Goal: Task Accomplishment & Management: Complete application form

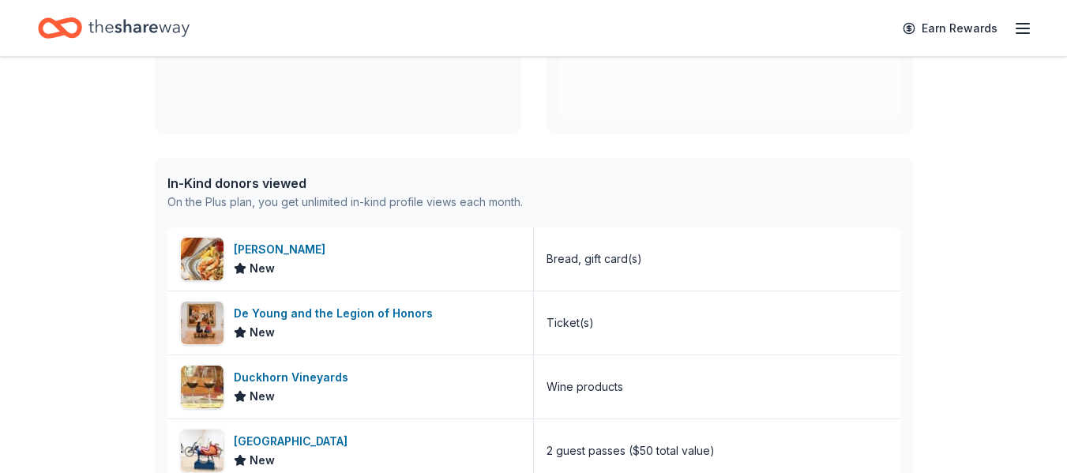
scroll to position [6, 0]
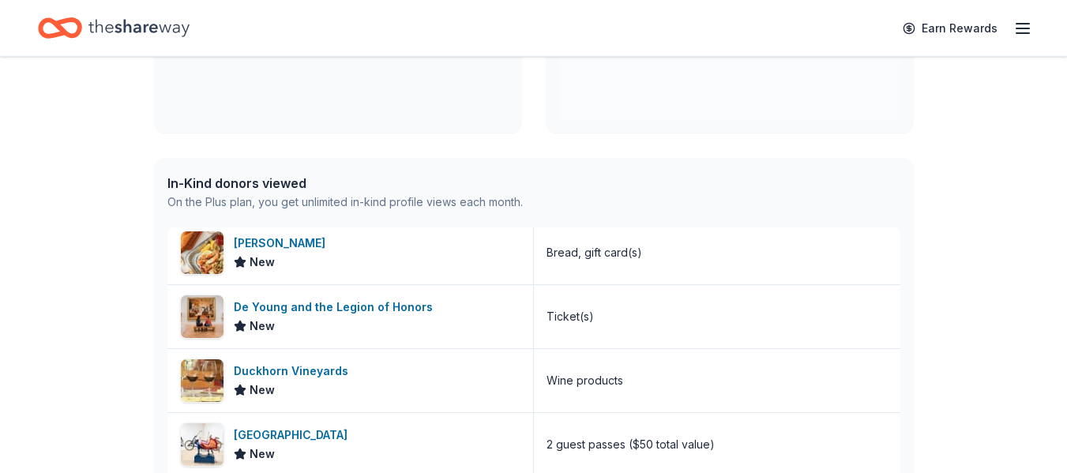
click at [131, 18] on icon "Home" at bounding box center [138, 28] width 101 height 32
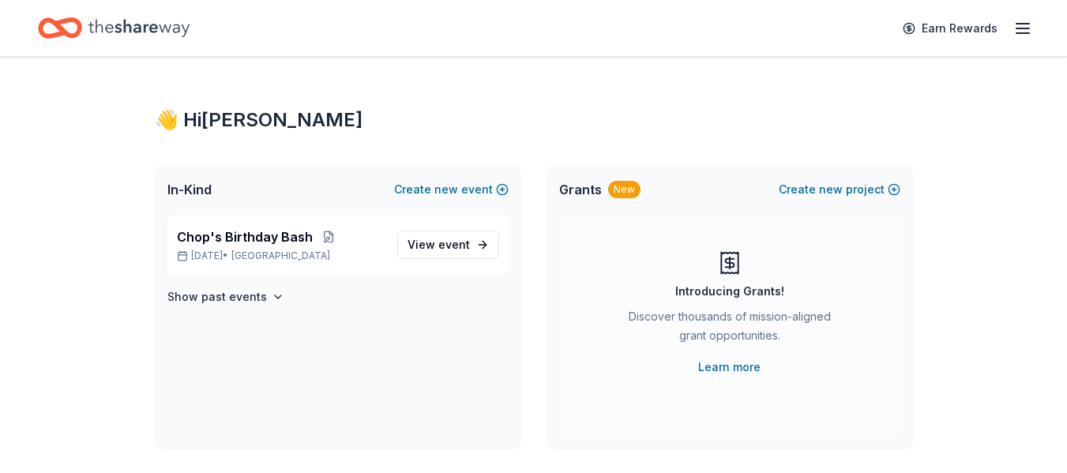
click at [67, 26] on icon "Home" at bounding box center [60, 27] width 44 height 37
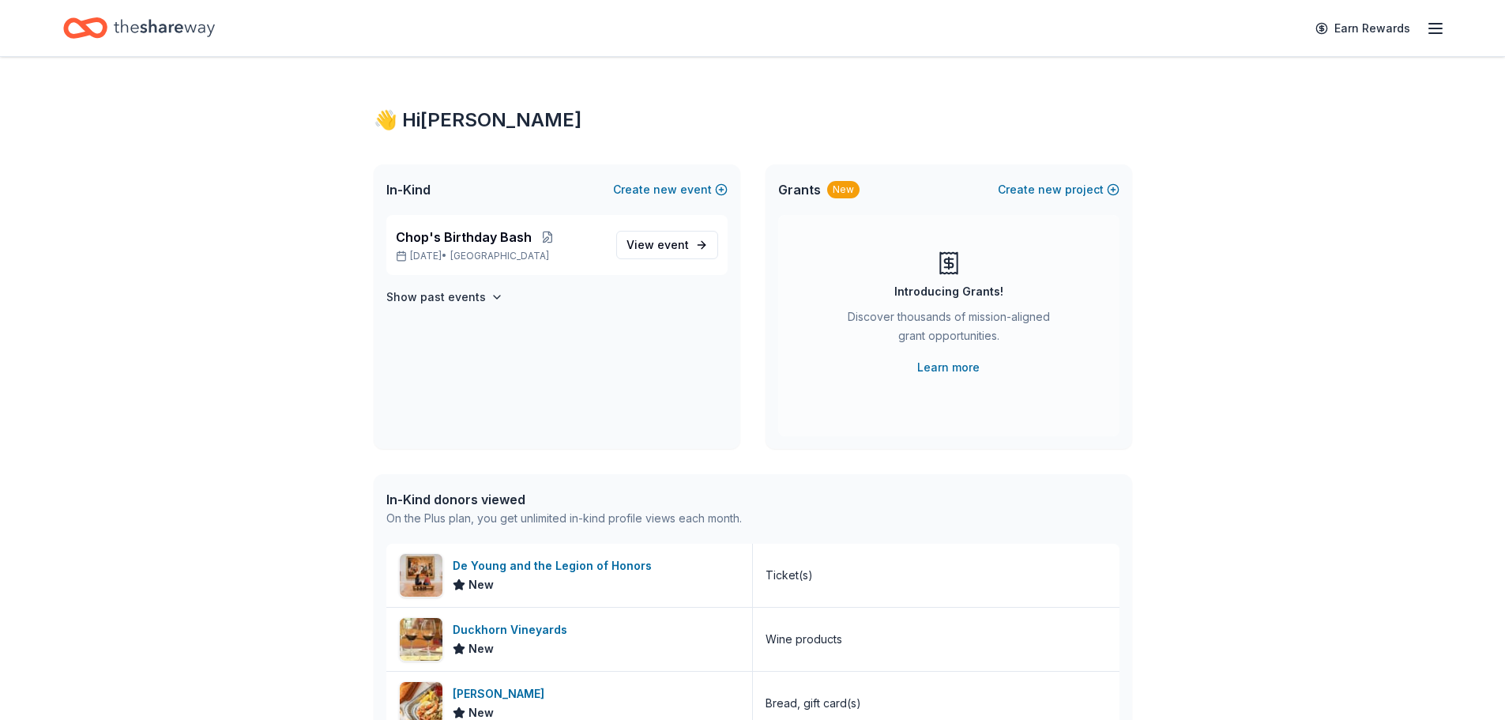
click at [92, 23] on icon "Home" at bounding box center [93, 28] width 24 height 16
click at [148, 28] on icon "Home" at bounding box center [164, 28] width 101 height 32
click at [183, 24] on icon "Home" at bounding box center [164, 28] width 101 height 32
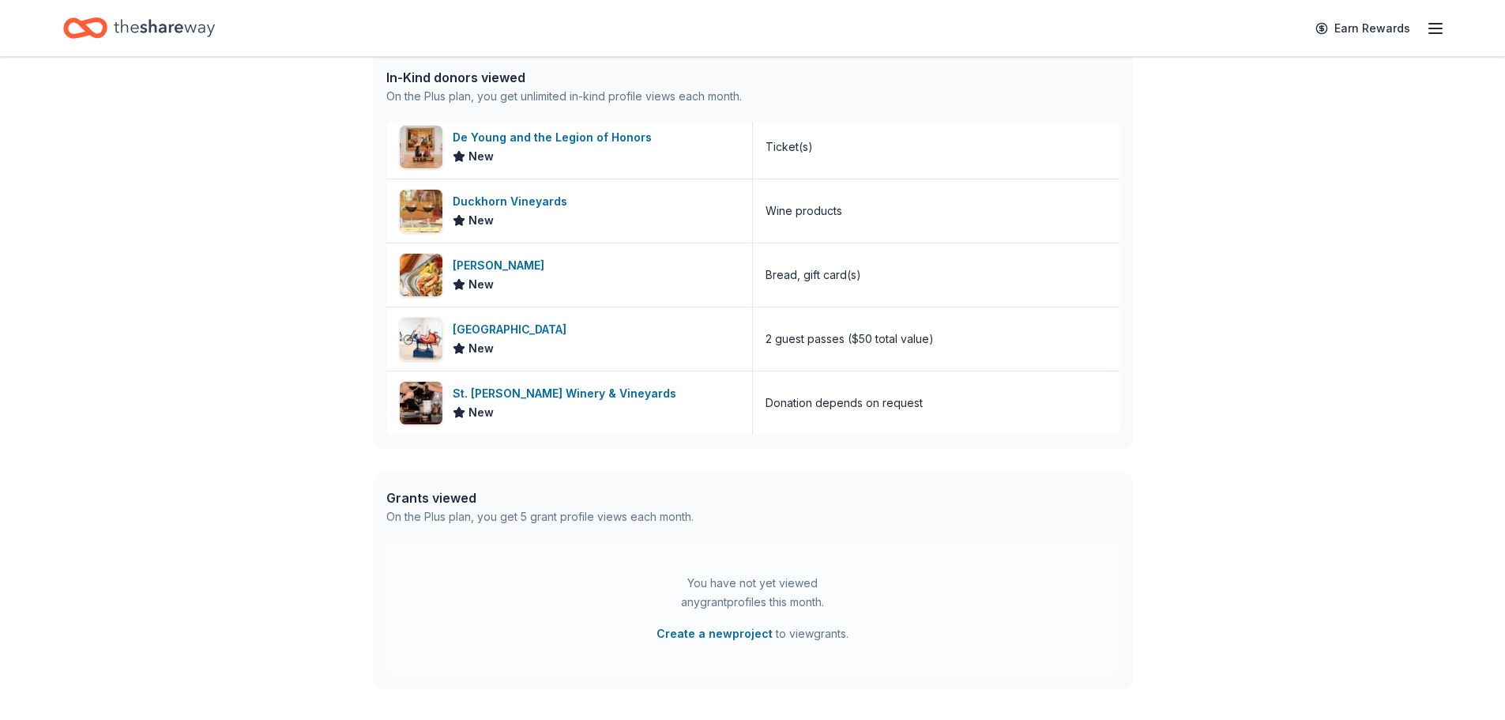
scroll to position [1, 0]
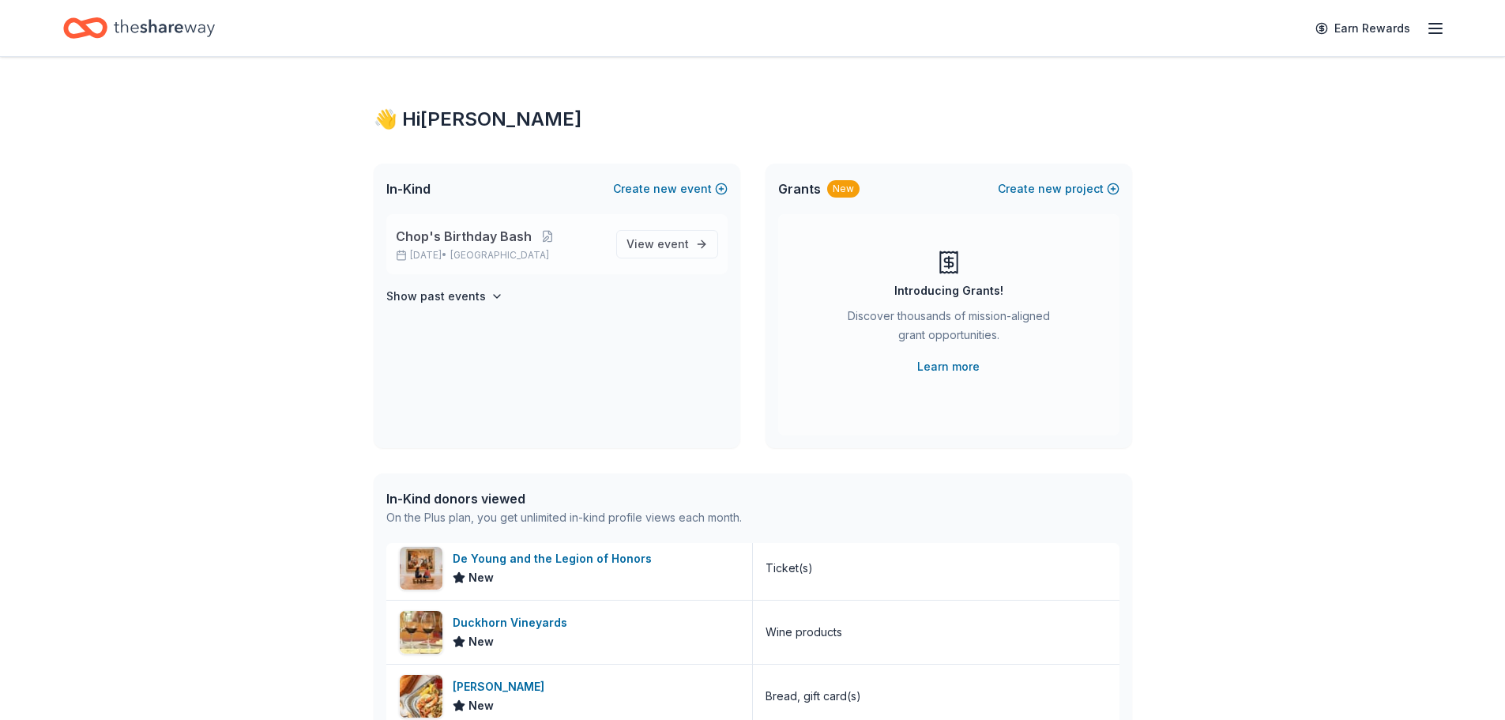
click at [426, 239] on span "Chop's Birthday Bash" at bounding box center [464, 236] width 136 height 19
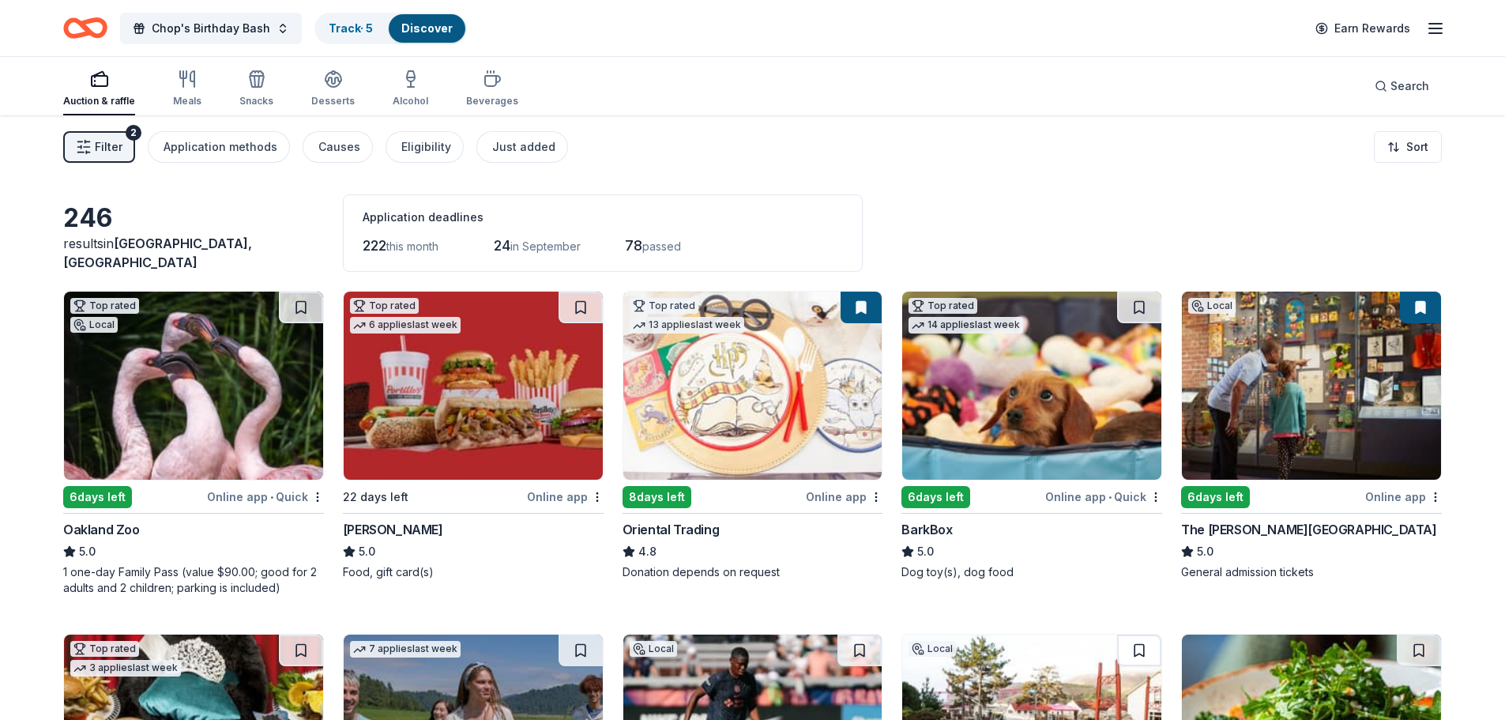
click at [1024, 399] on img at bounding box center [1031, 385] width 259 height 188
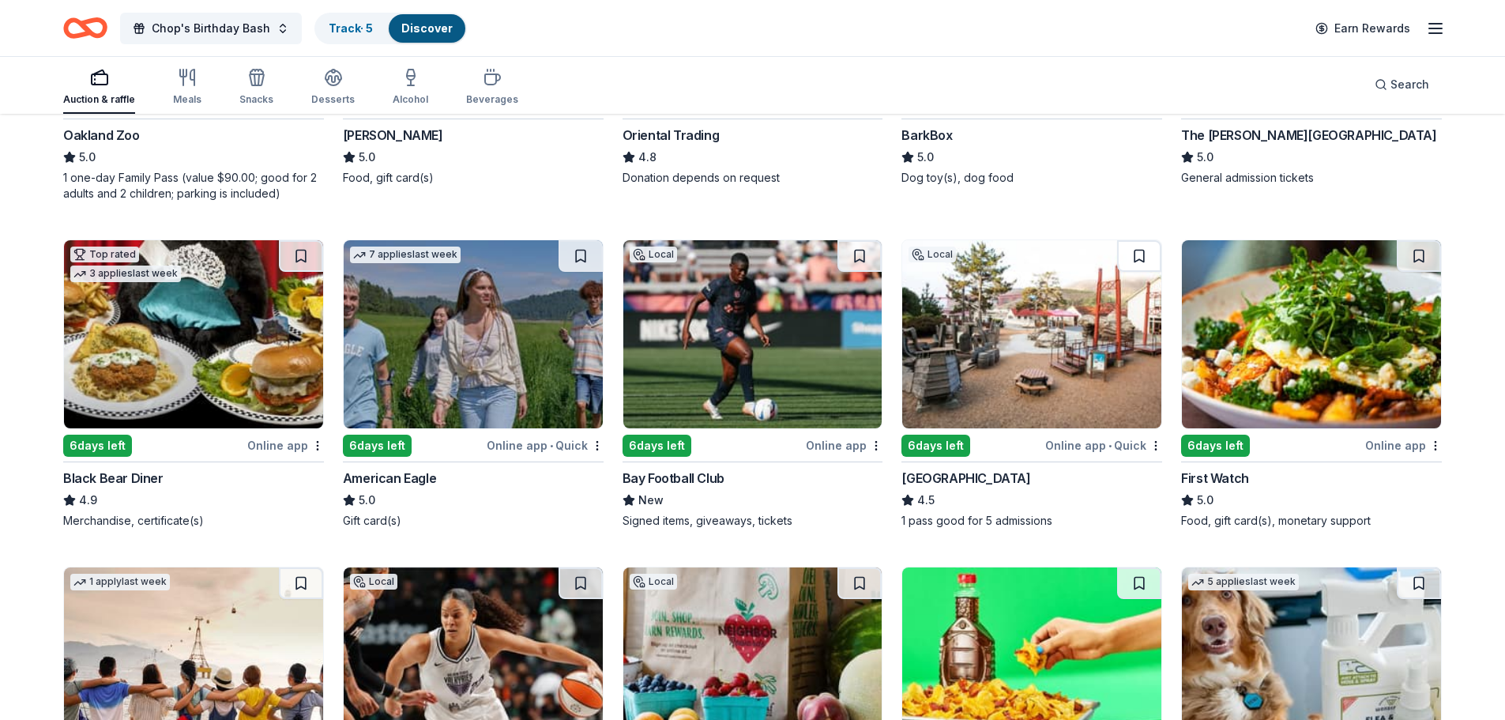
scroll to position [395, 0]
click at [695, 476] on div "Bay Football Club" at bounding box center [673, 477] width 102 height 19
click at [168, 504] on div "4.9" at bounding box center [193, 499] width 261 height 19
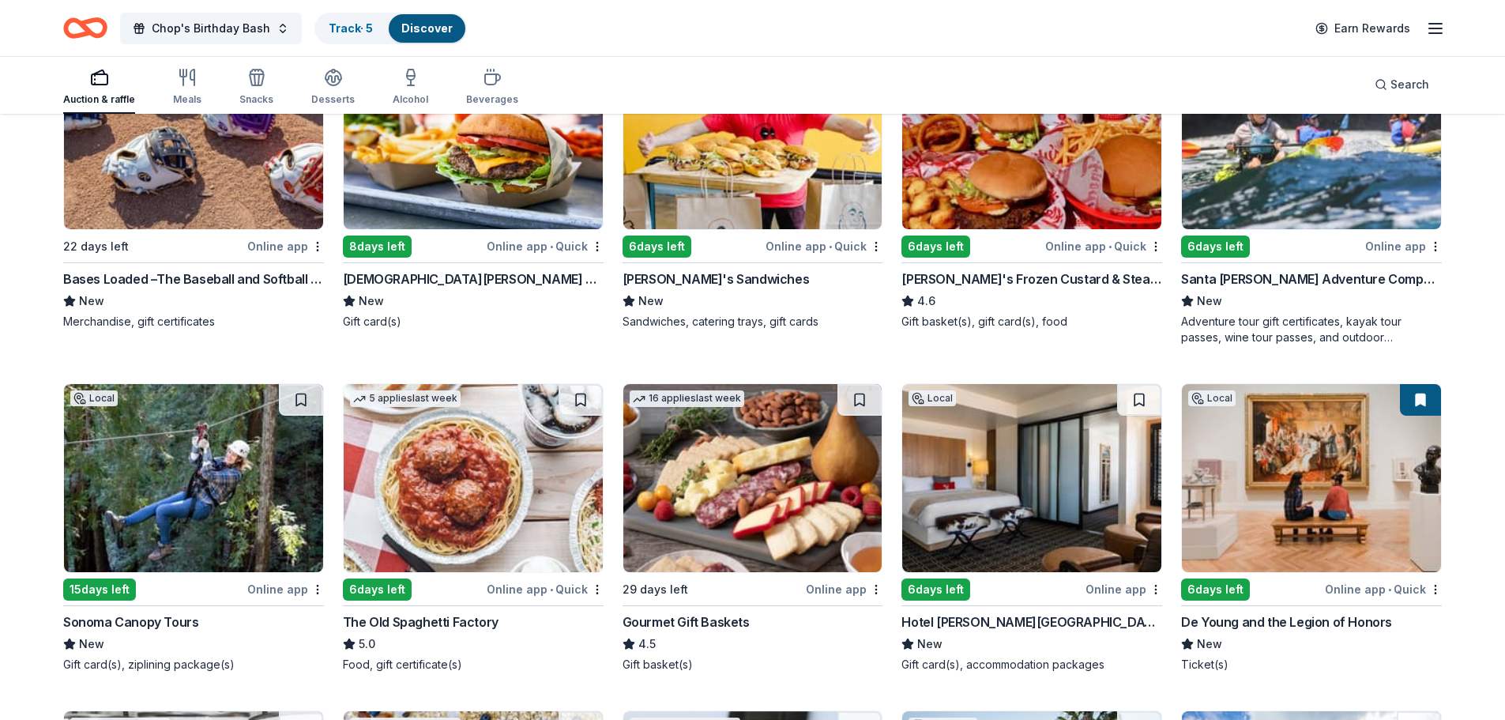
scroll to position [1410, 0]
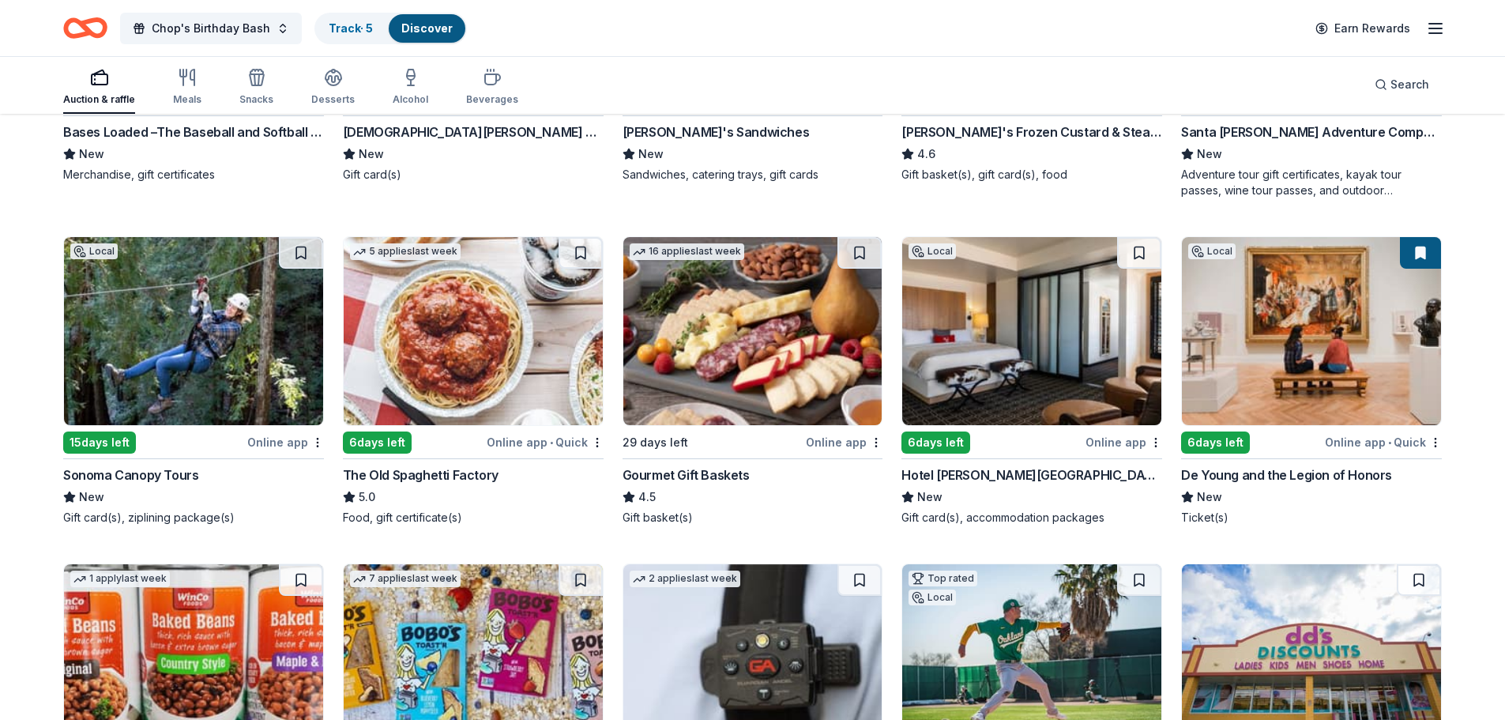
click at [1315, 380] on img at bounding box center [1311, 331] width 259 height 188
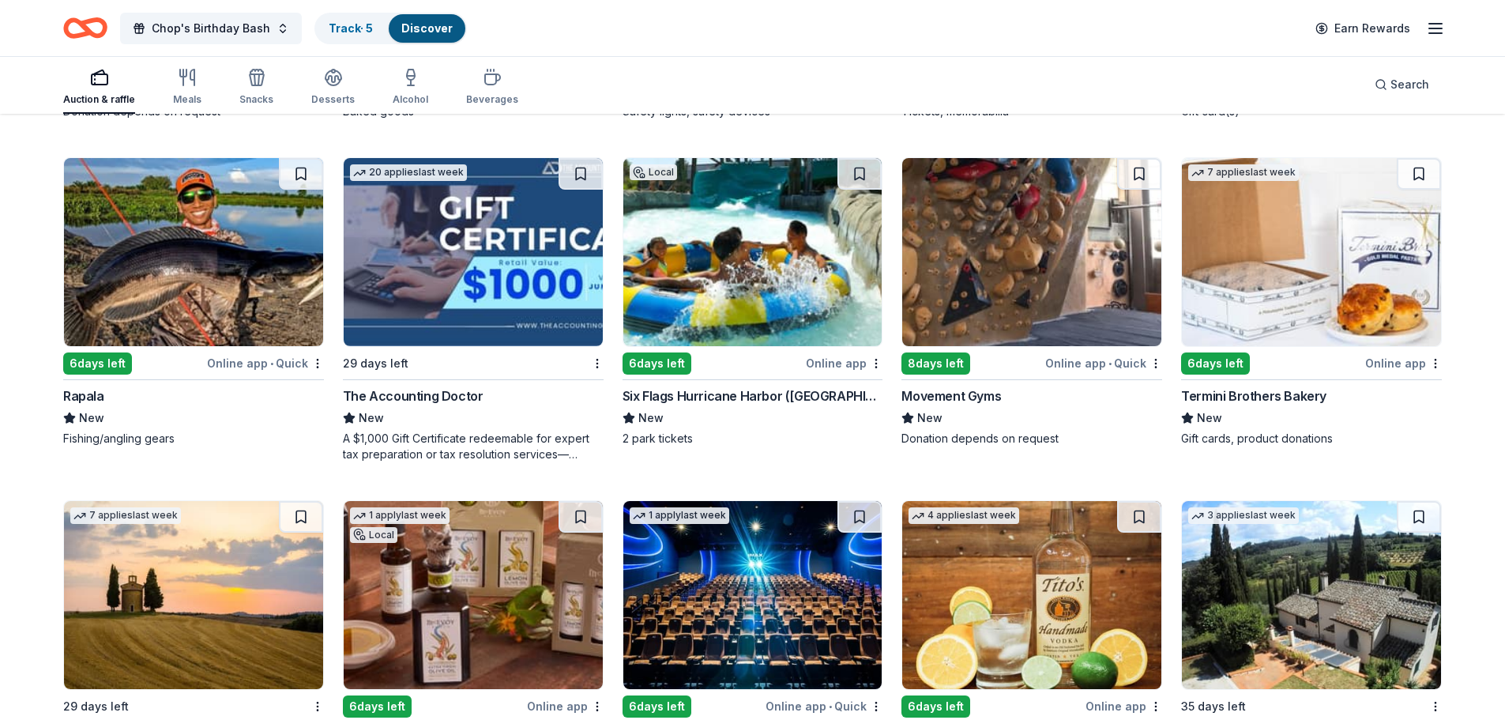
scroll to position [2123, 0]
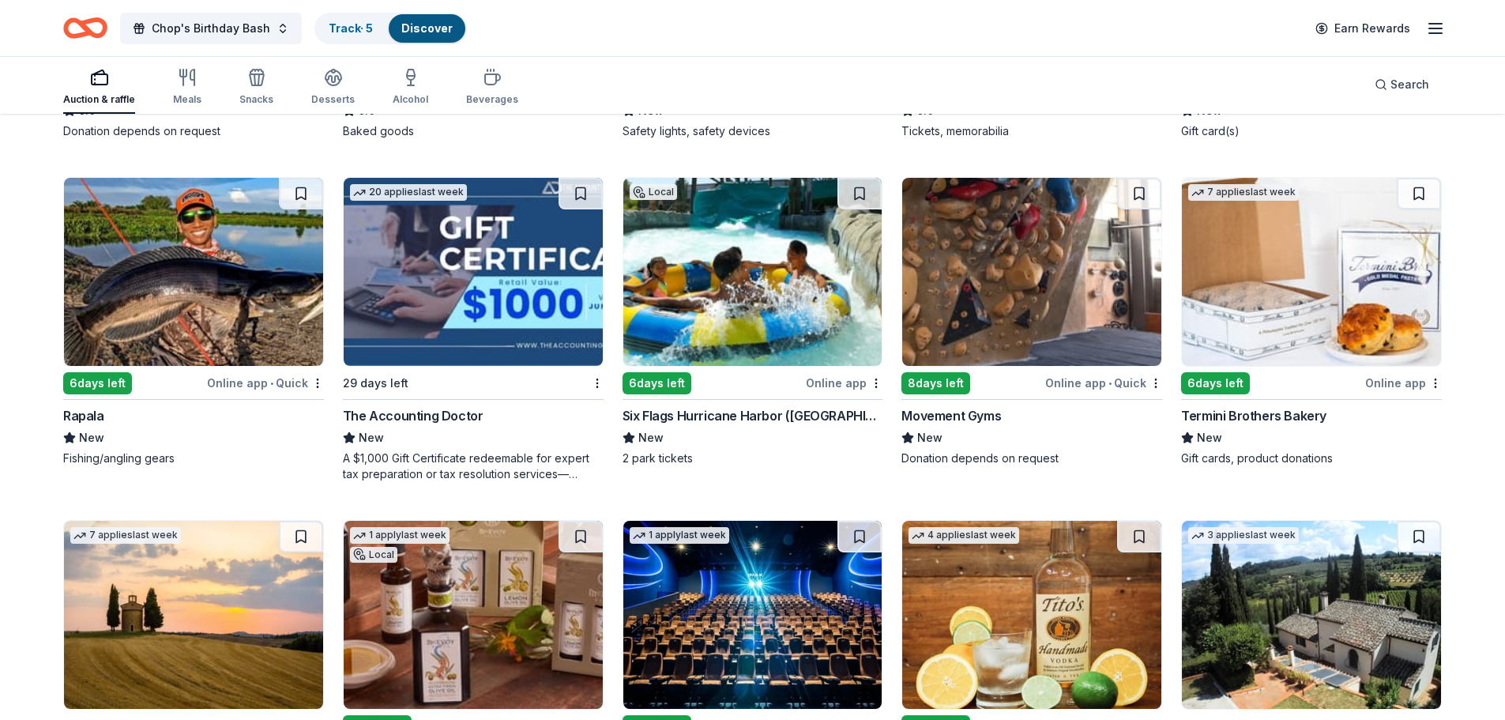
click at [745, 265] on img at bounding box center [752, 272] width 259 height 188
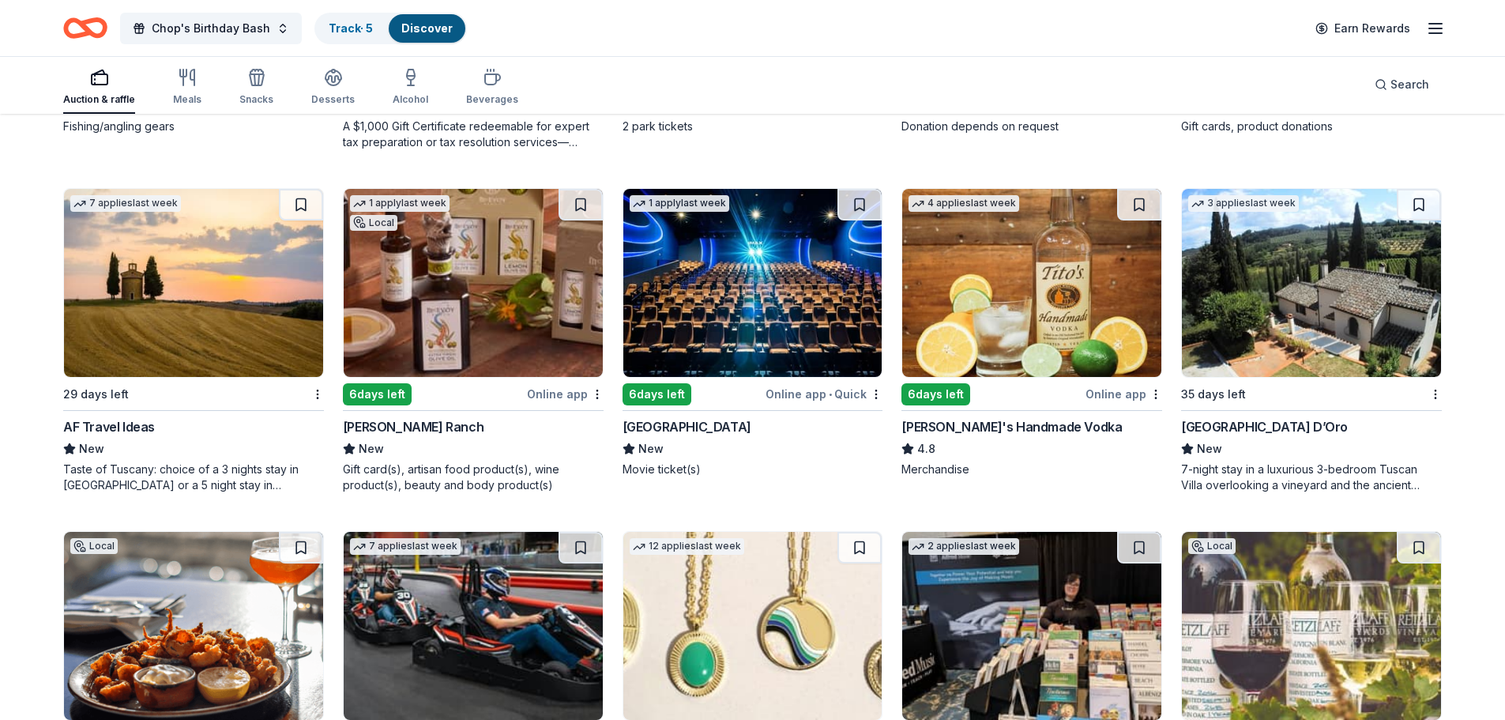
scroll to position [2459, 0]
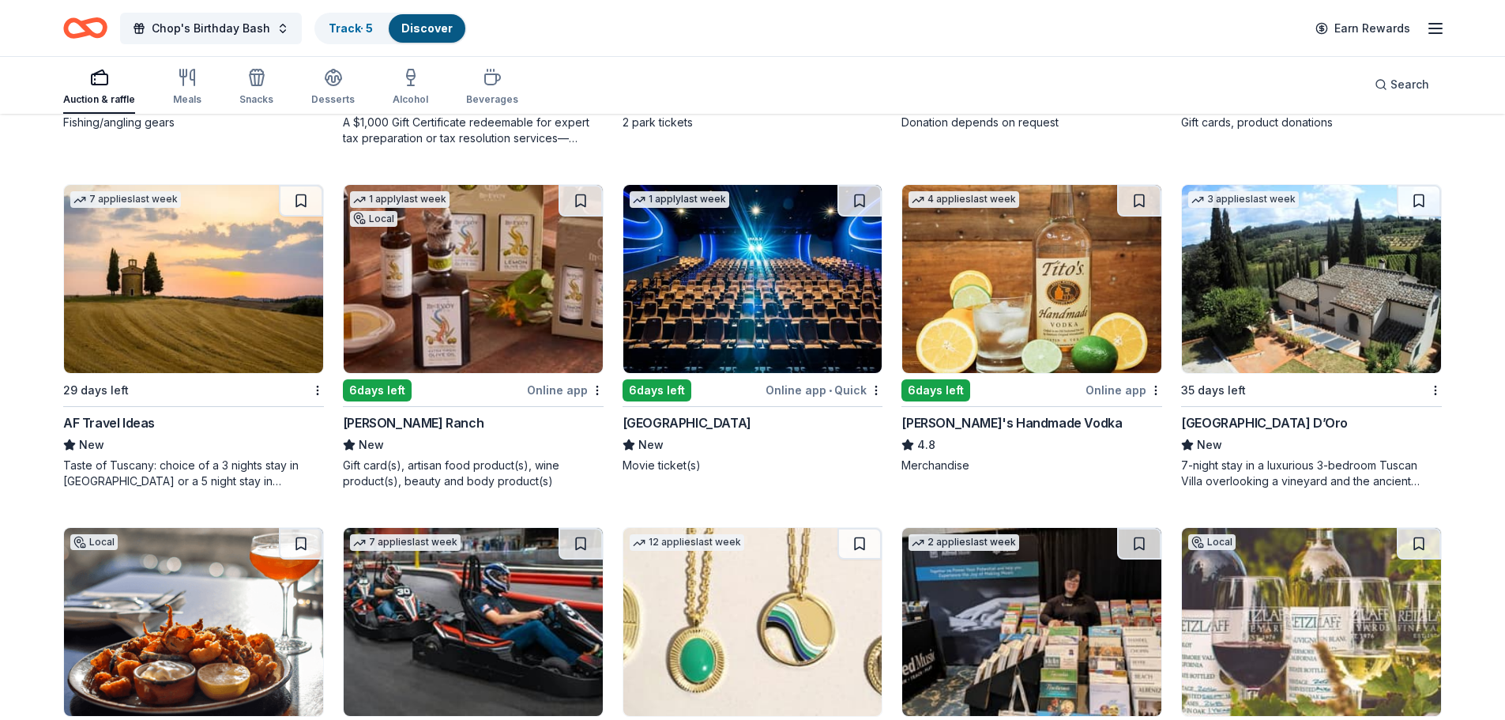
click at [460, 303] on img at bounding box center [473, 279] width 259 height 188
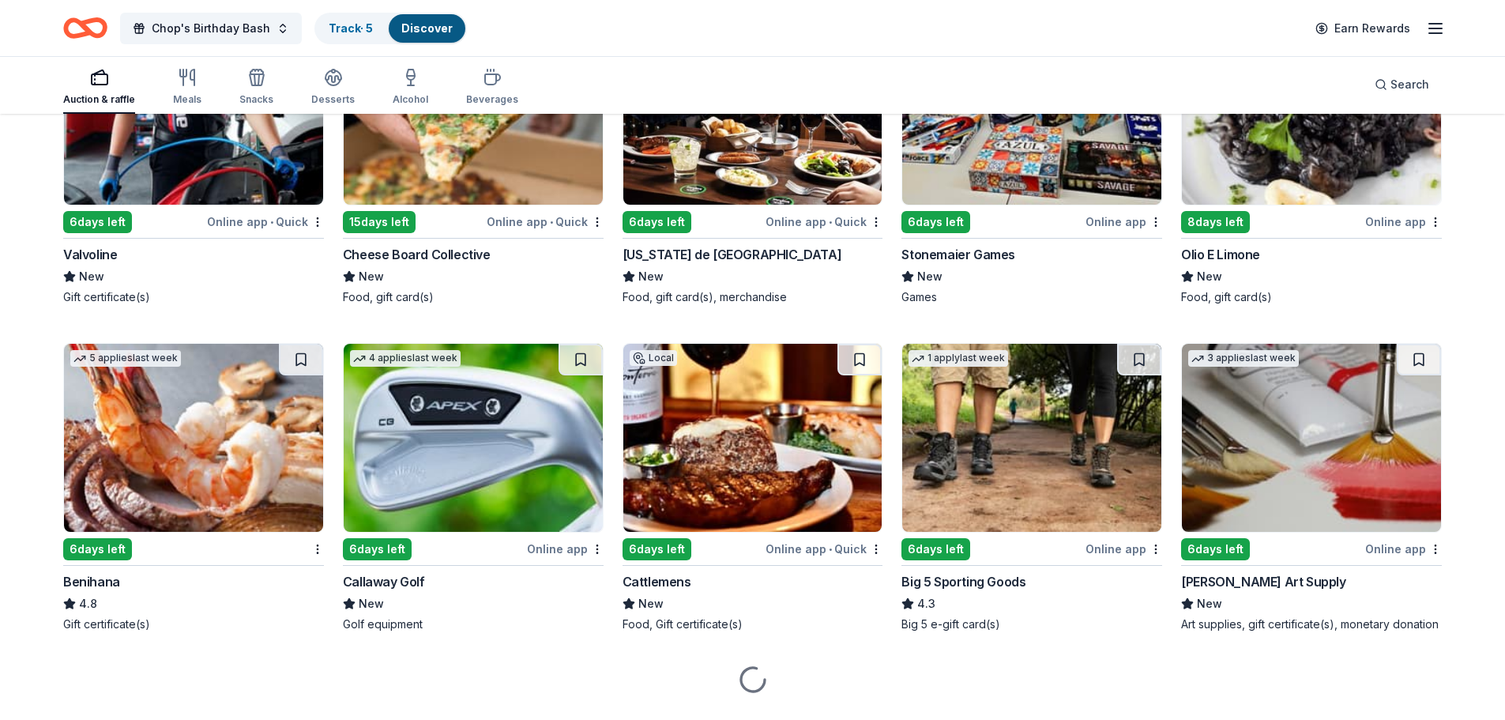
scroll to position [5066, 0]
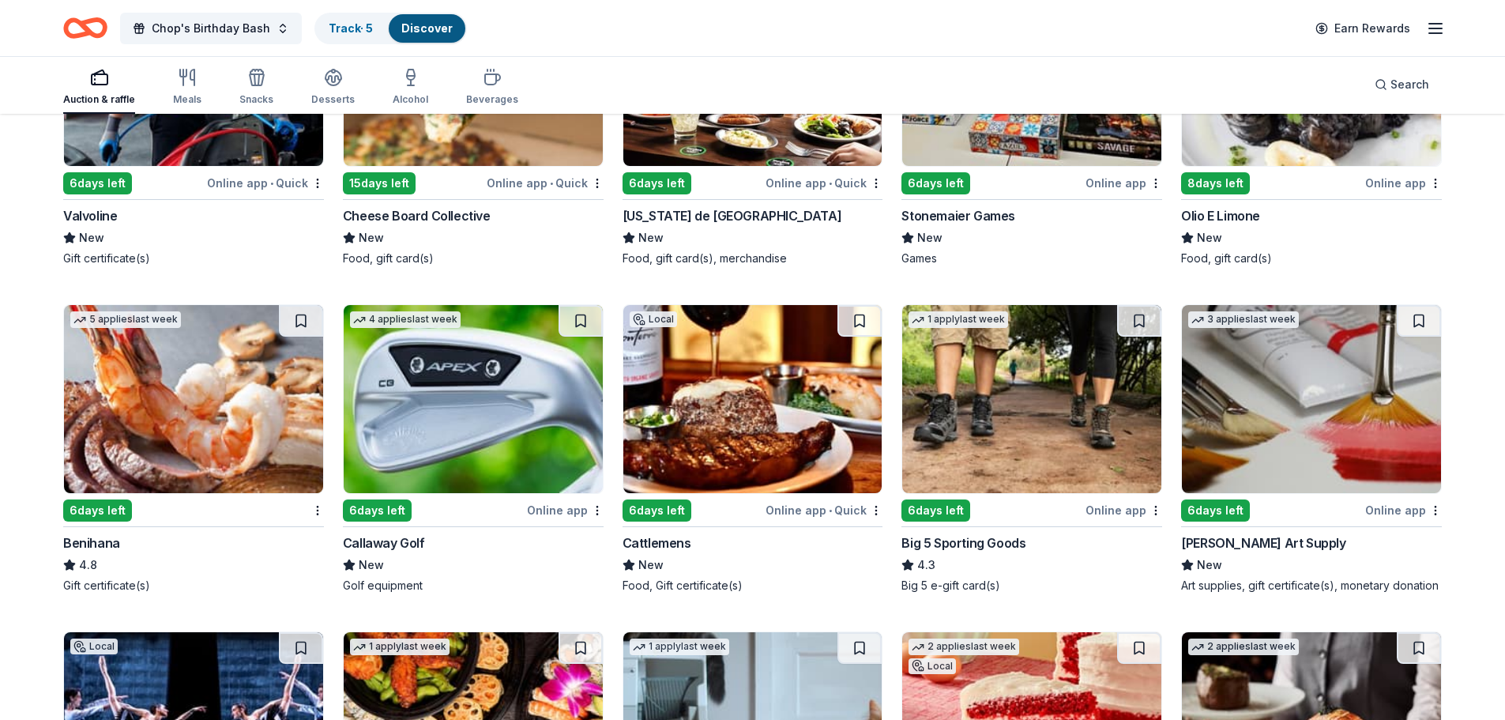
click at [442, 405] on img at bounding box center [473, 399] width 259 height 188
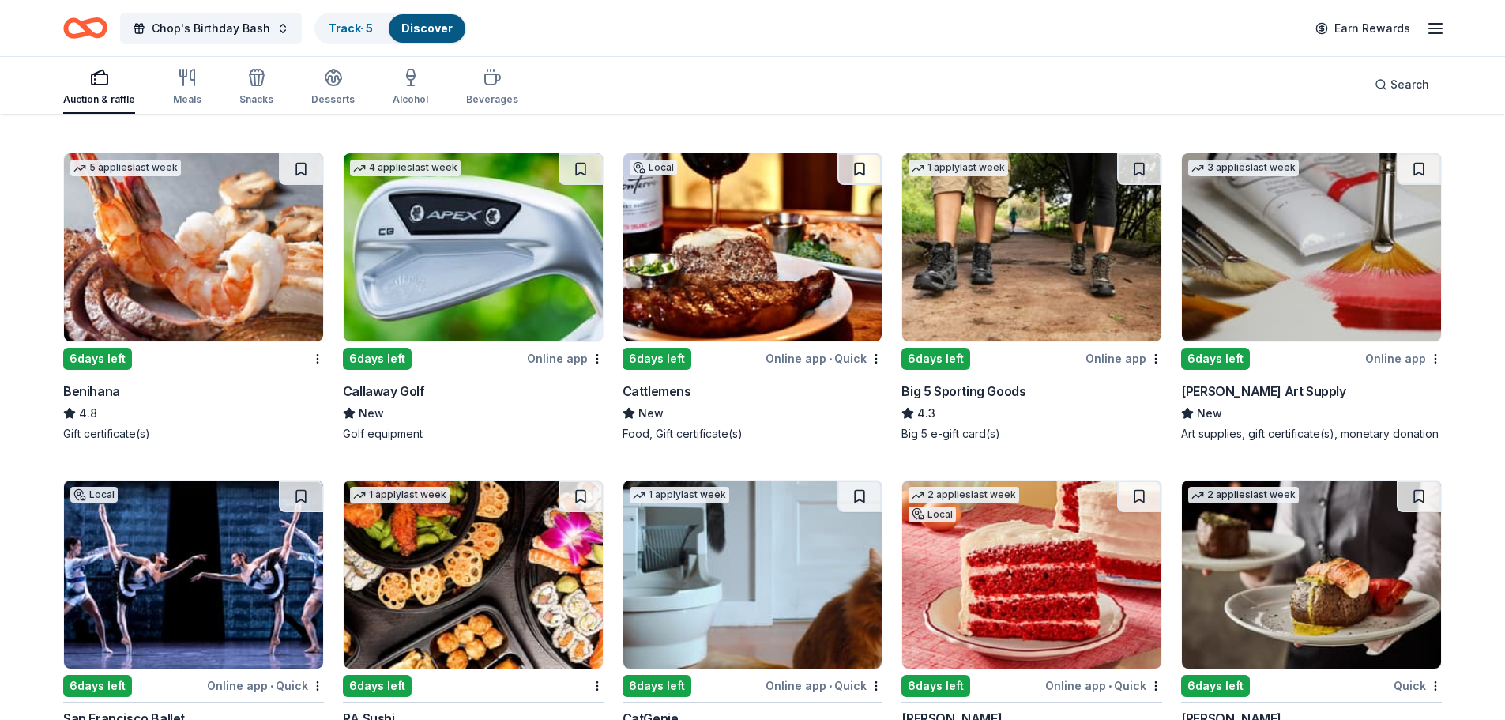
scroll to position [5224, 0]
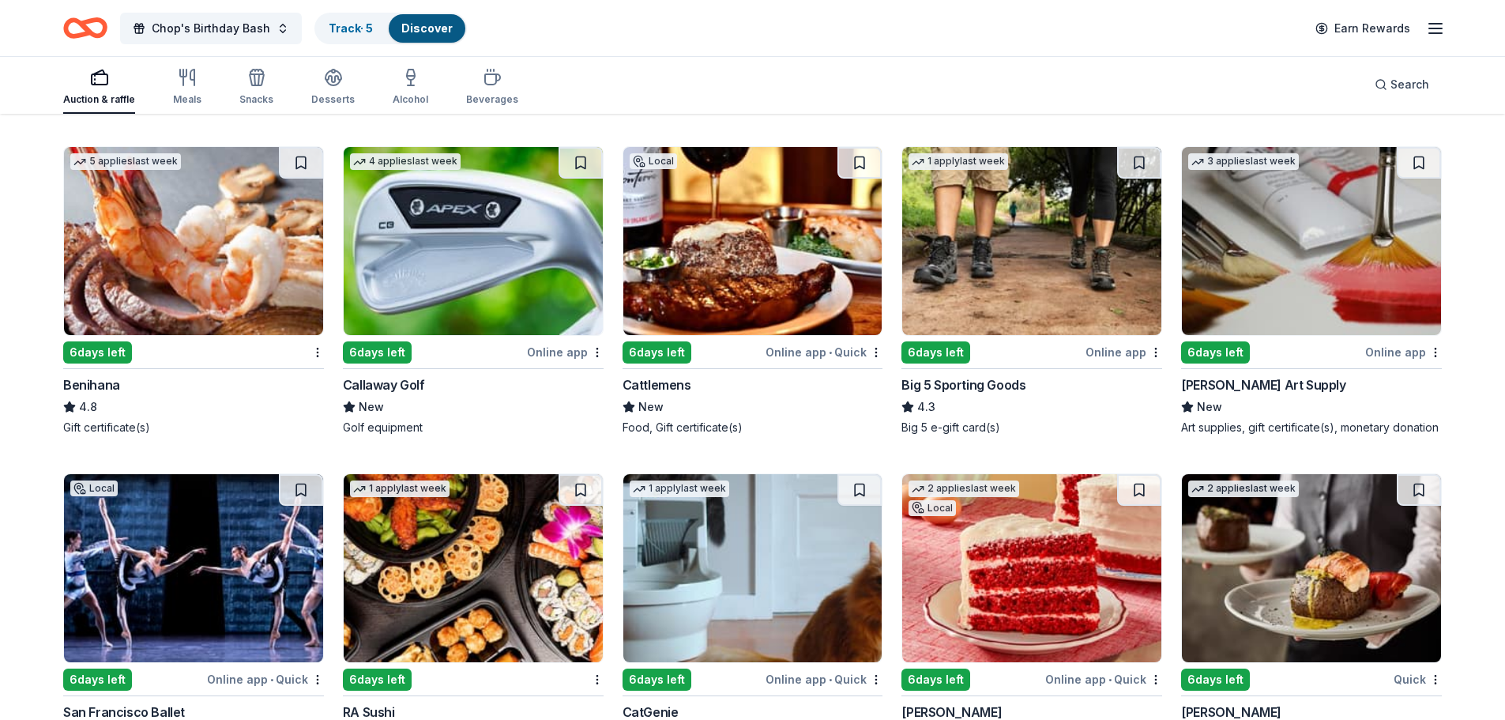
click at [954, 254] on img at bounding box center [1031, 241] width 259 height 188
click at [204, 552] on img at bounding box center [193, 568] width 259 height 188
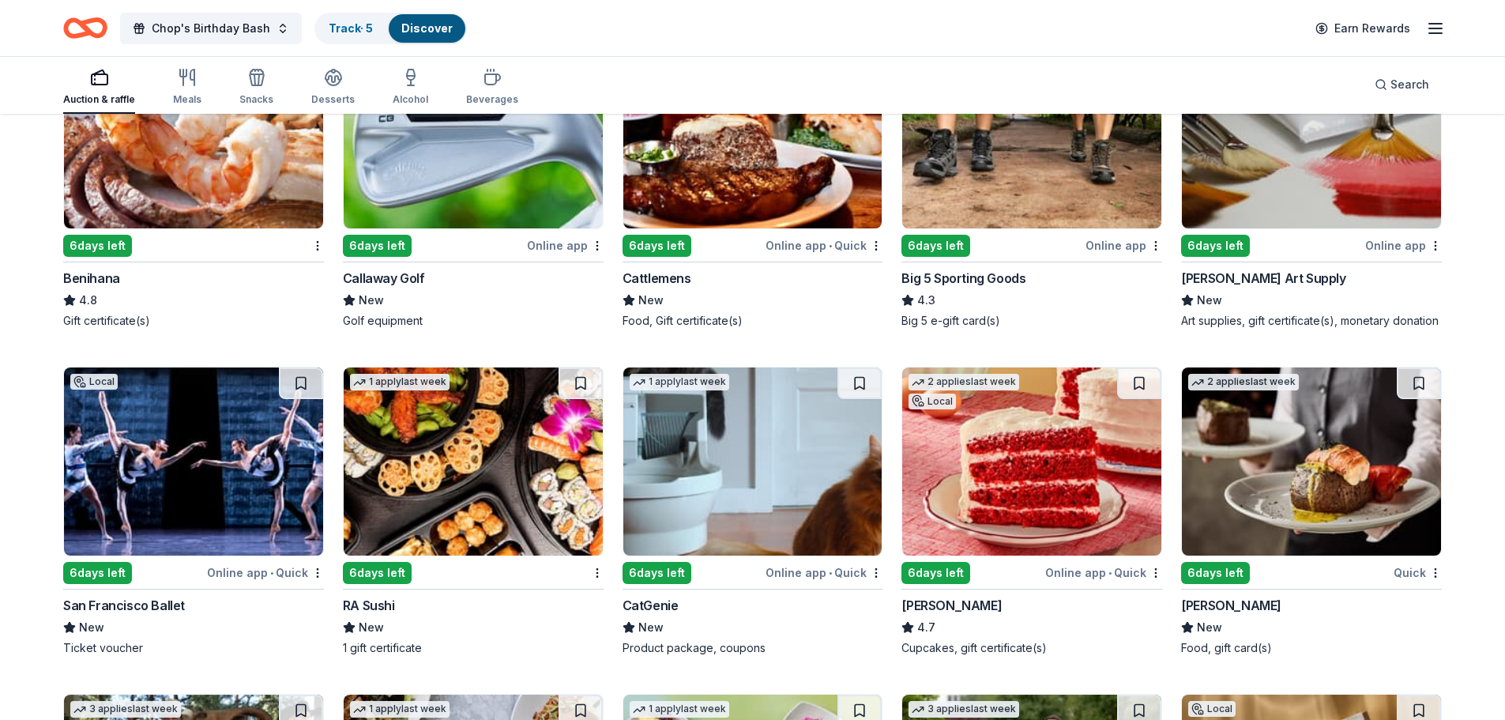
scroll to position [5303, 0]
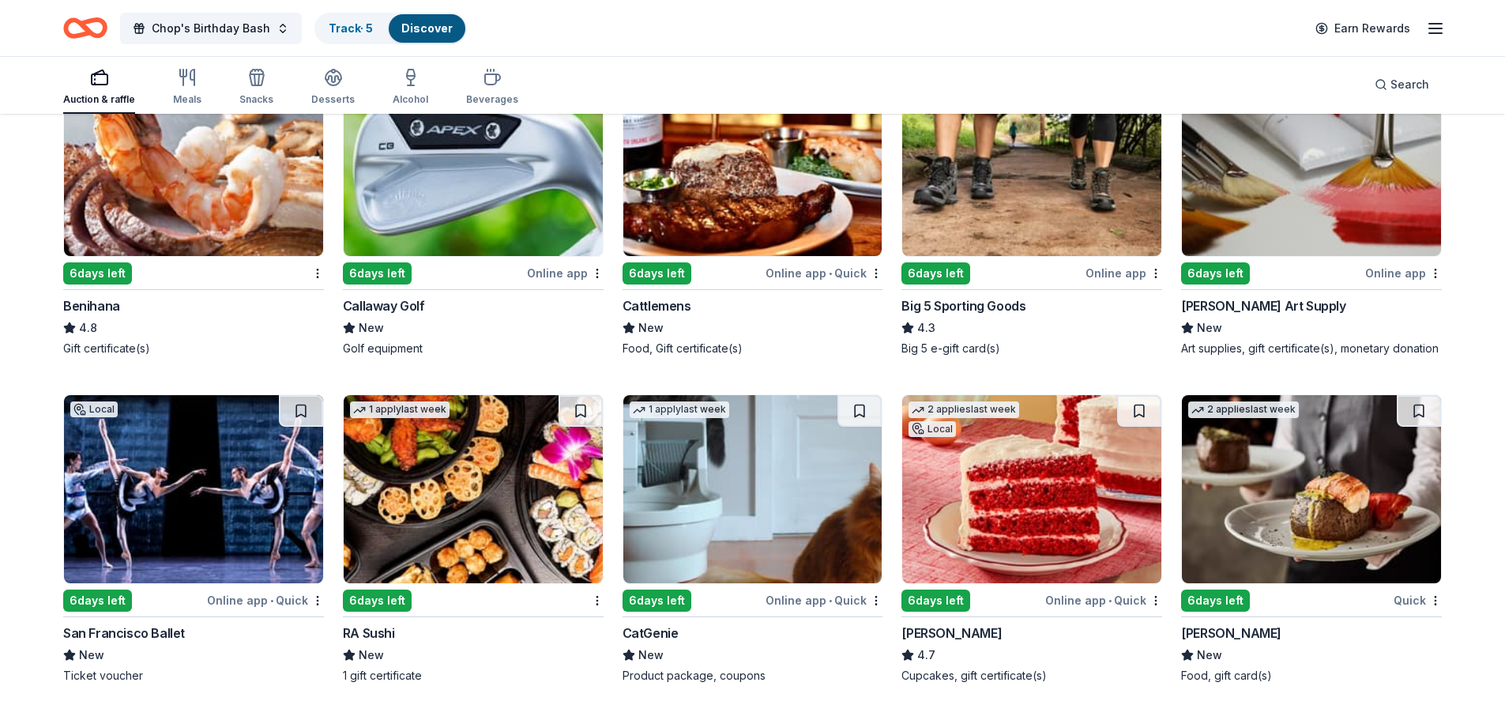
click at [742, 192] on img at bounding box center [752, 162] width 259 height 188
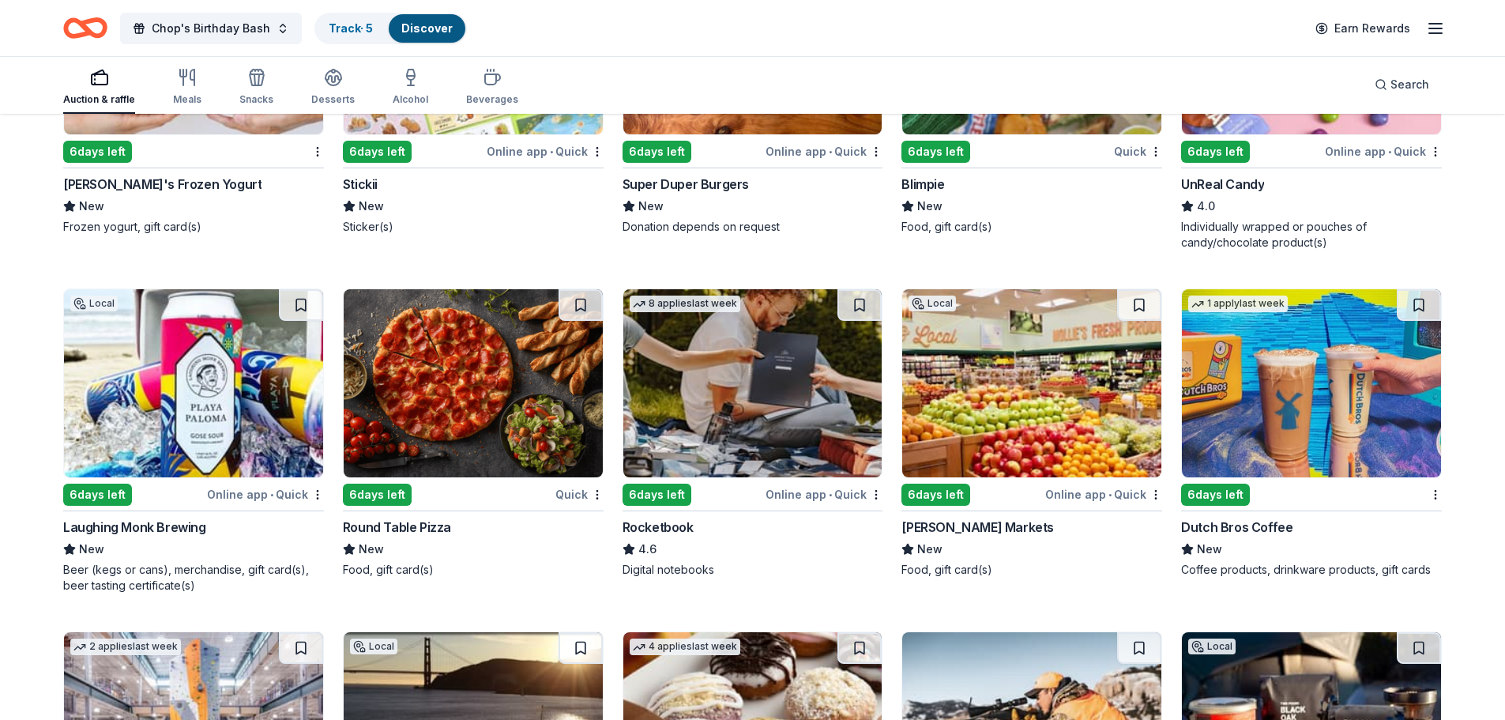
scroll to position [6642, 0]
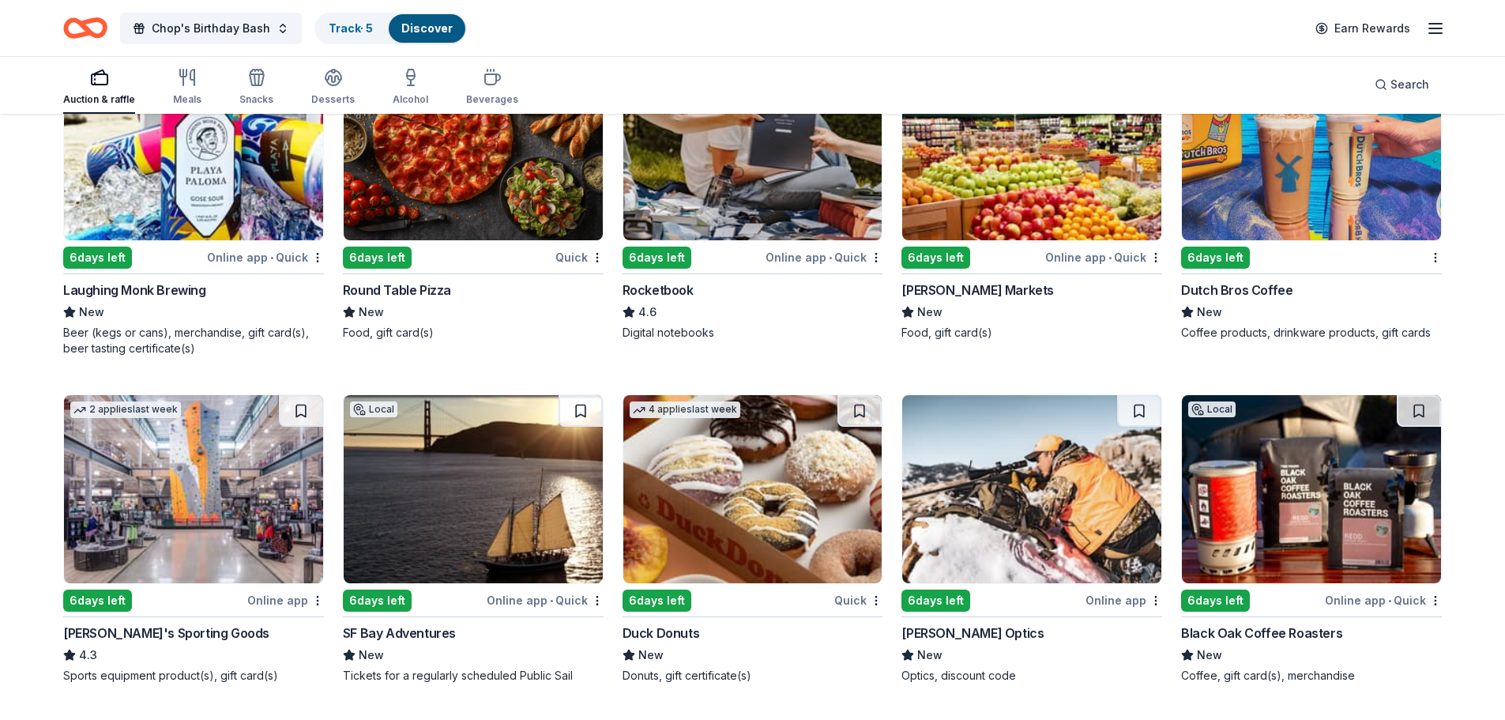
click at [465, 203] on img at bounding box center [473, 146] width 259 height 188
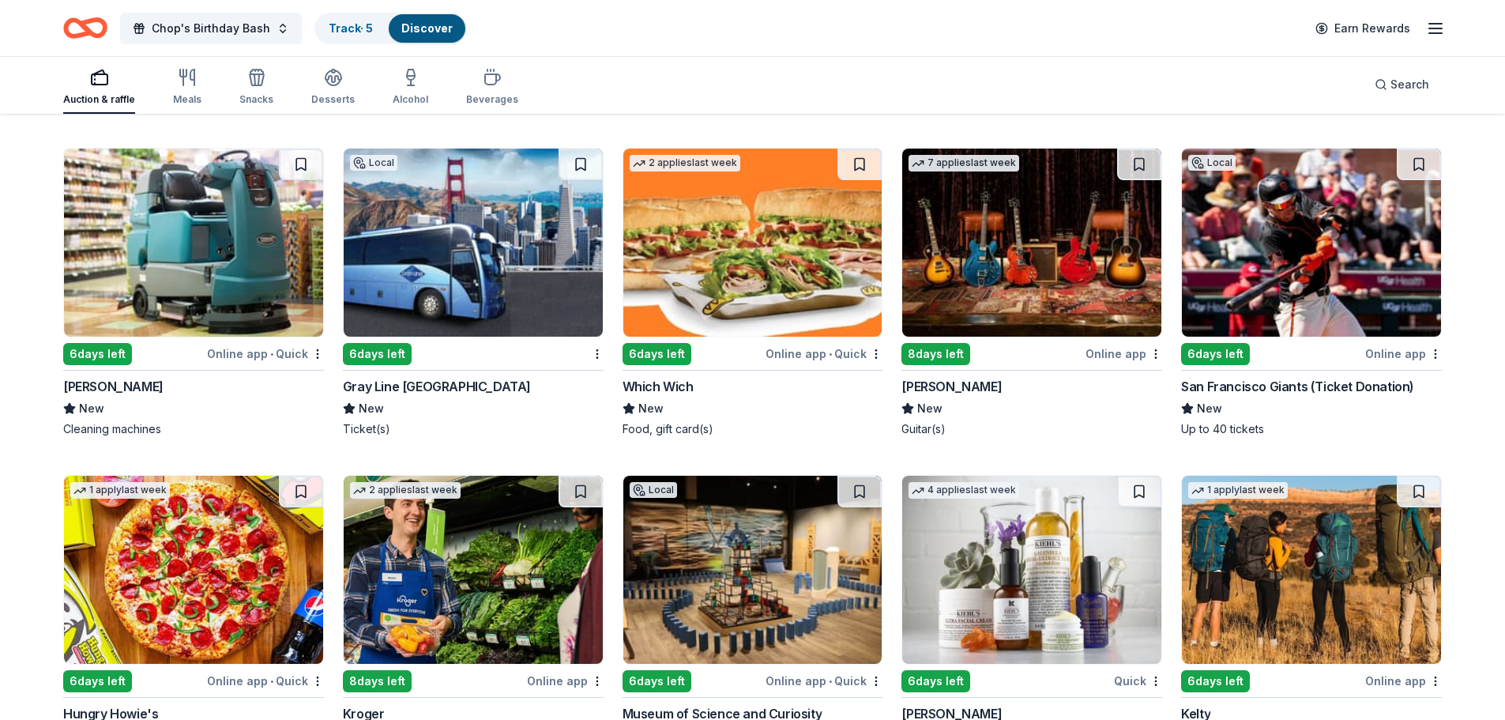
scroll to position [7887, 0]
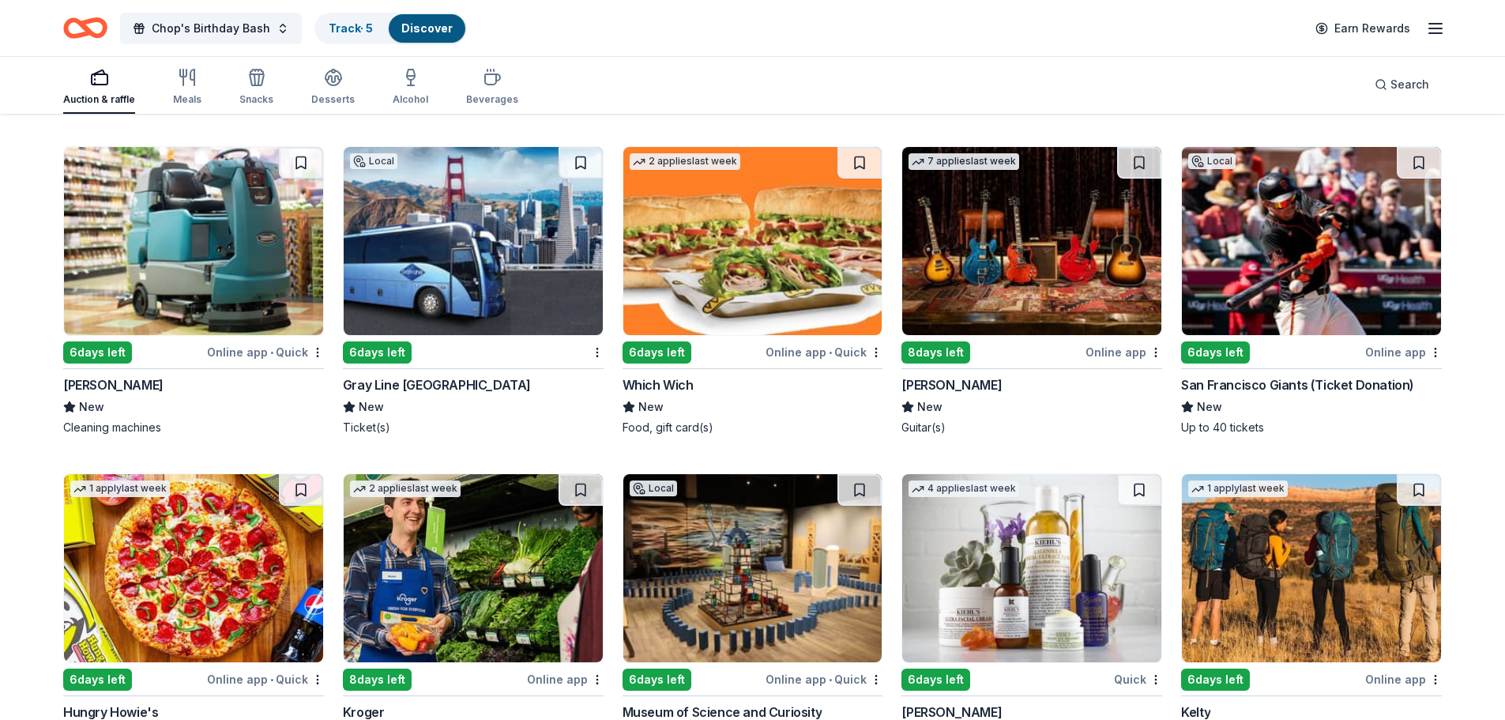
click at [1315, 260] on img at bounding box center [1311, 241] width 259 height 188
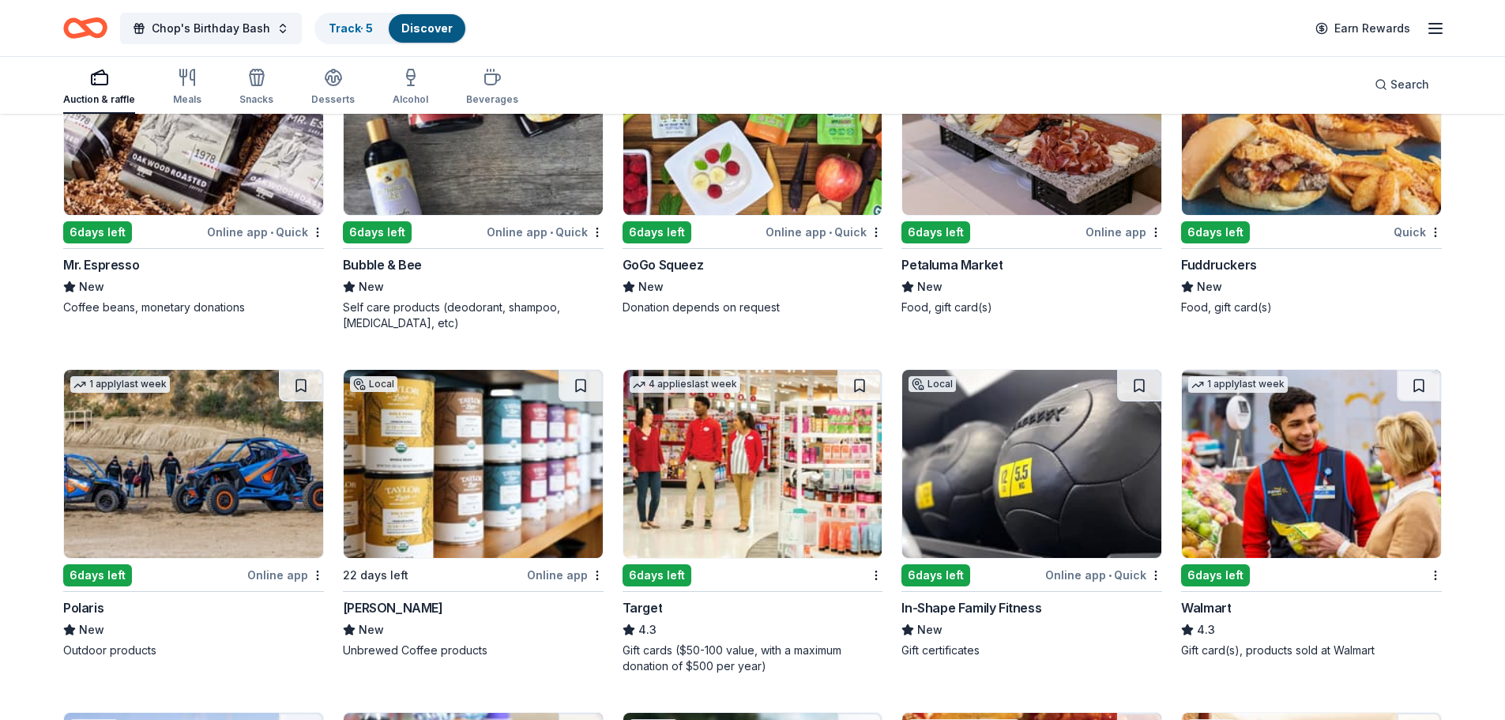
scroll to position [8756, 0]
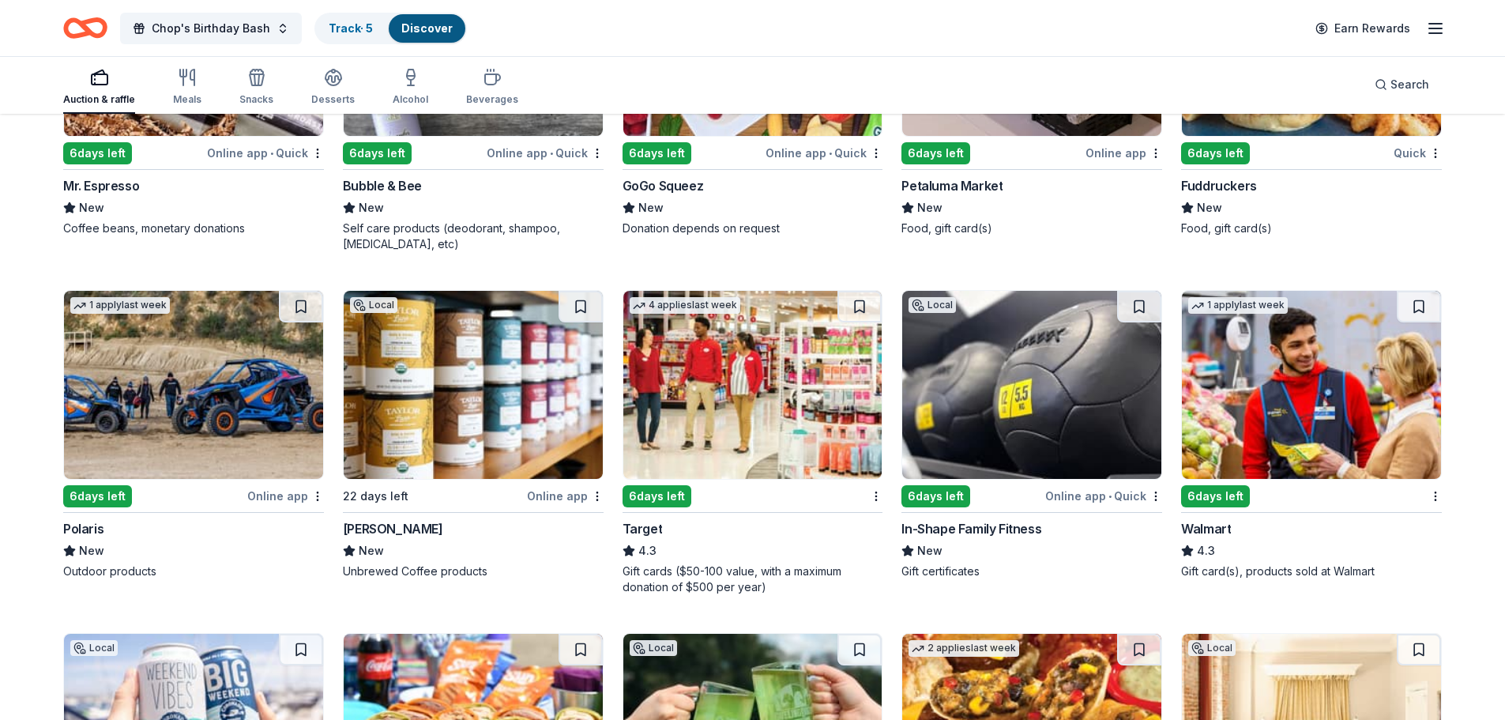
click at [756, 460] on img at bounding box center [752, 385] width 259 height 188
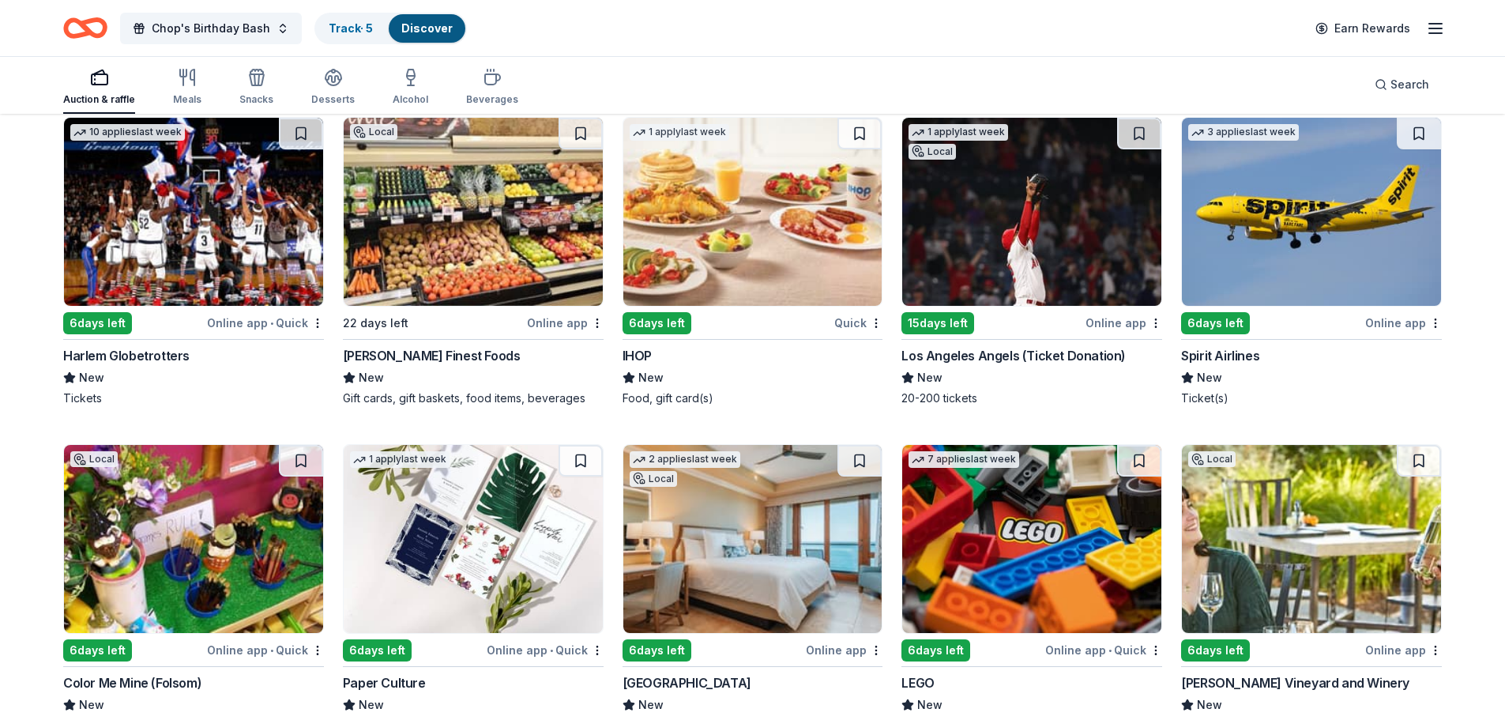
scroll to position [9637, 0]
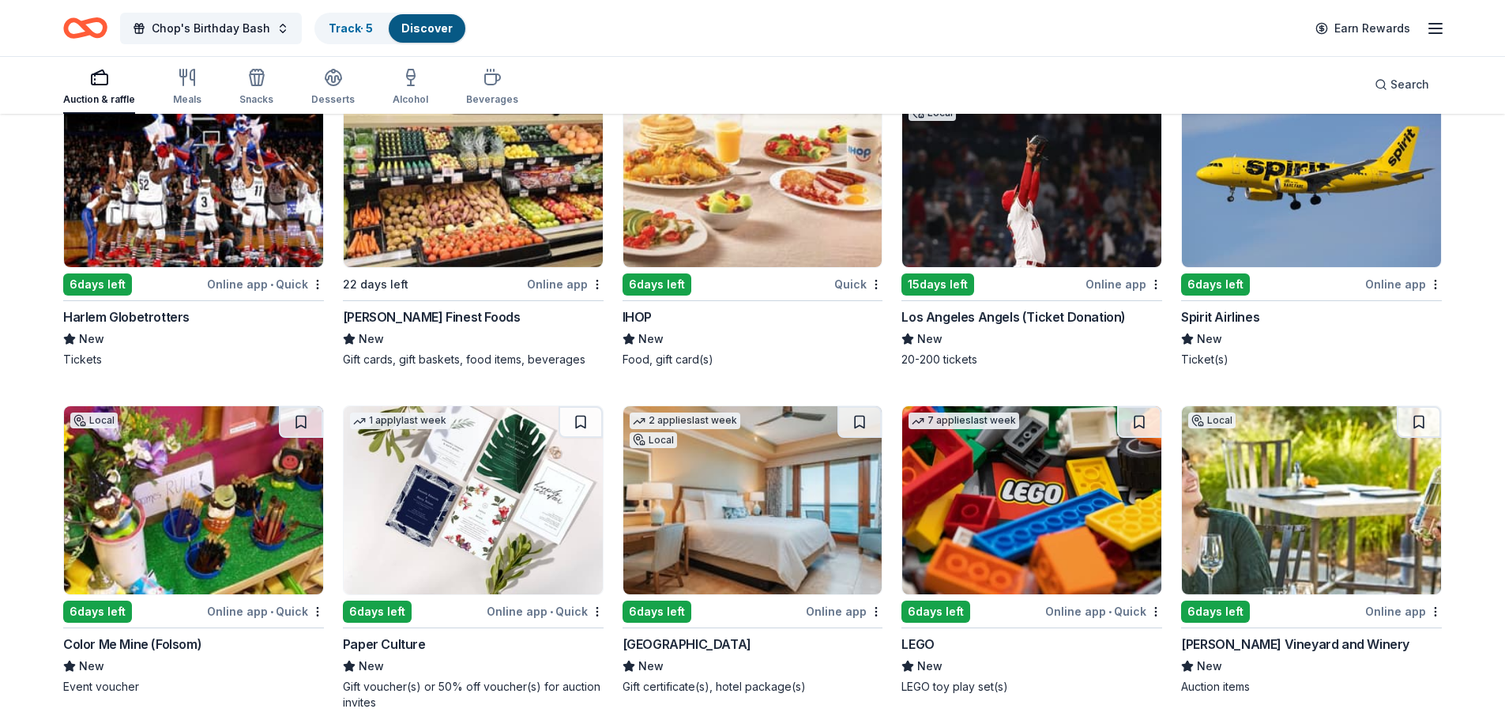
click at [753, 223] on img at bounding box center [752, 173] width 259 height 188
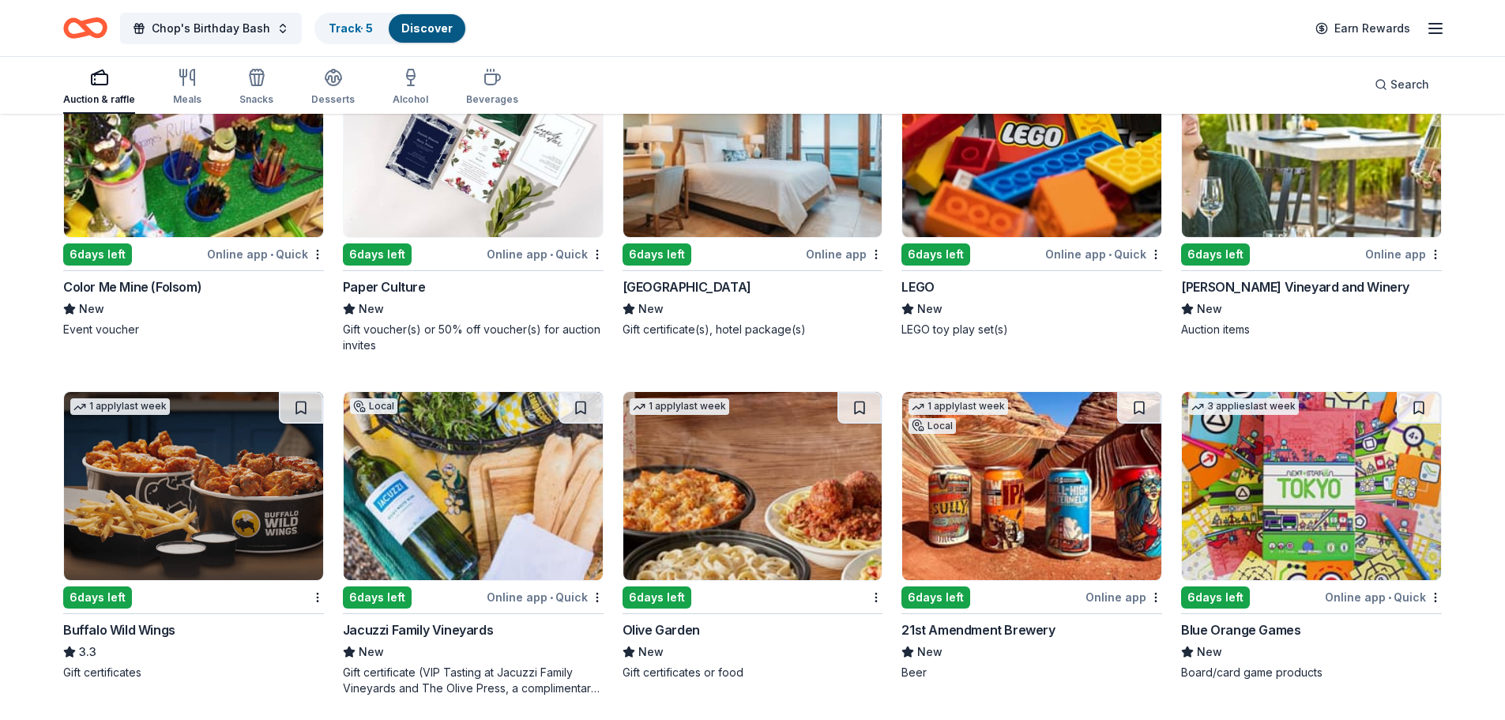
scroll to position [9795, 0]
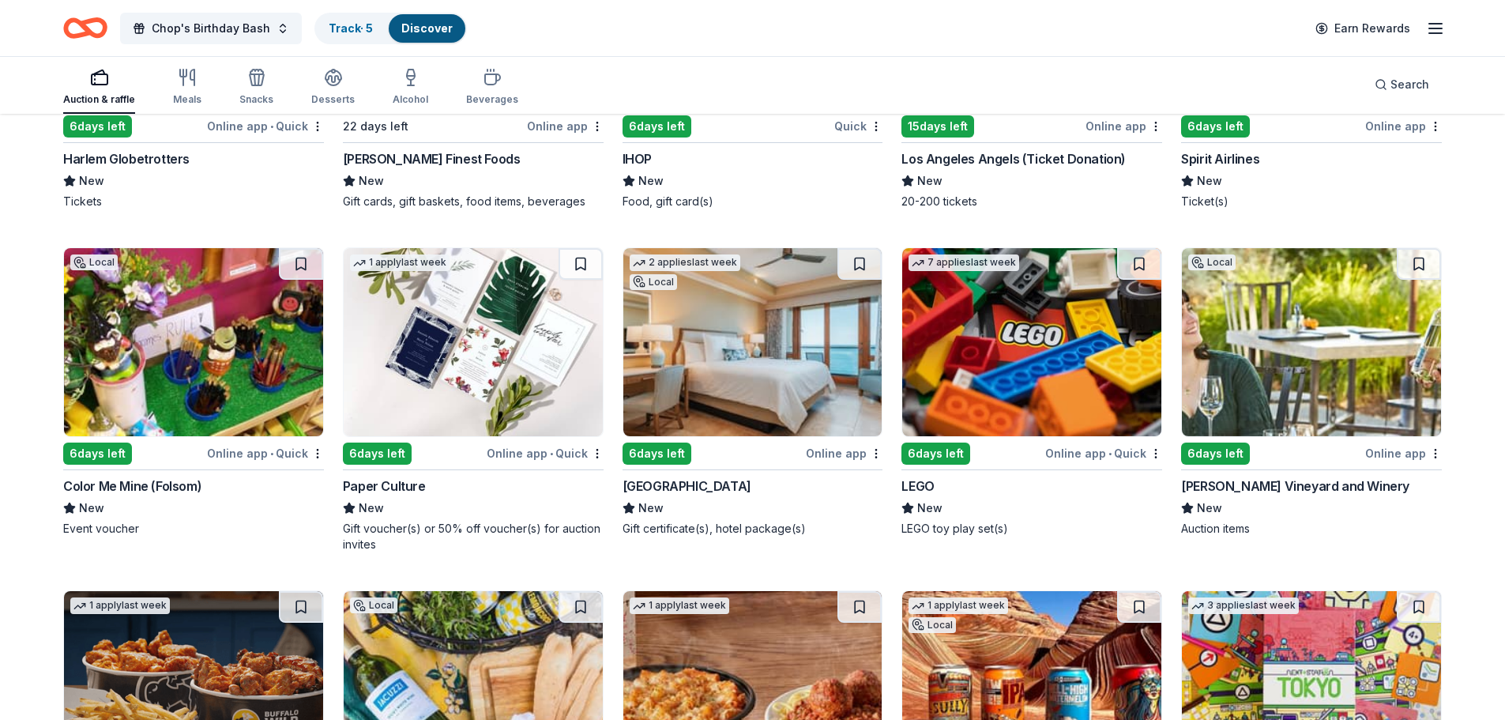
click at [1294, 319] on img at bounding box center [1311, 342] width 259 height 188
click at [498, 45] on div "Chop's Birthday Bash Track · 5 Discover Earn Rewards" at bounding box center [752, 27] width 1378 height 37
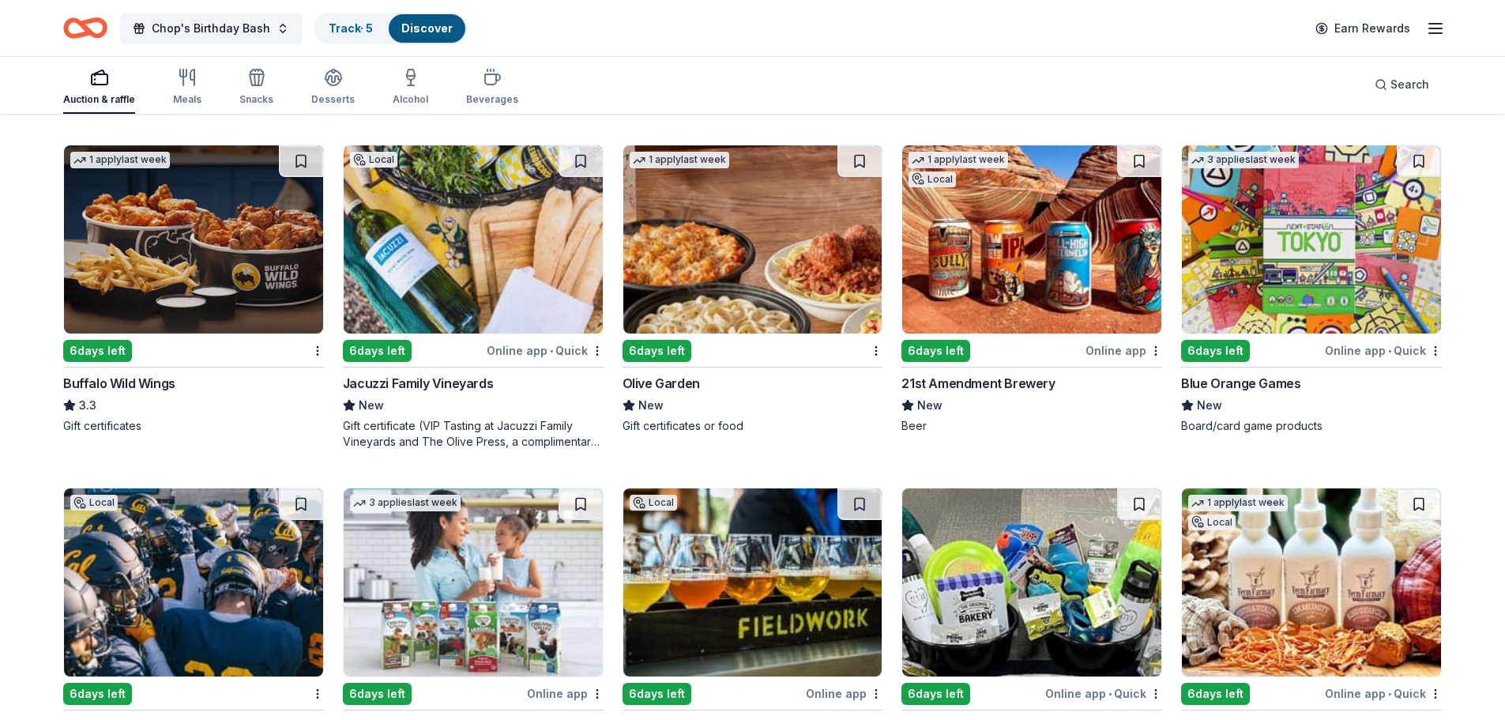
scroll to position [10427, 0]
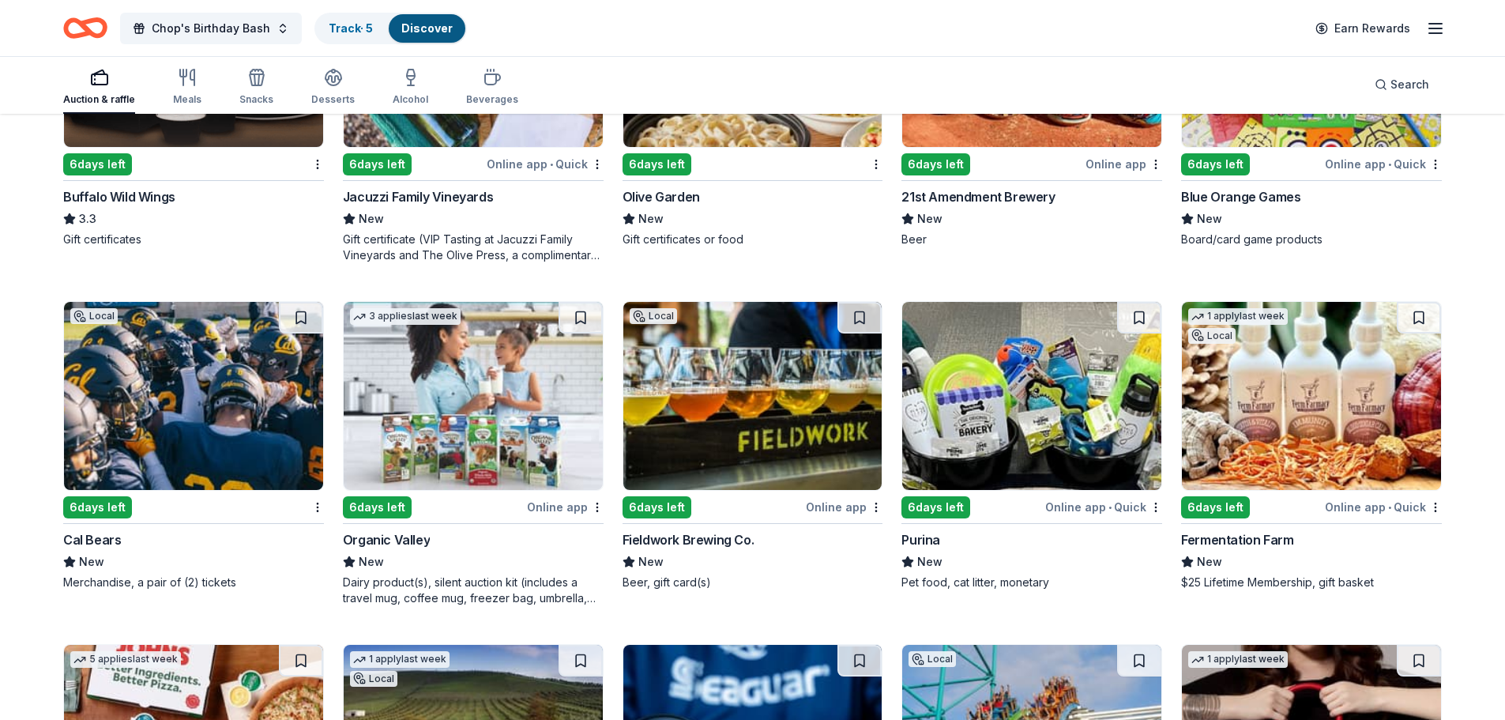
click at [169, 355] on img at bounding box center [193, 396] width 259 height 188
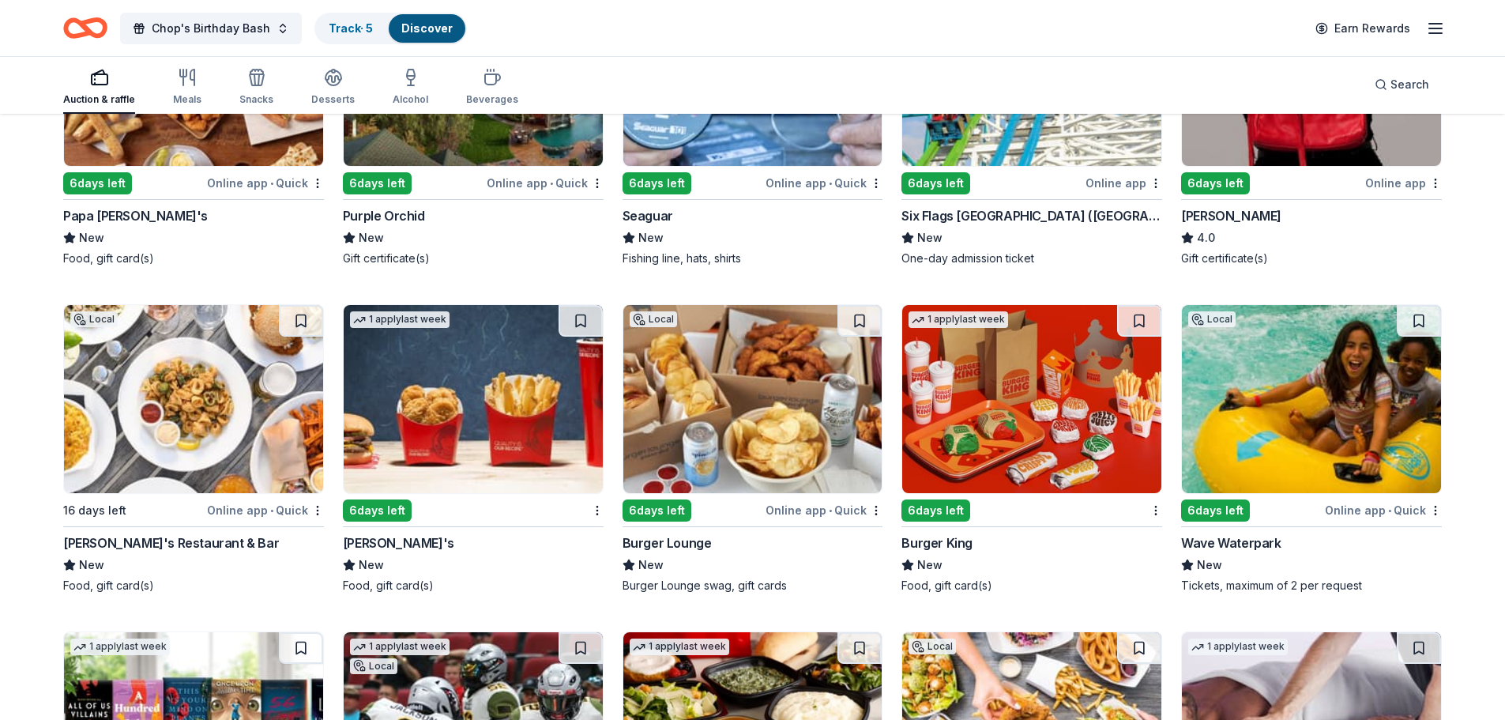
scroll to position [10778, 0]
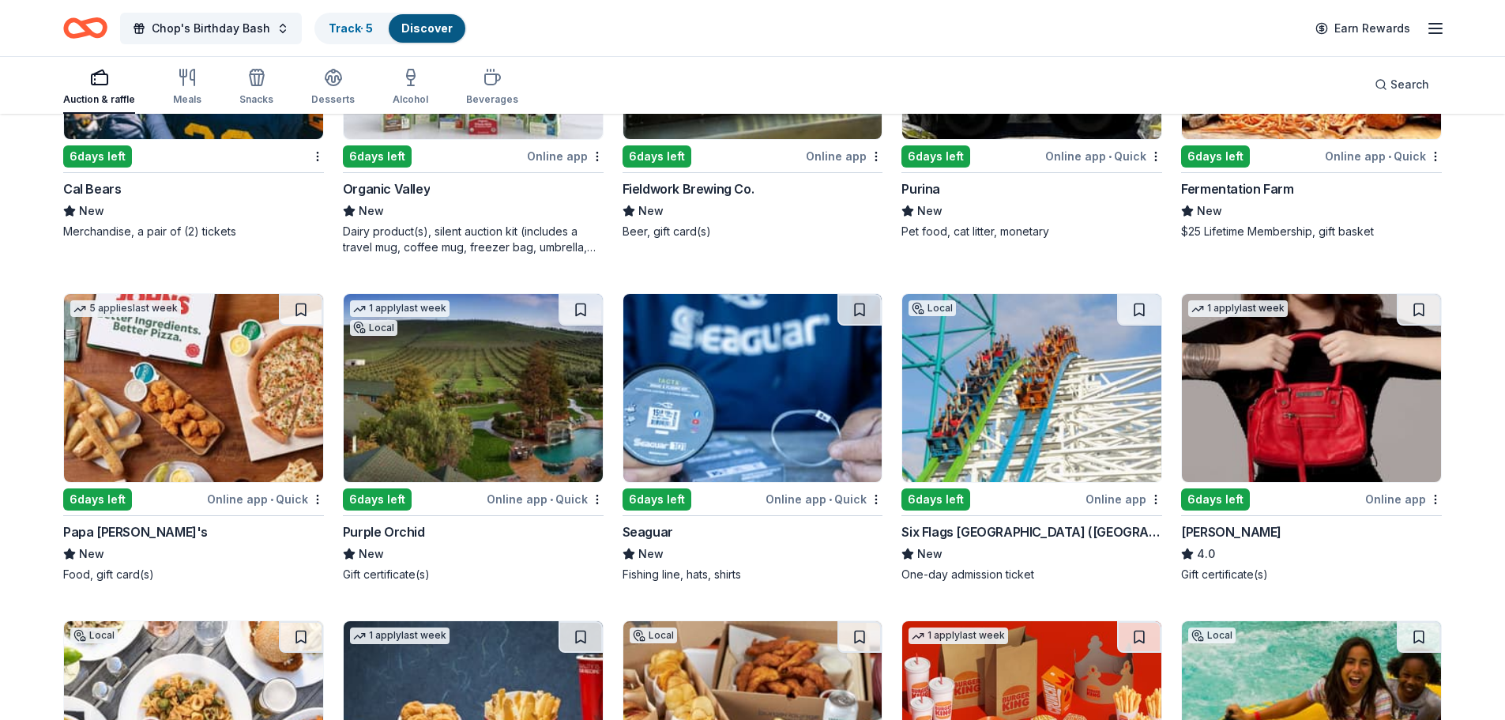
click at [209, 366] on img at bounding box center [193, 388] width 259 height 188
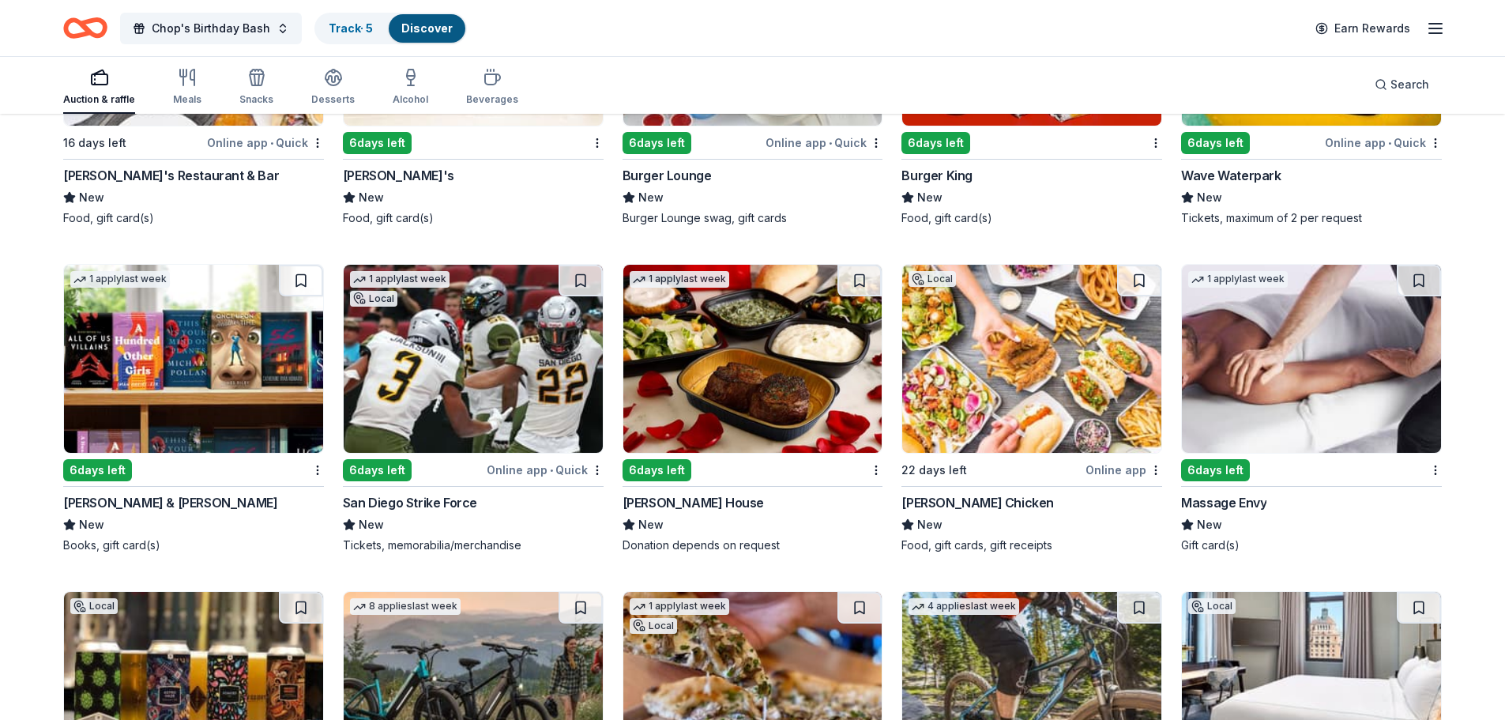
scroll to position [11489, 0]
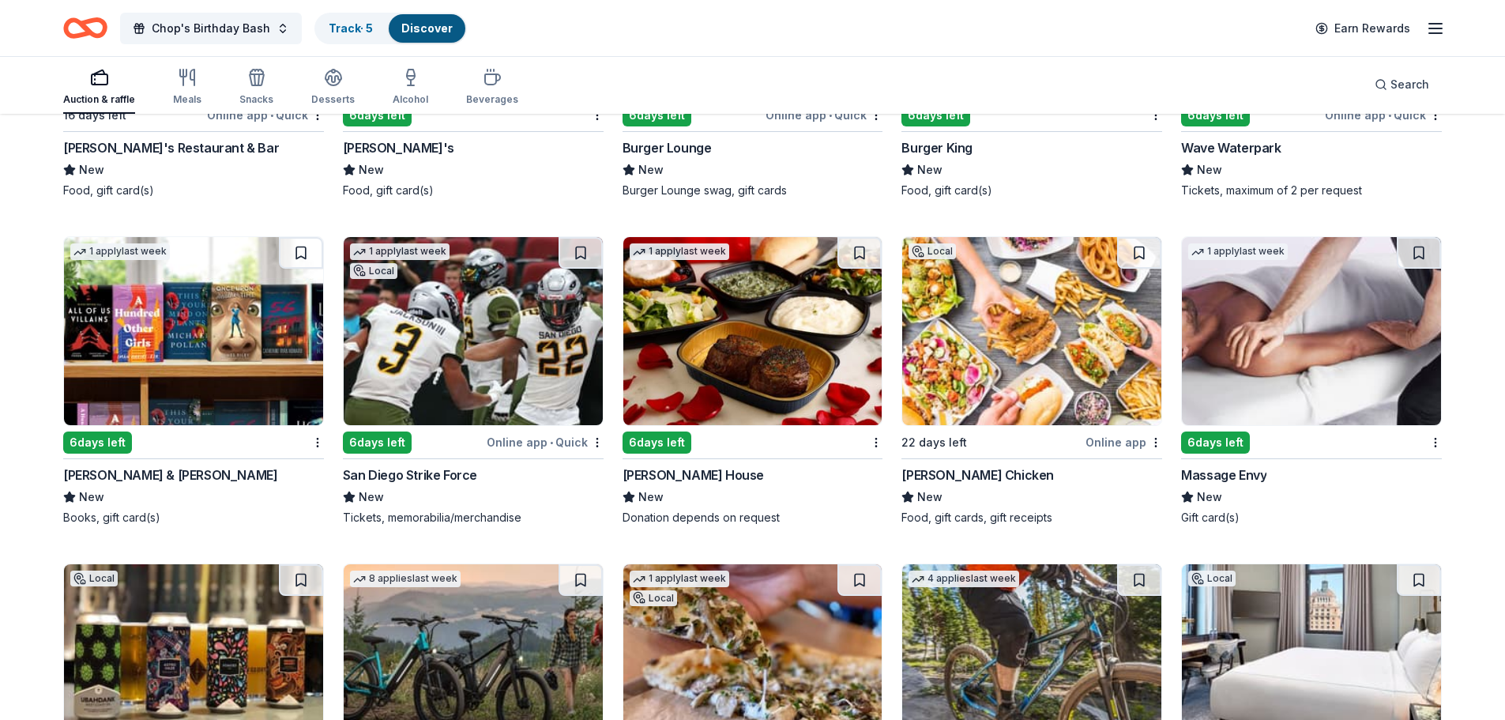
click at [180, 341] on img at bounding box center [193, 331] width 259 height 188
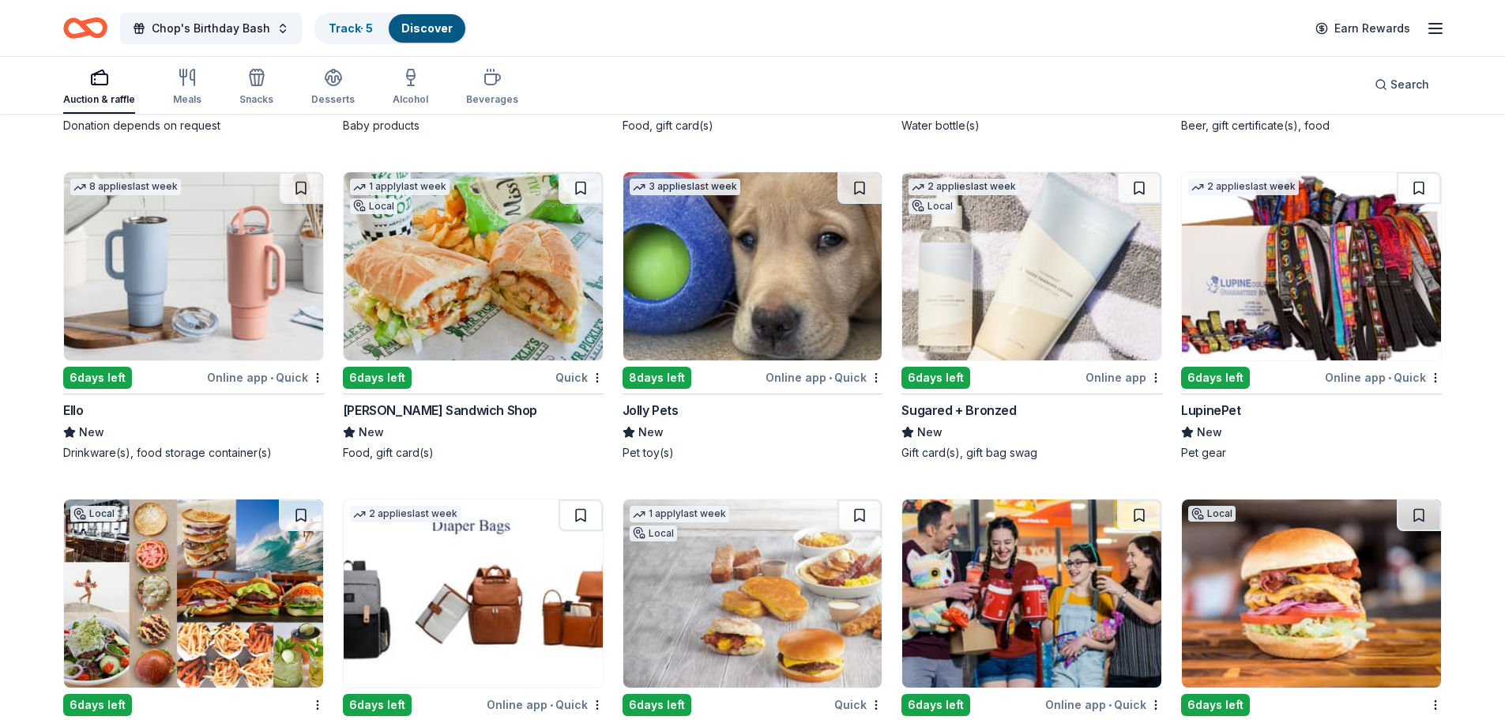
scroll to position [14759, 0]
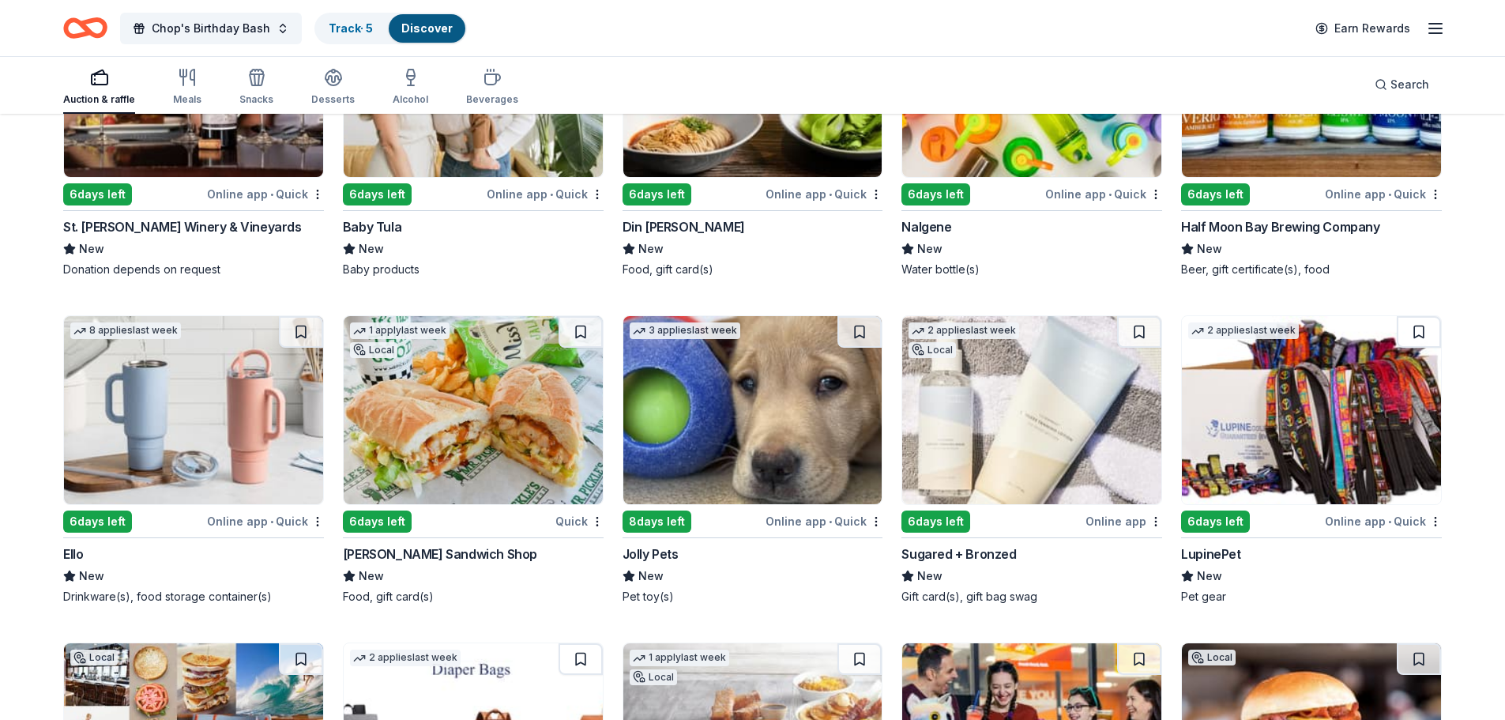
click at [448, 463] on img at bounding box center [473, 410] width 259 height 188
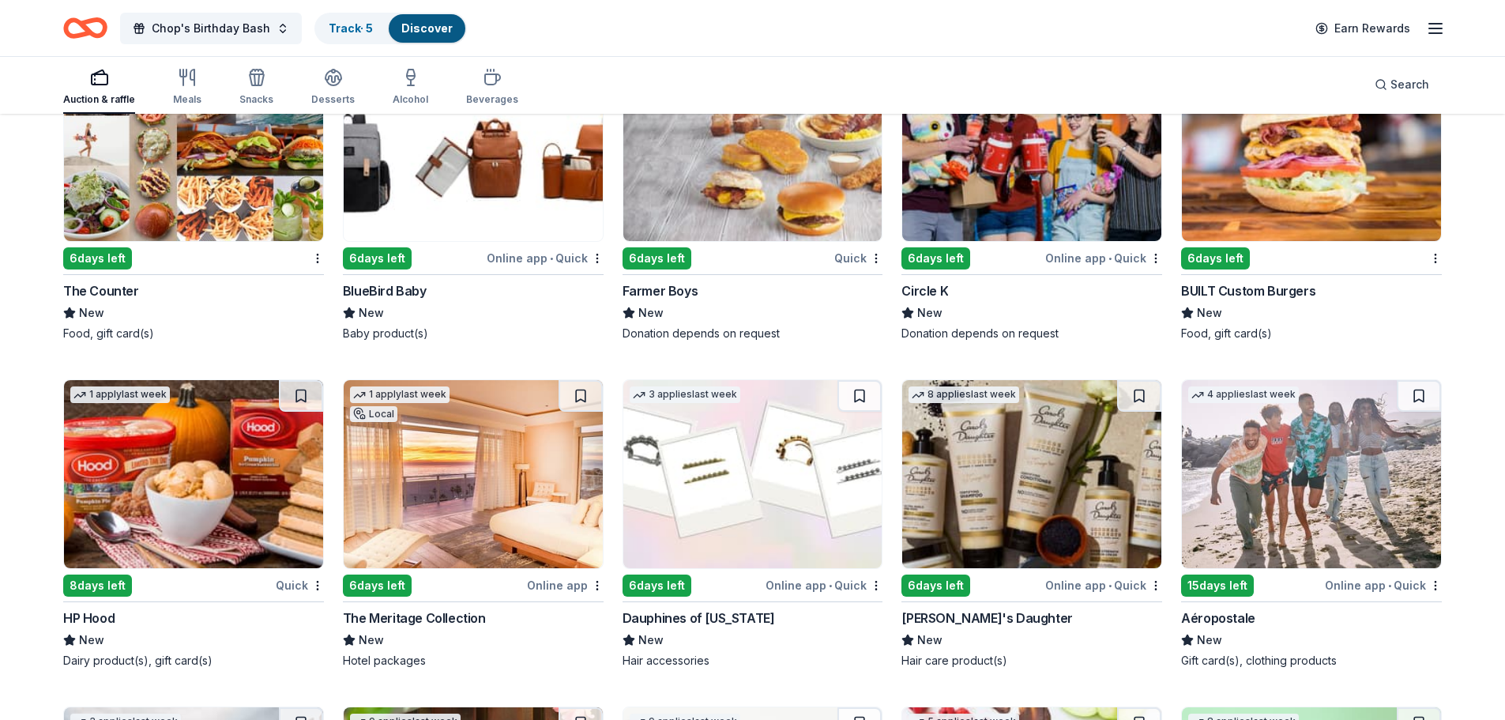
scroll to position [15549, 0]
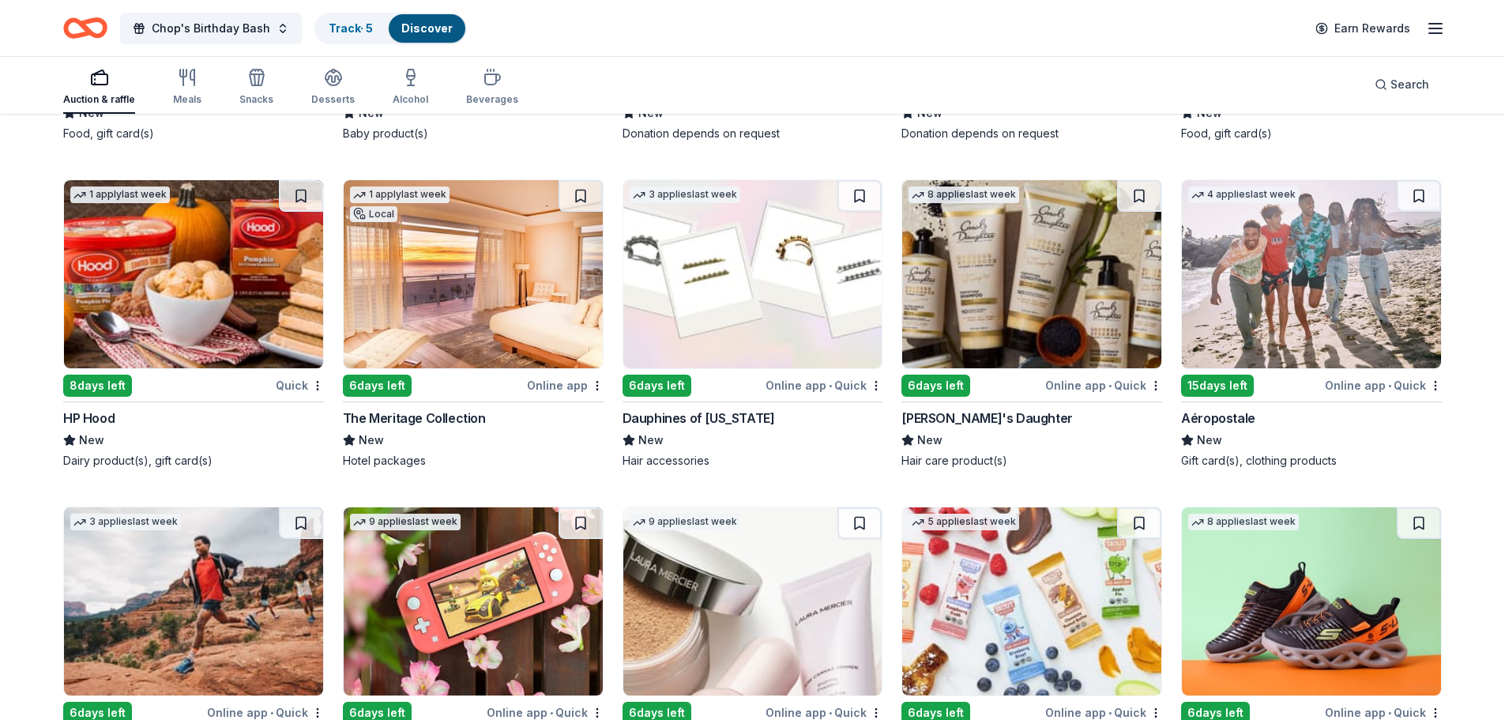
click at [1318, 269] on img at bounding box center [1311, 274] width 259 height 188
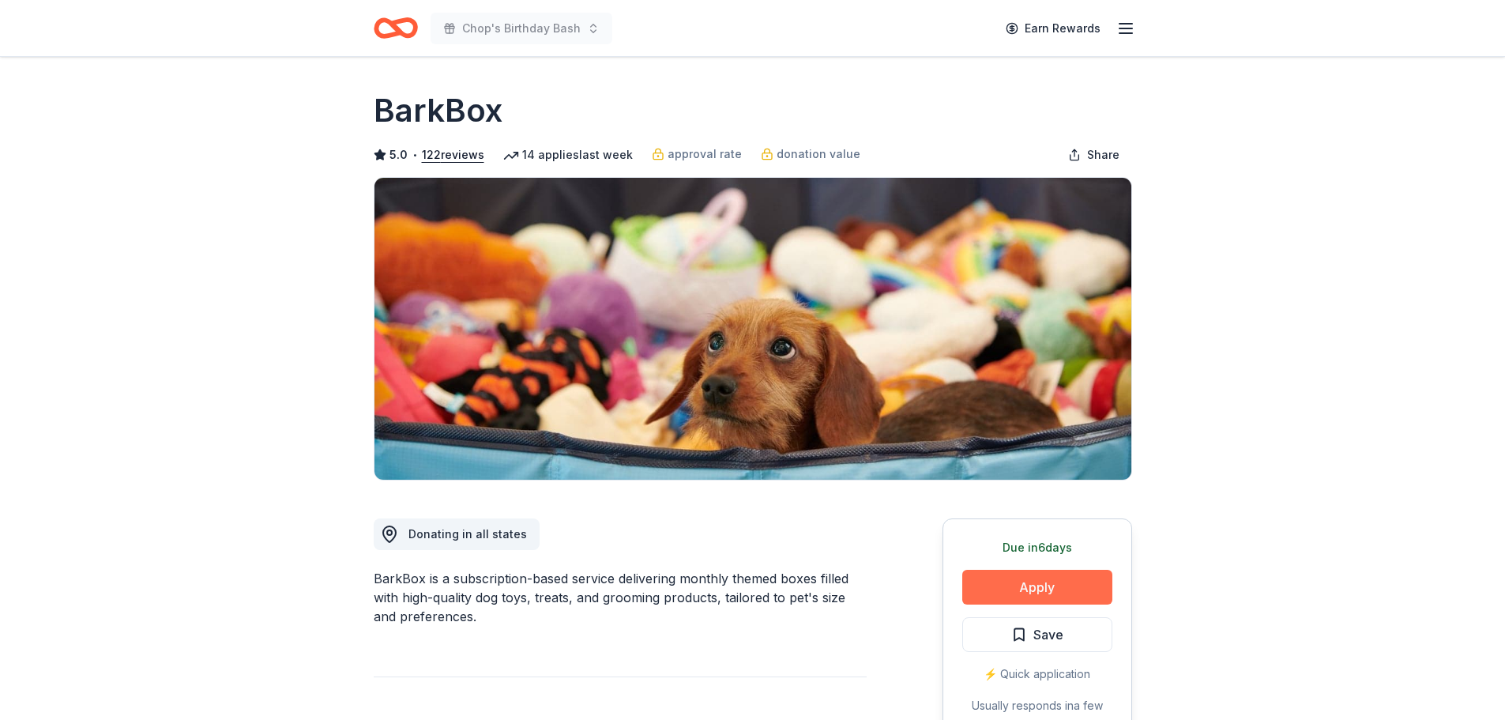
click at [1051, 581] on button "Apply" at bounding box center [1037, 587] width 150 height 35
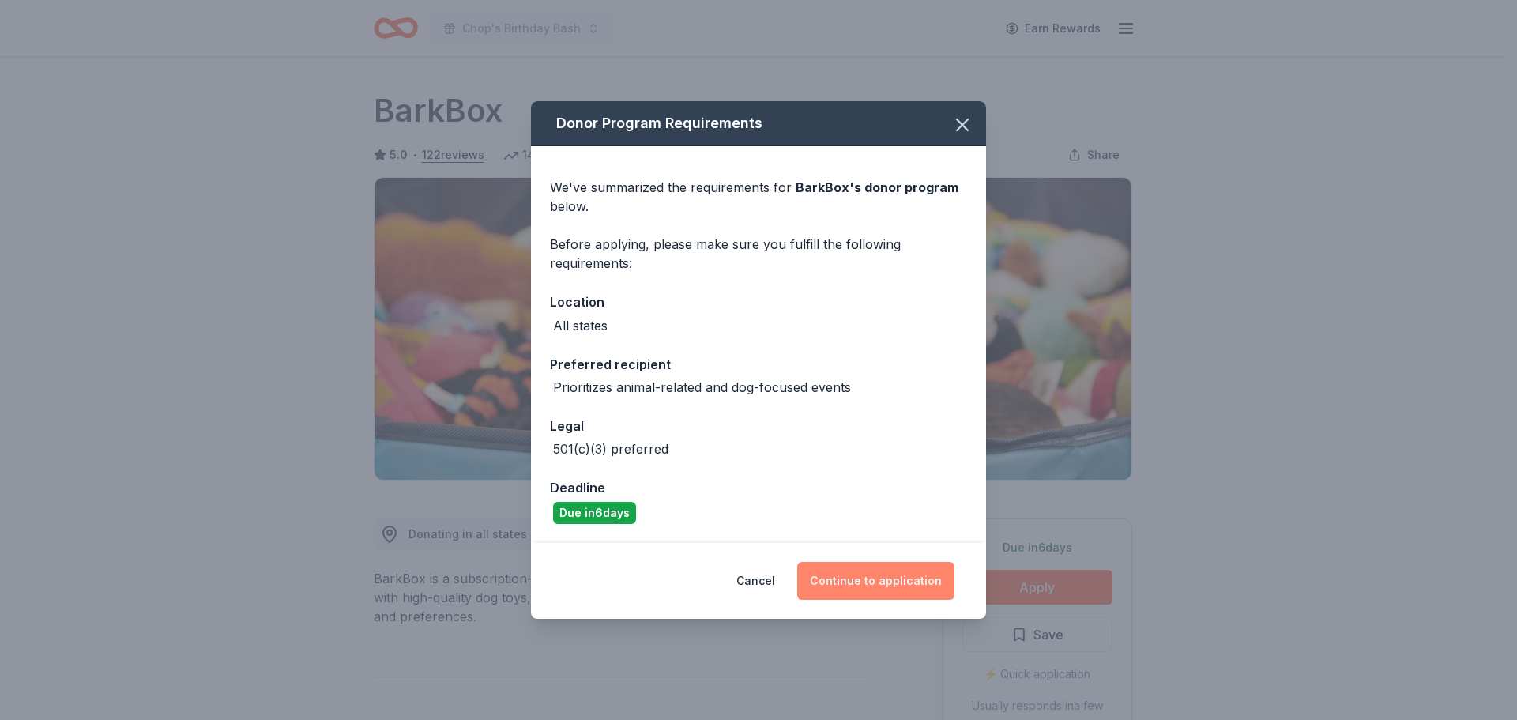
click at [860, 585] on button "Continue to application" at bounding box center [875, 581] width 157 height 38
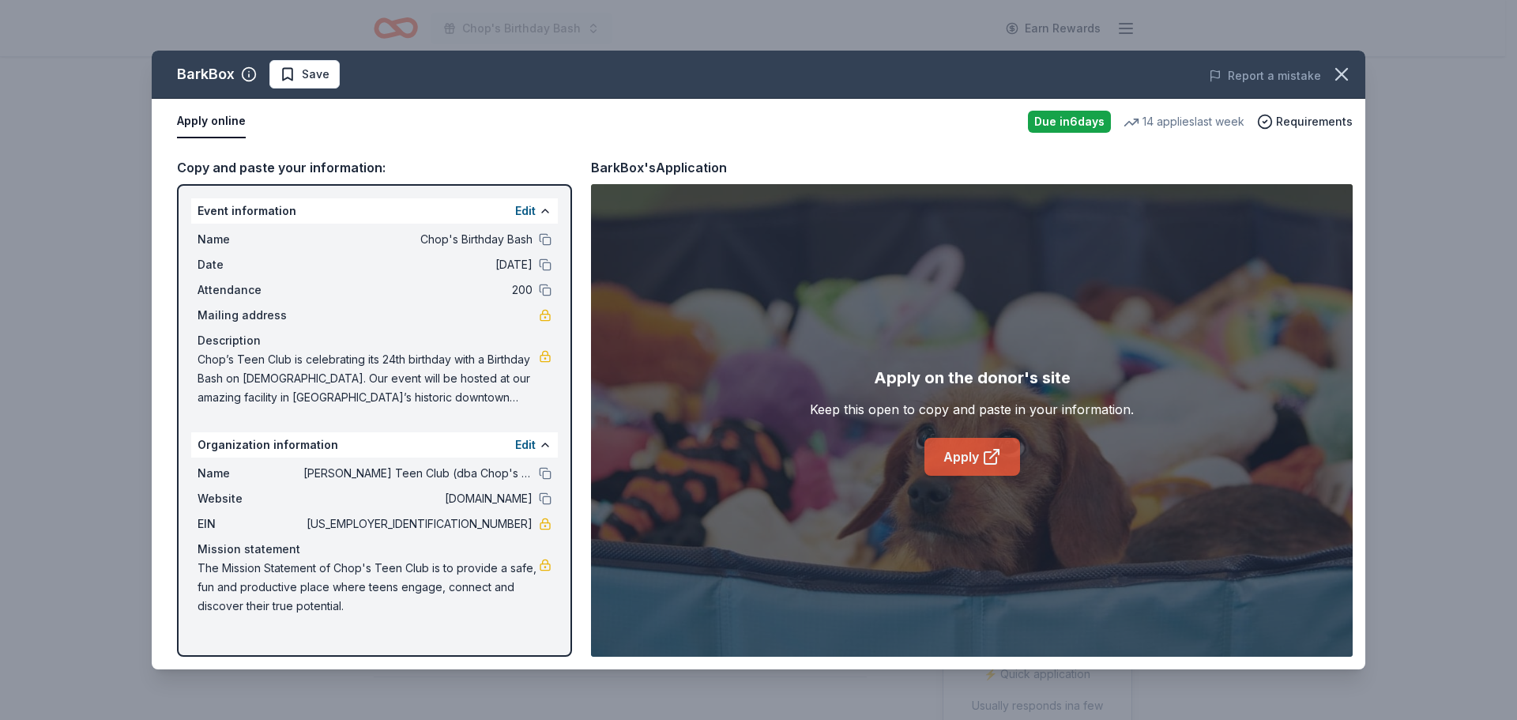
click at [950, 468] on link "Apply" at bounding box center [972, 457] width 96 height 38
click at [1335, 69] on icon "button" at bounding box center [1341, 74] width 22 height 22
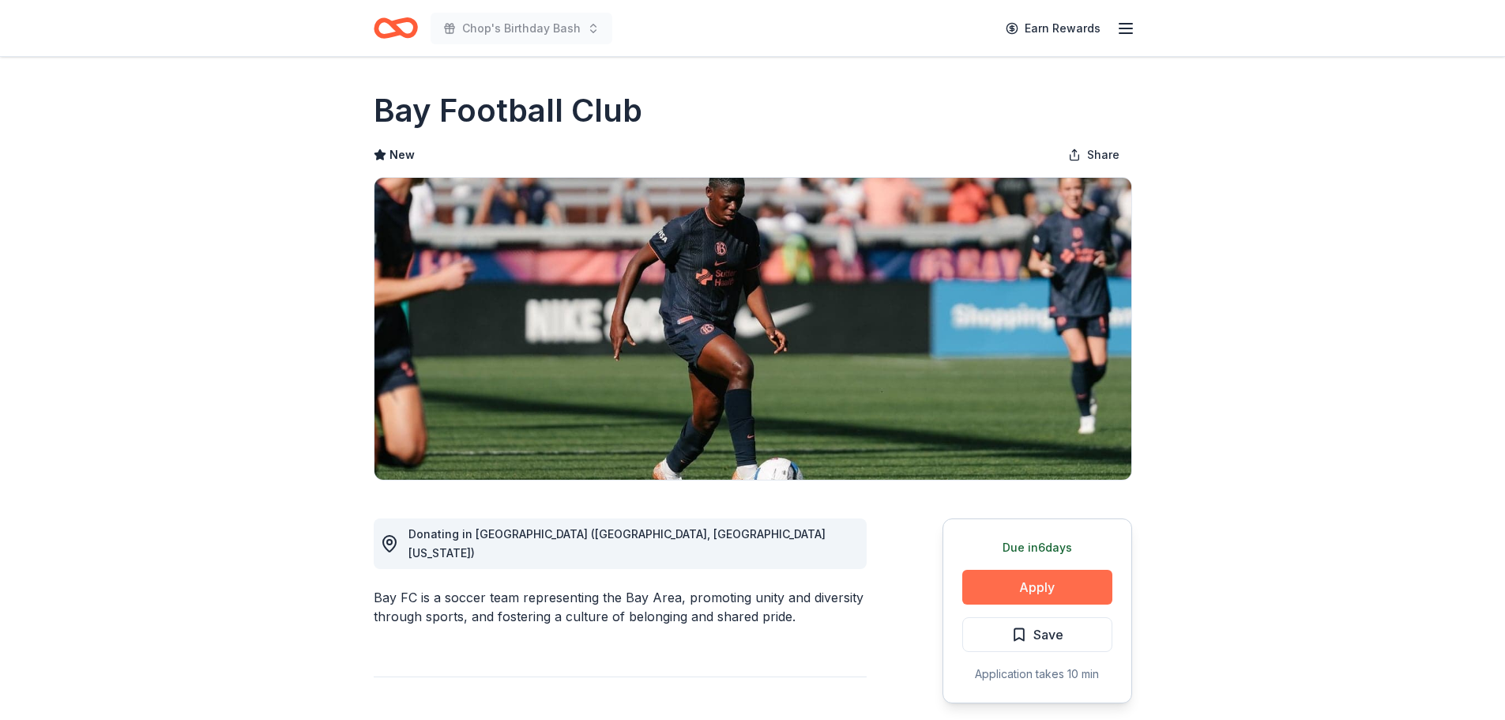
click at [1039, 582] on button "Apply" at bounding box center [1037, 587] width 150 height 35
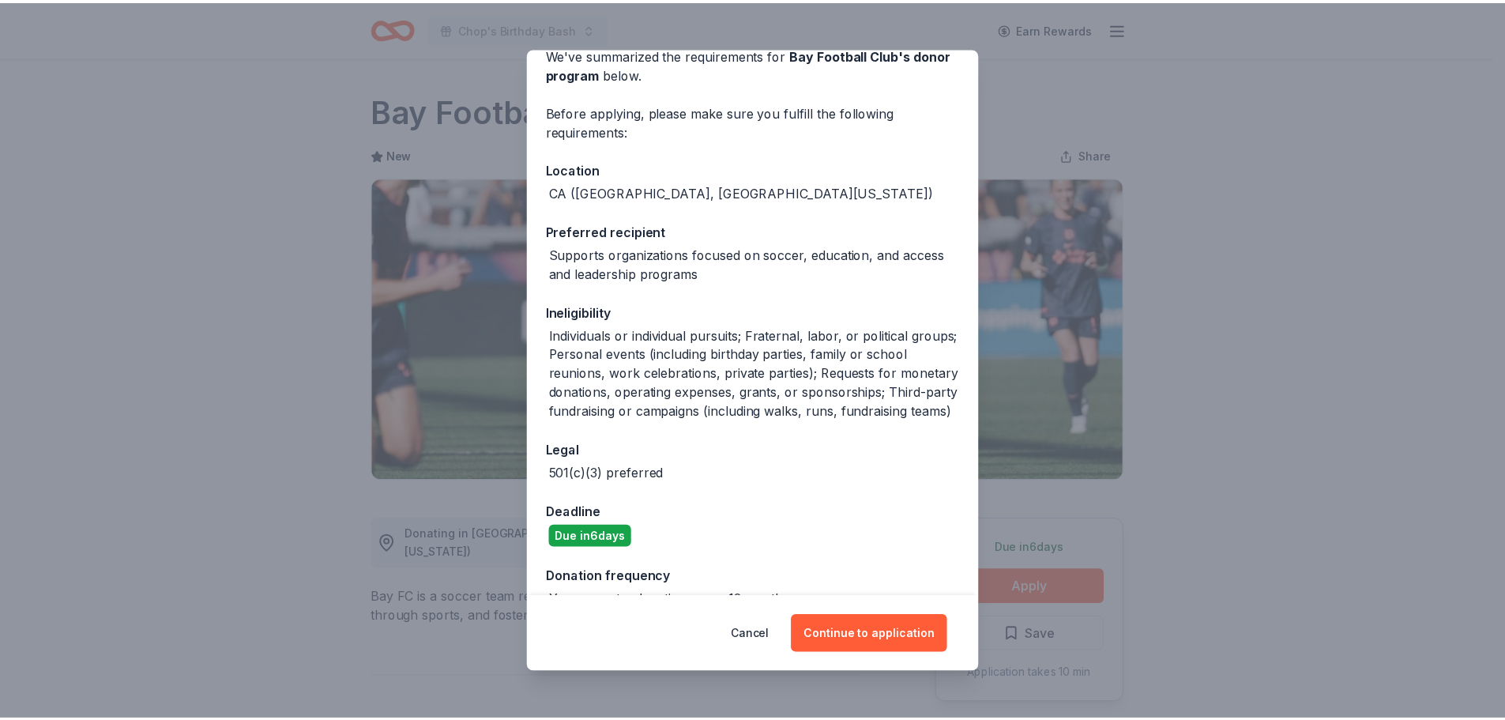
scroll to position [192, 0]
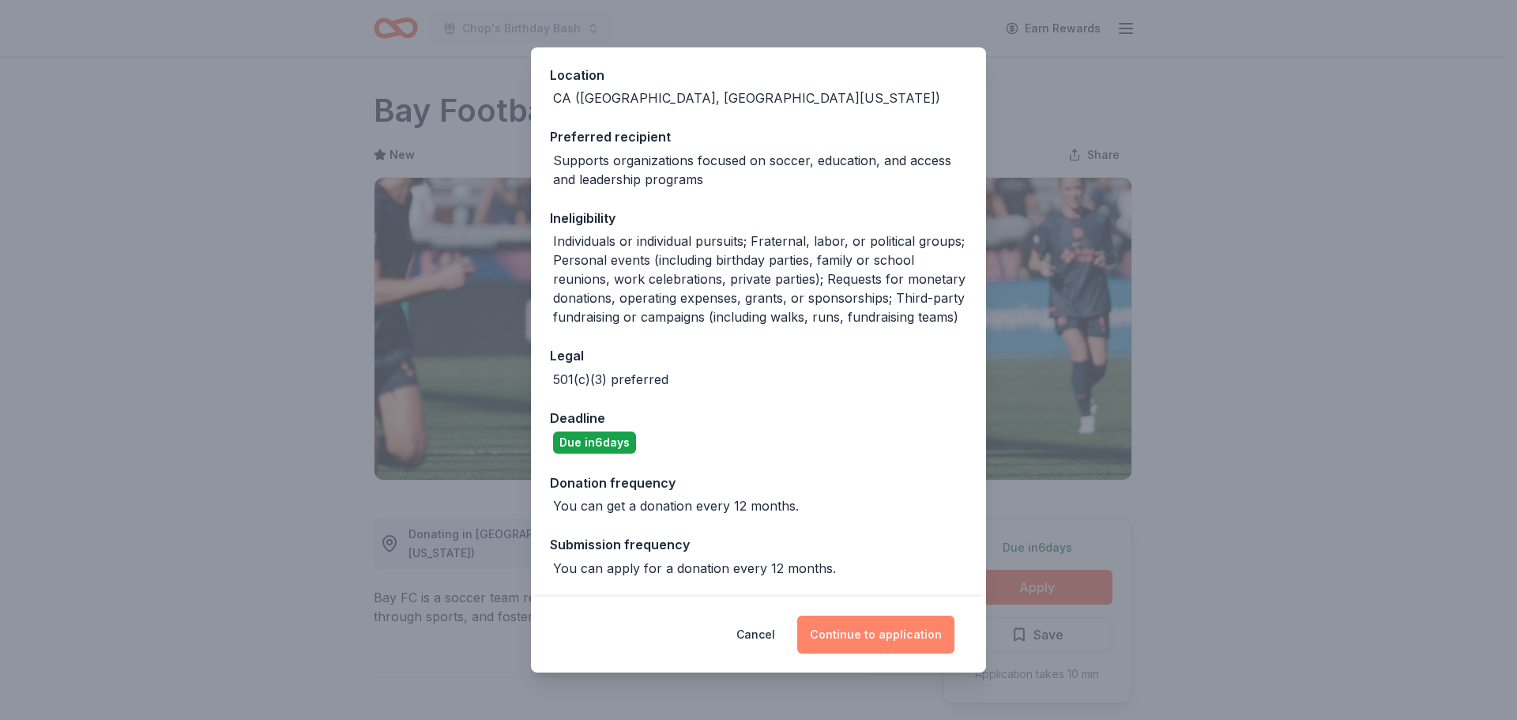
click at [879, 639] on button "Continue to application" at bounding box center [875, 634] width 157 height 38
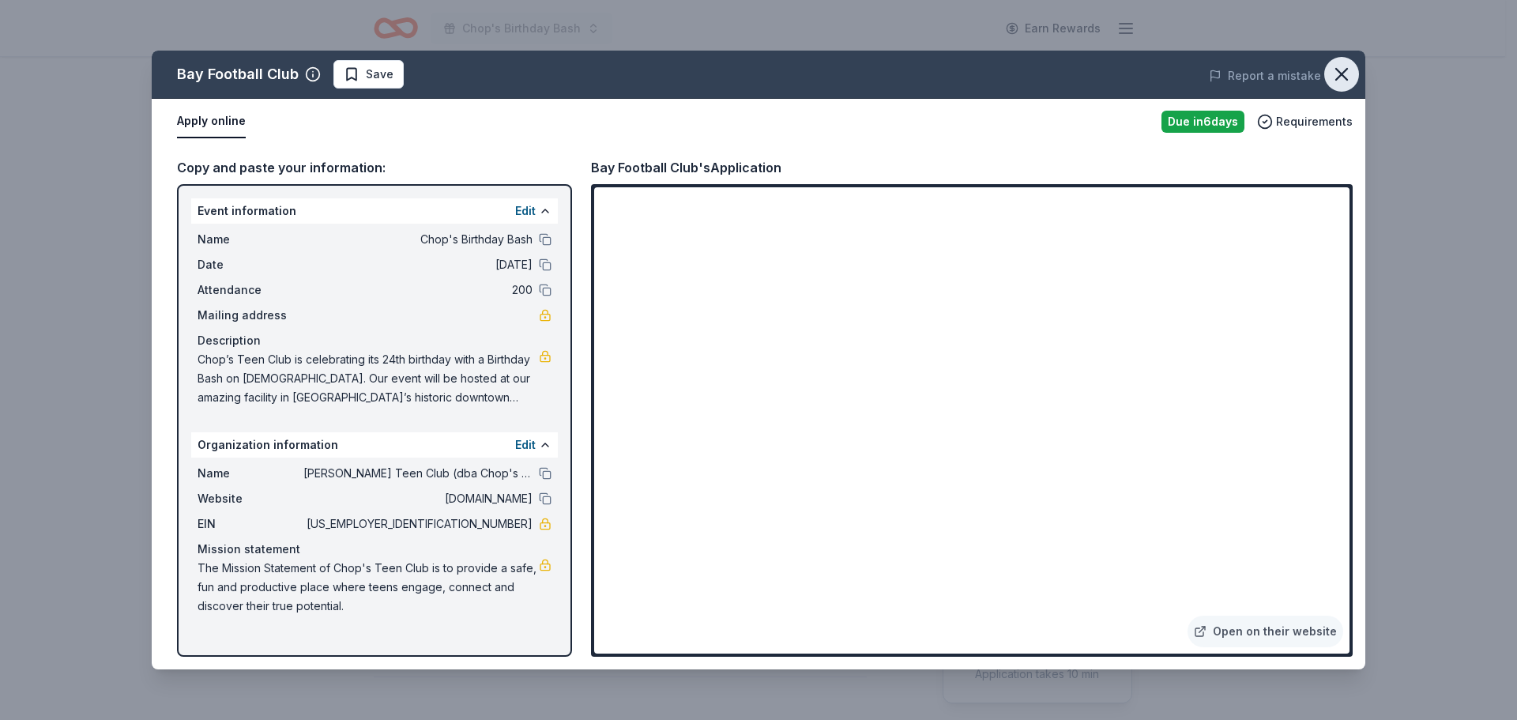
click at [1345, 68] on icon "button" at bounding box center [1341, 74] width 22 height 22
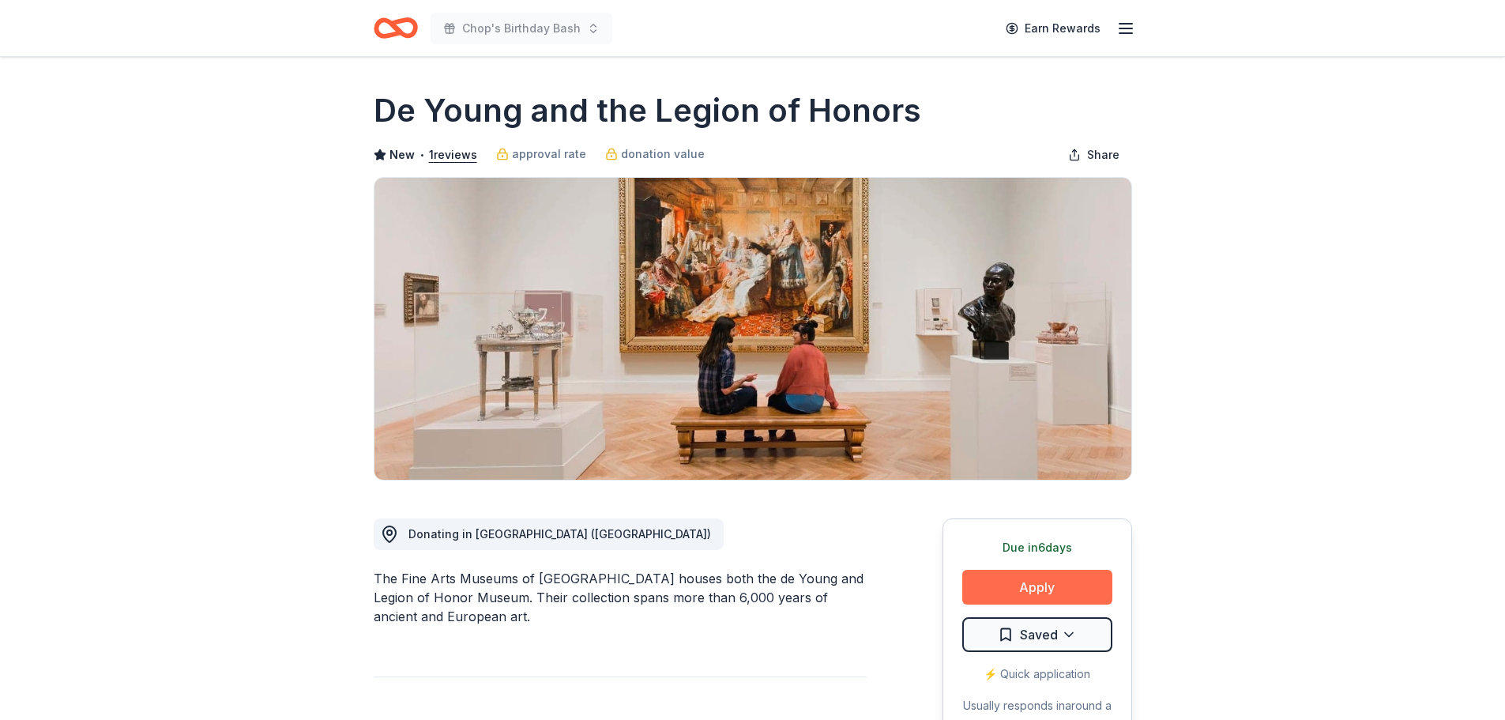
click at [1031, 594] on button "Apply" at bounding box center [1037, 587] width 150 height 35
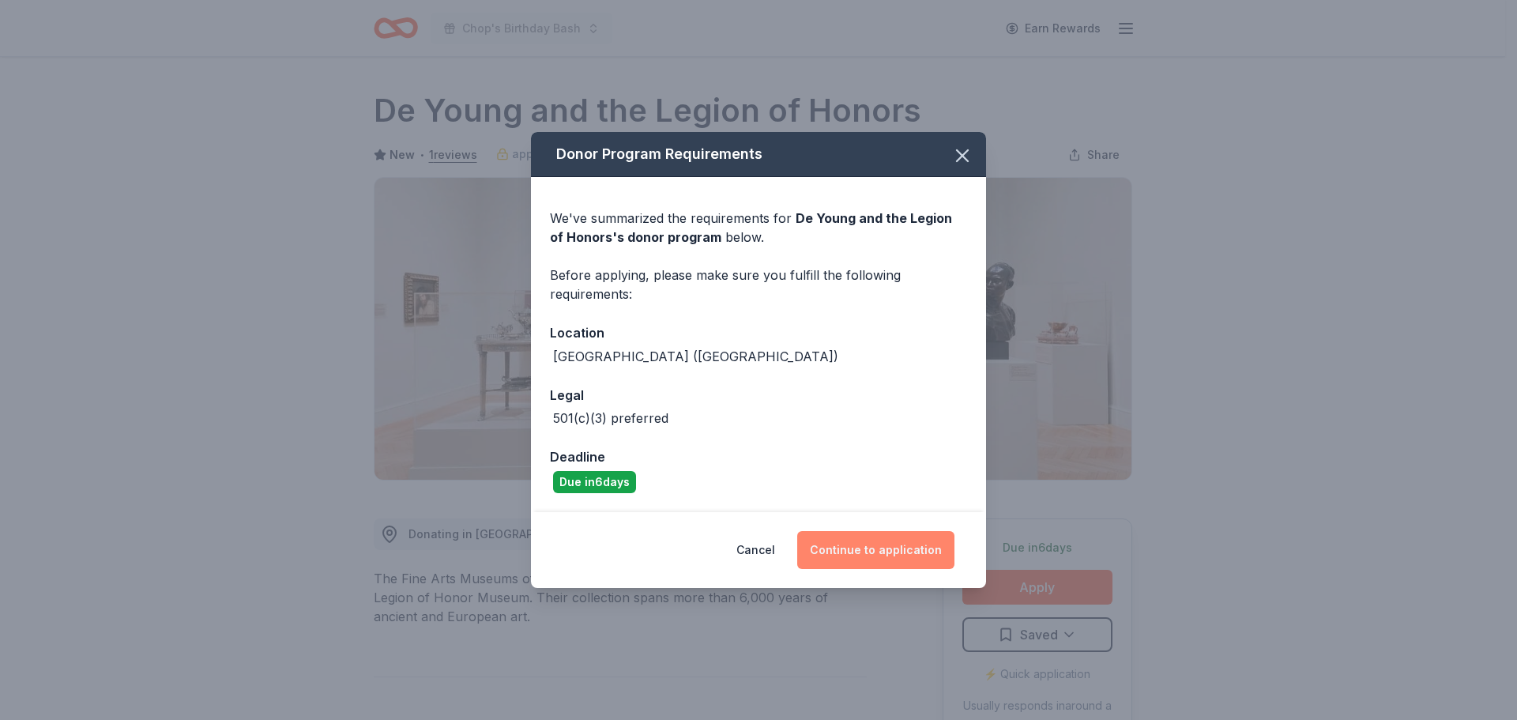
click at [860, 555] on button "Continue to application" at bounding box center [875, 550] width 157 height 38
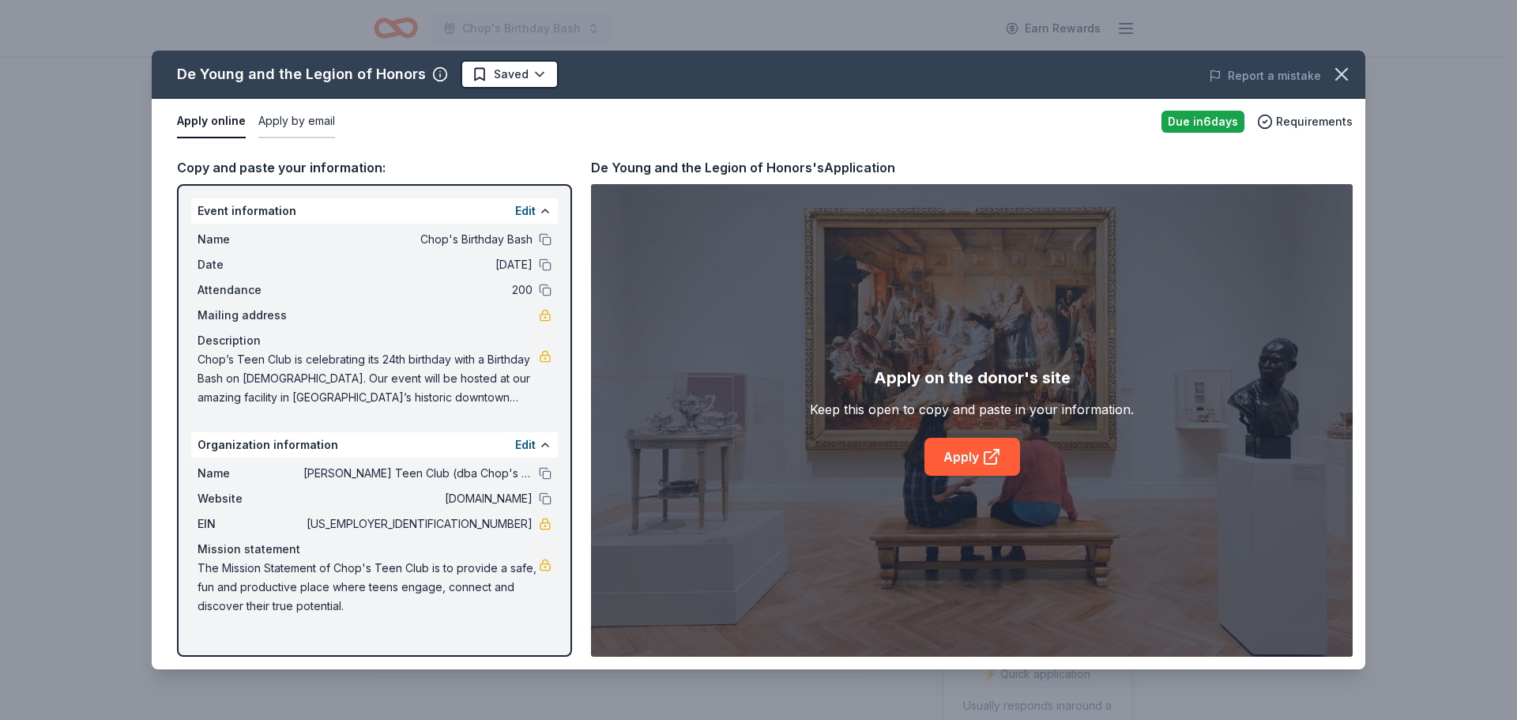
click at [303, 119] on button "Apply by email" at bounding box center [296, 121] width 77 height 33
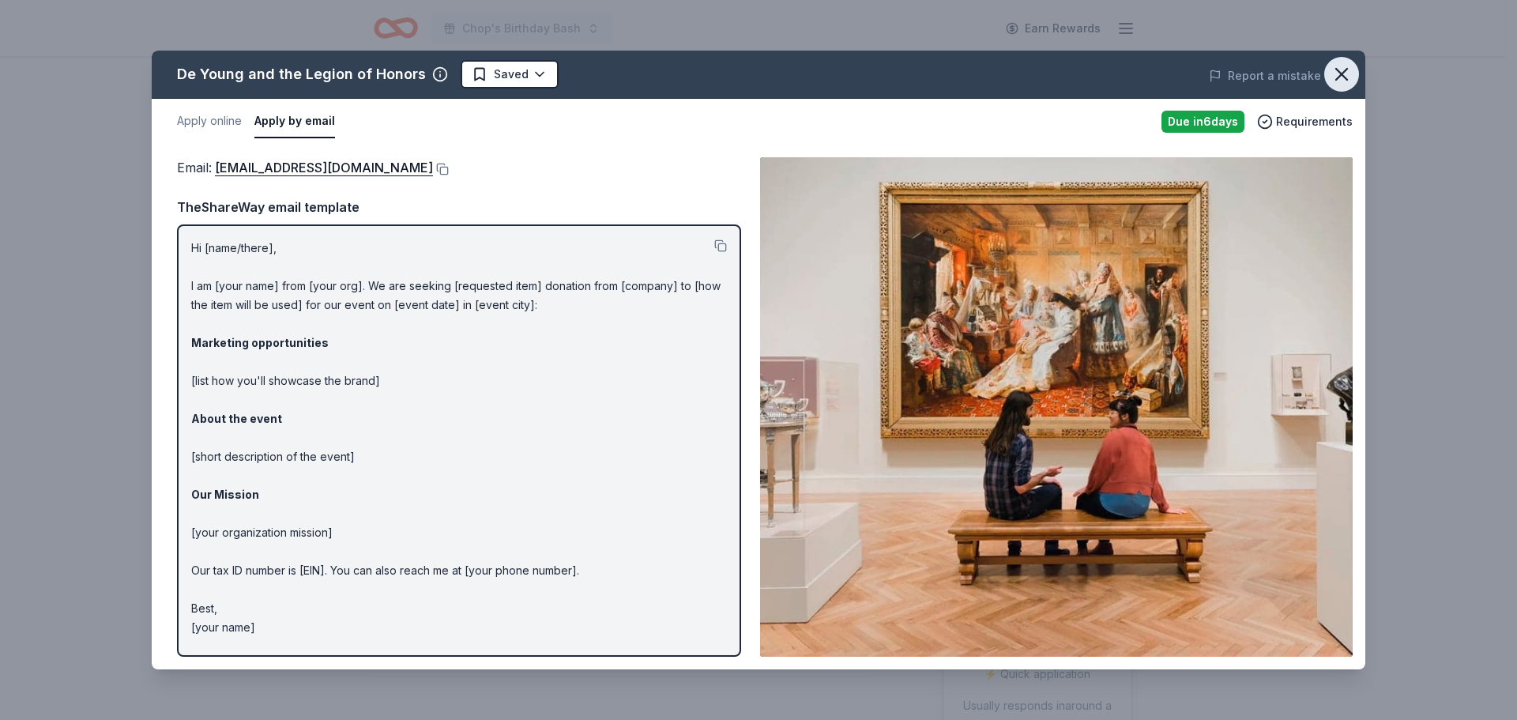
click at [1344, 73] on icon "button" at bounding box center [1341, 74] width 22 height 22
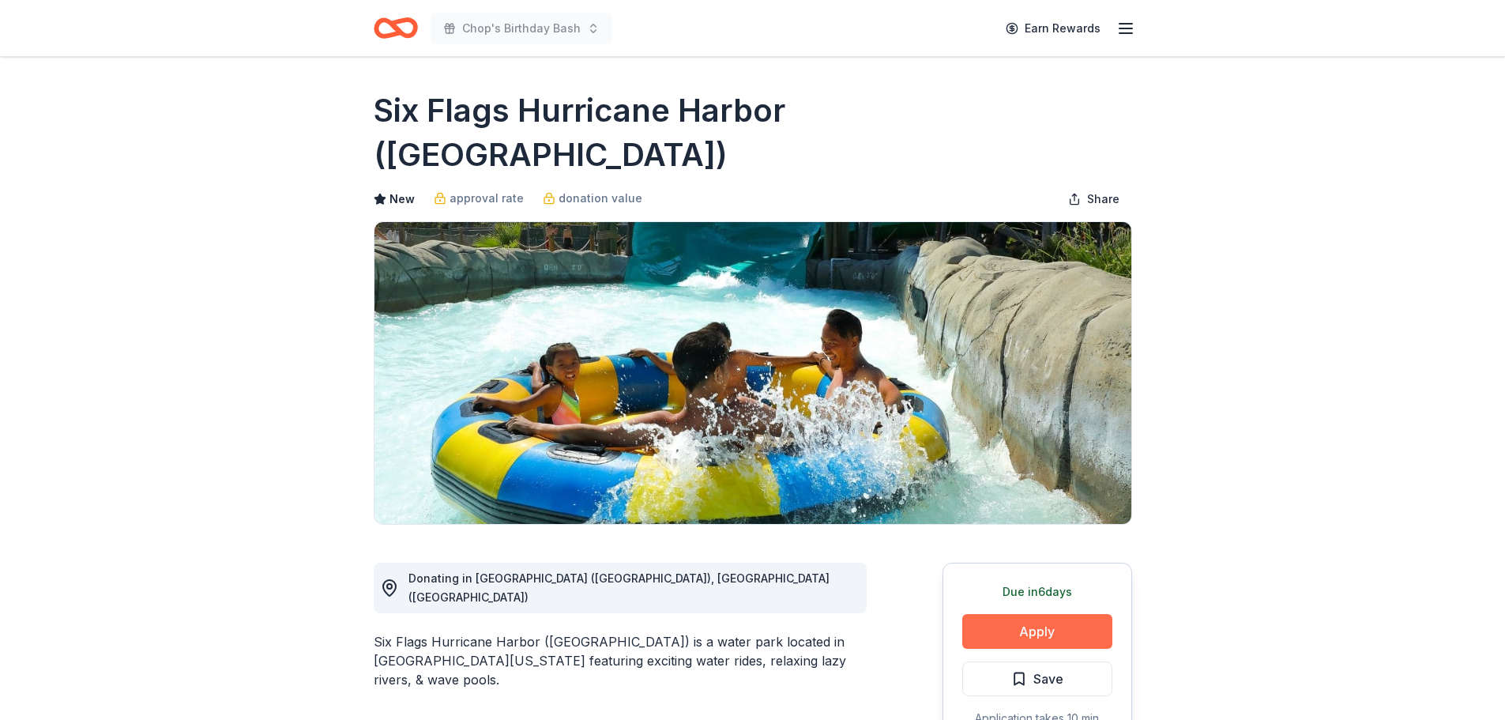
click at [1051, 614] on button "Apply" at bounding box center [1037, 631] width 150 height 35
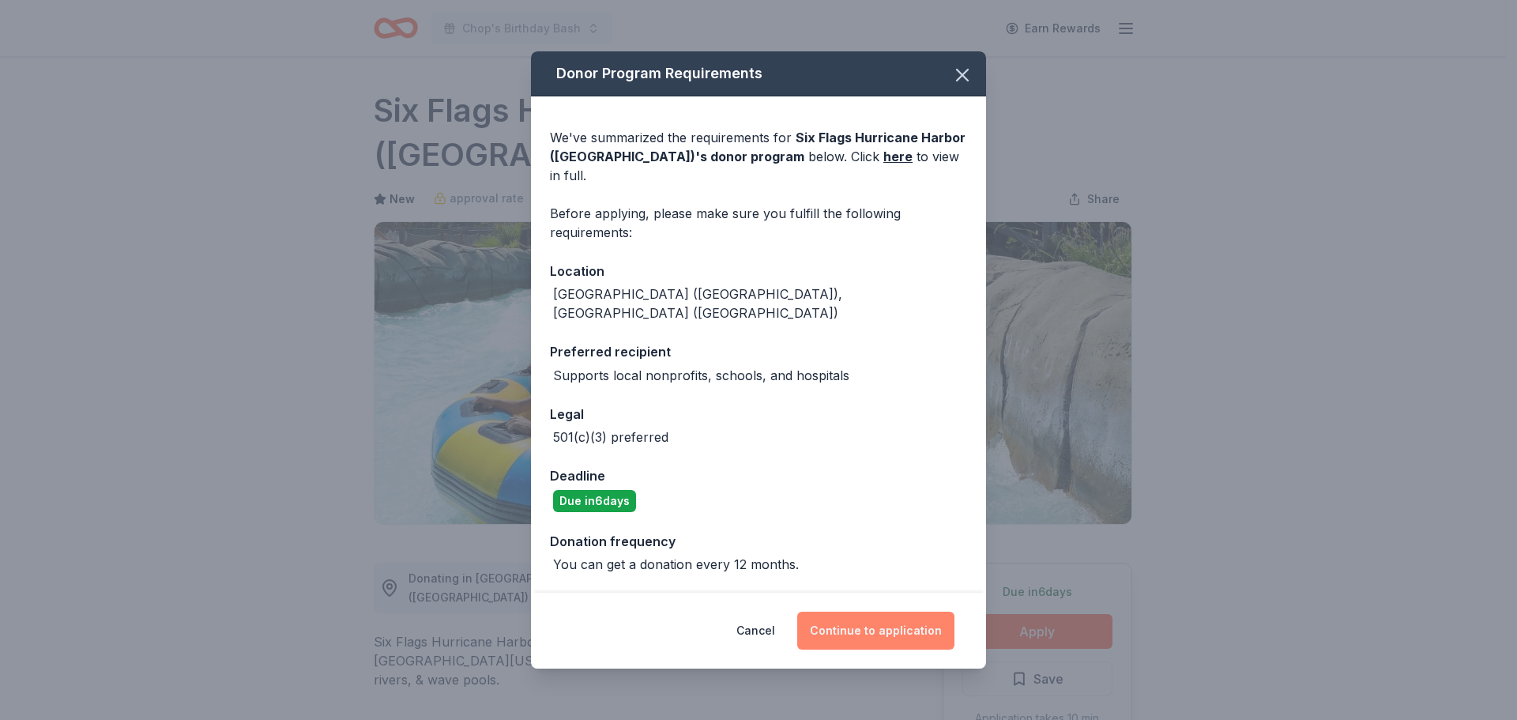
click at [851, 611] on button "Continue to application" at bounding box center [875, 630] width 157 height 38
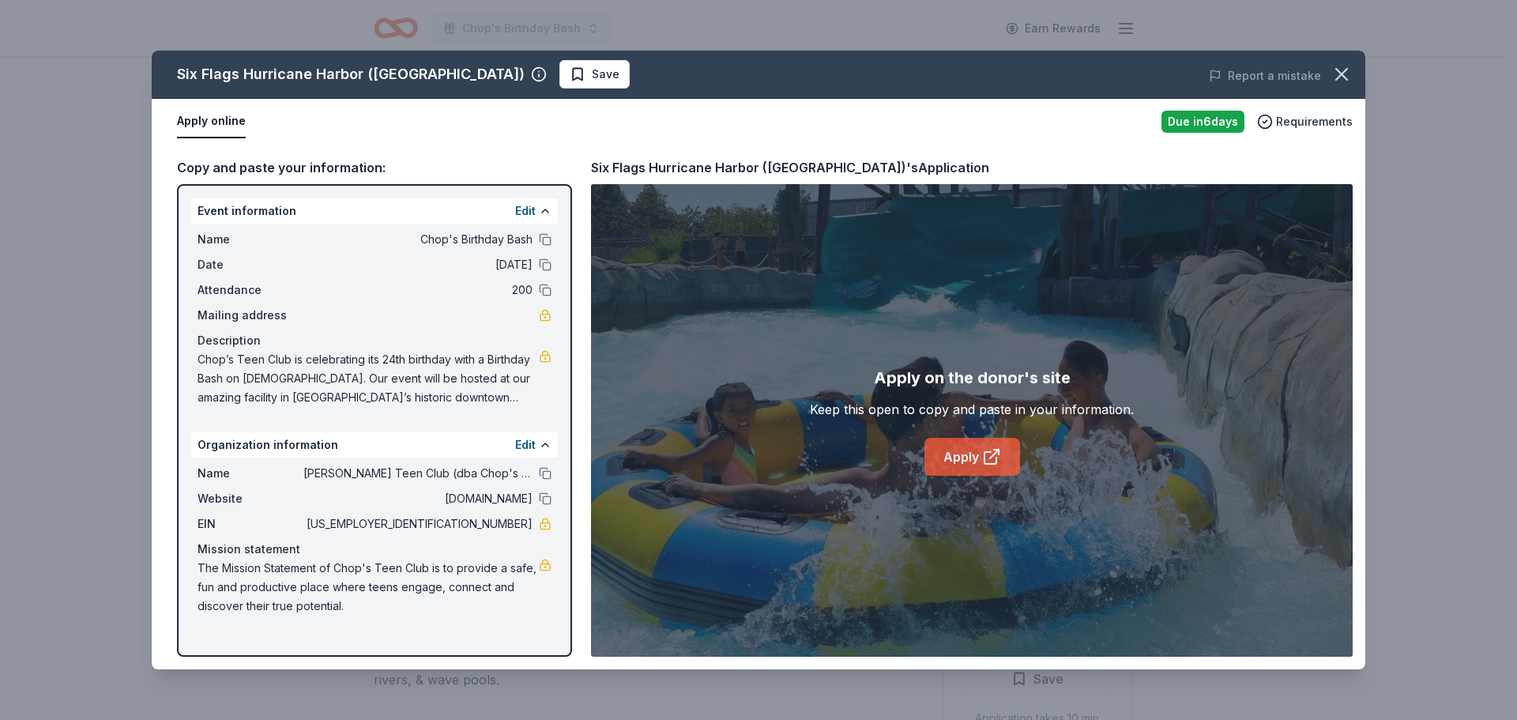
click at [976, 468] on link "Apply" at bounding box center [972, 457] width 96 height 38
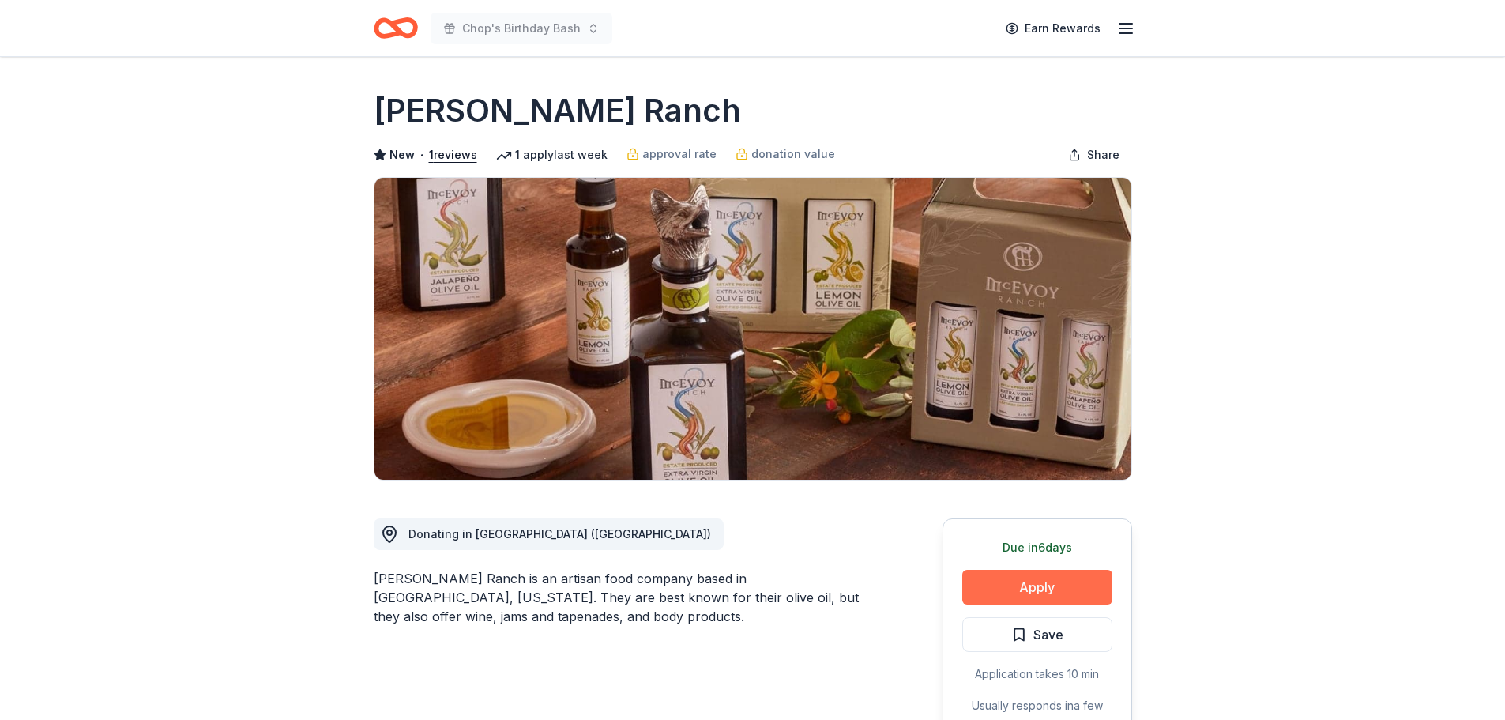
click at [1035, 584] on button "Apply" at bounding box center [1037, 587] width 150 height 35
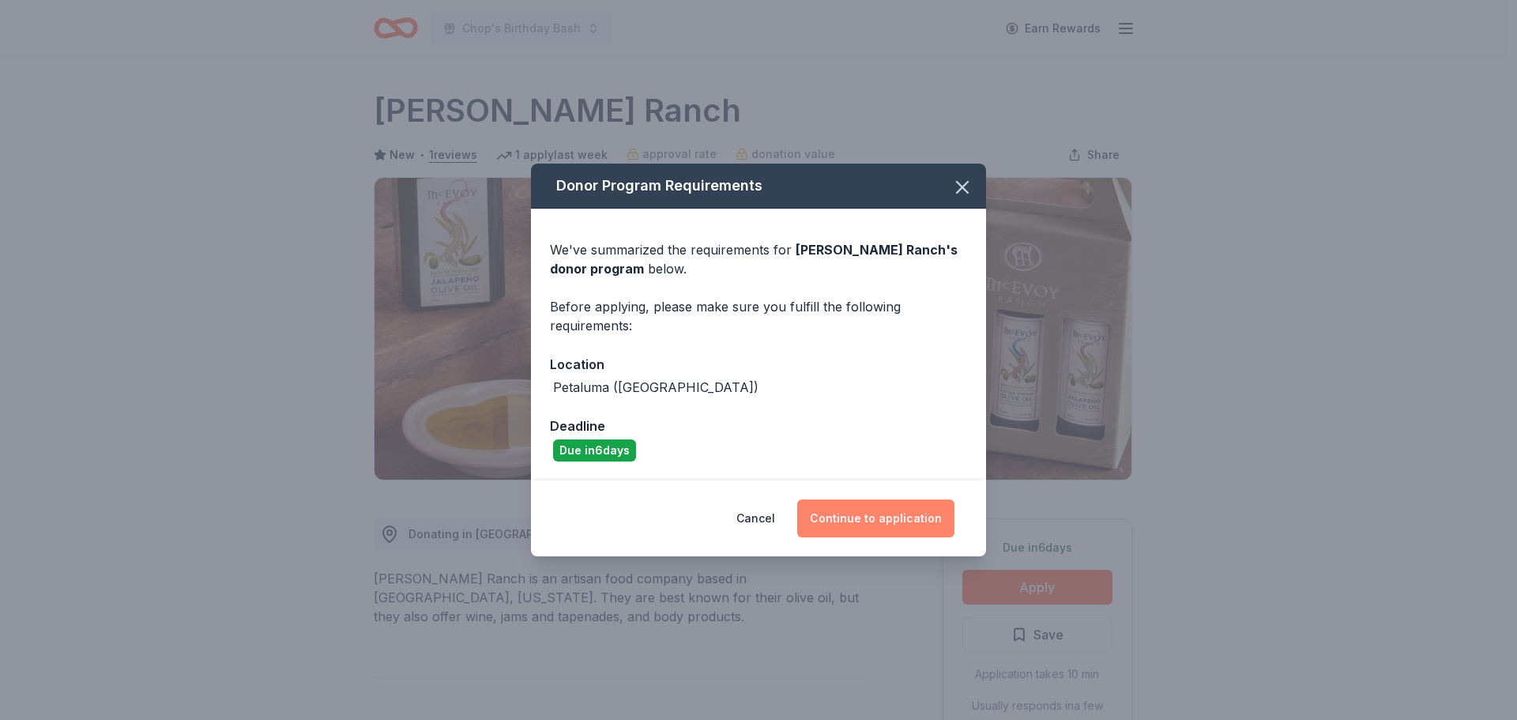
click at [847, 512] on button "Continue to application" at bounding box center [875, 518] width 157 height 38
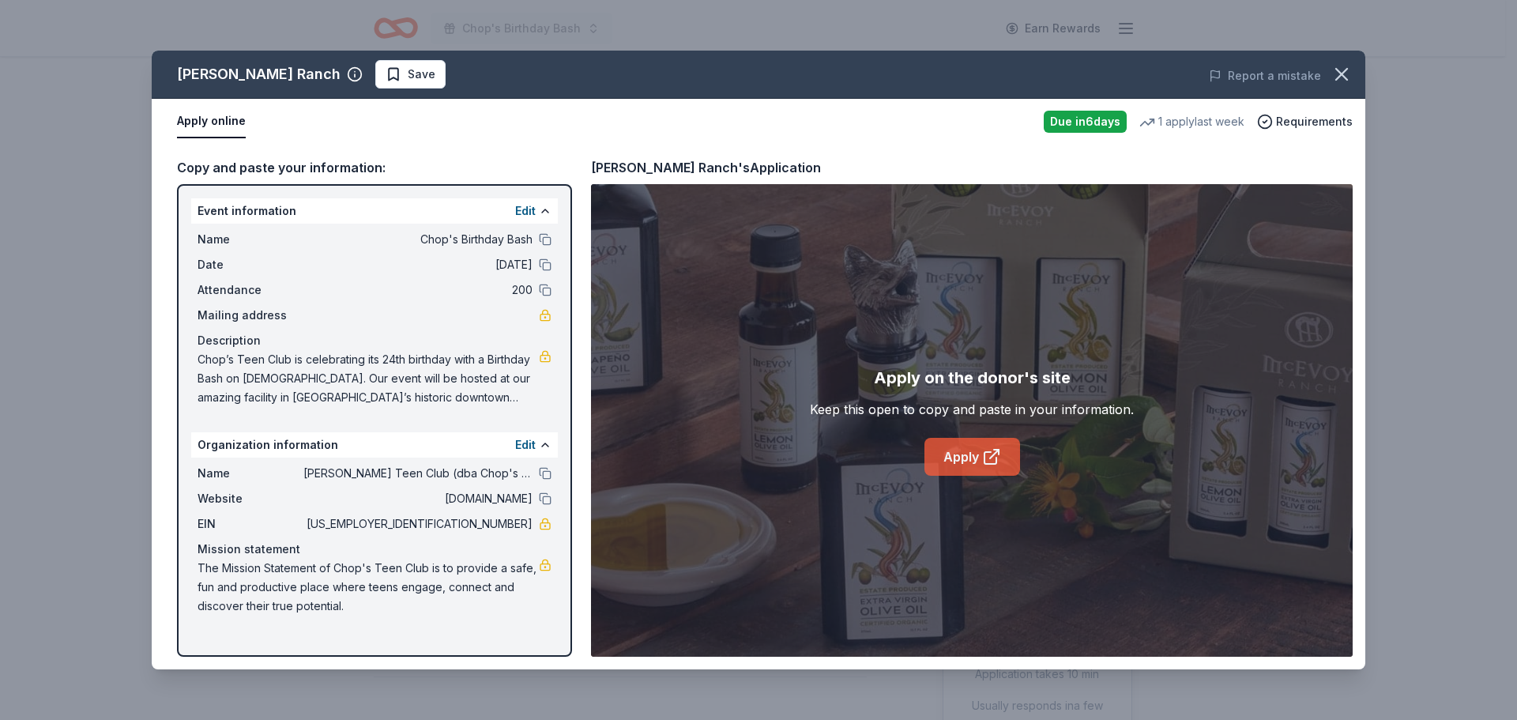
click at [958, 463] on link "Apply" at bounding box center [972, 457] width 96 height 38
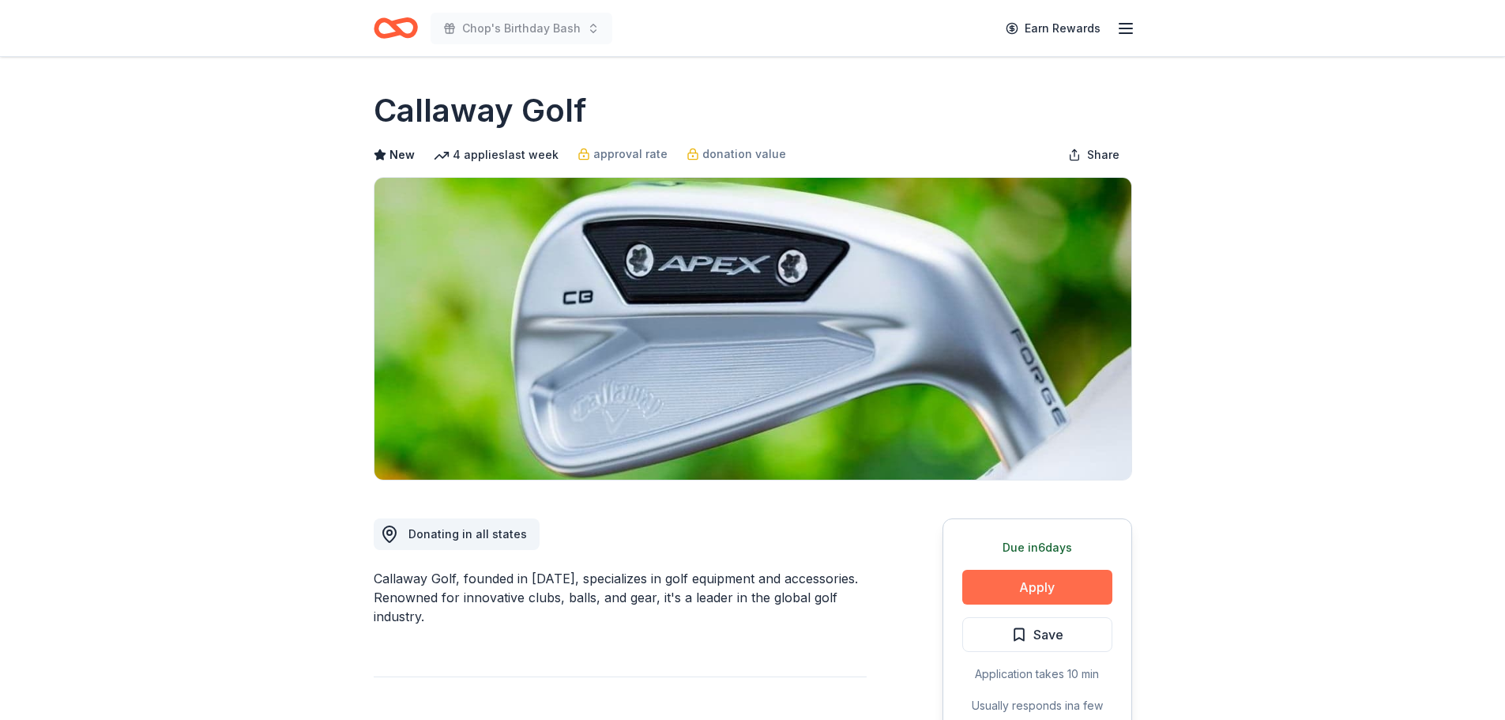
click at [1019, 583] on button "Apply" at bounding box center [1037, 587] width 150 height 35
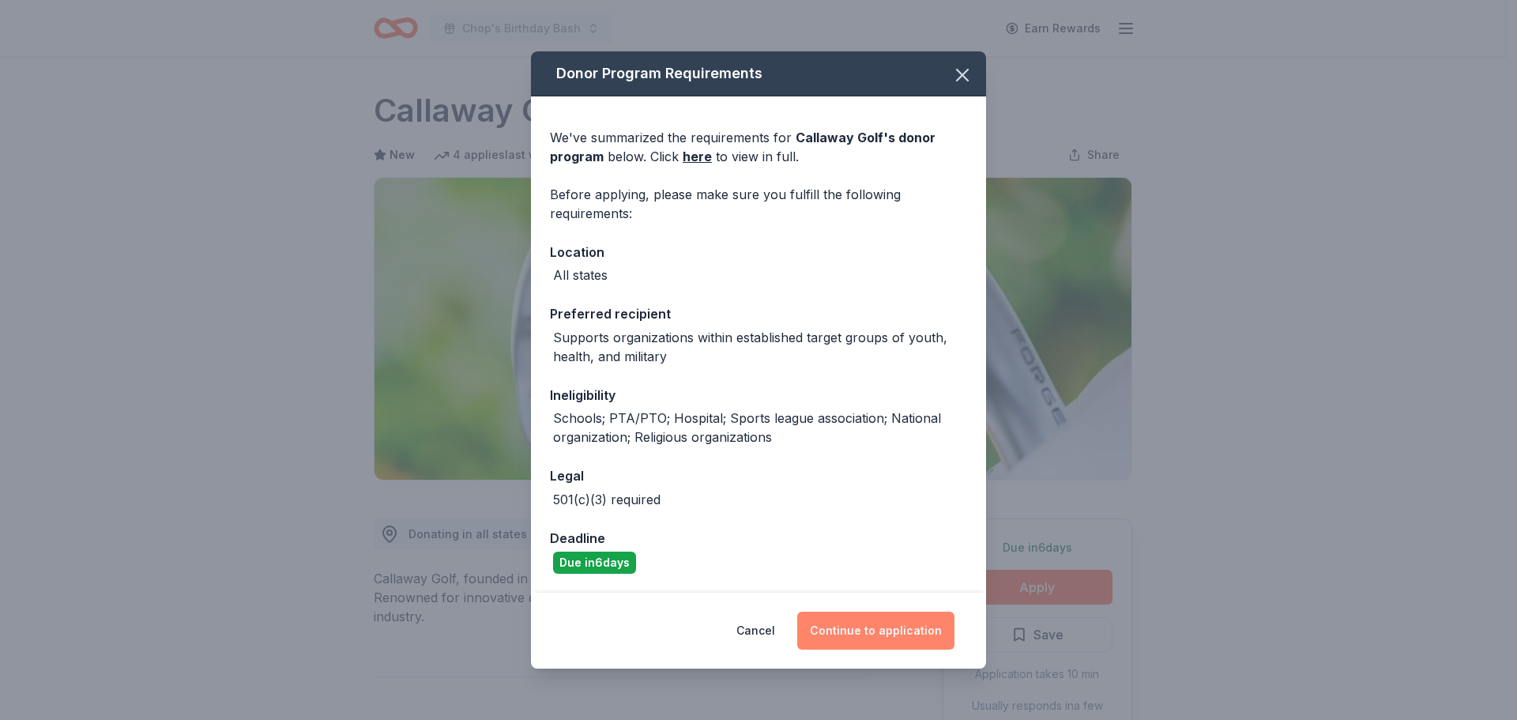
click at [887, 630] on button "Continue to application" at bounding box center [875, 630] width 157 height 38
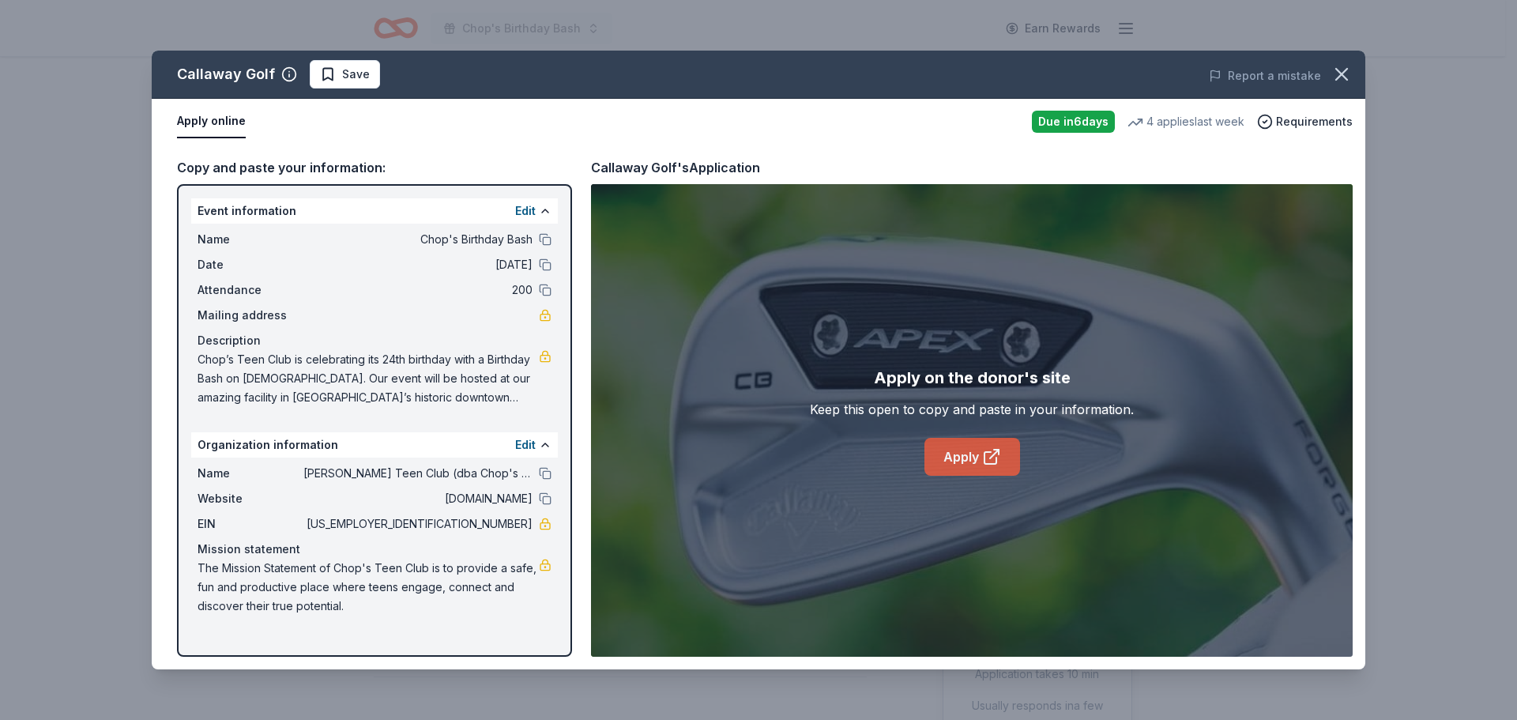
click at [997, 454] on icon at bounding box center [991, 456] width 19 height 19
click at [1343, 78] on icon "button" at bounding box center [1341, 74] width 22 height 22
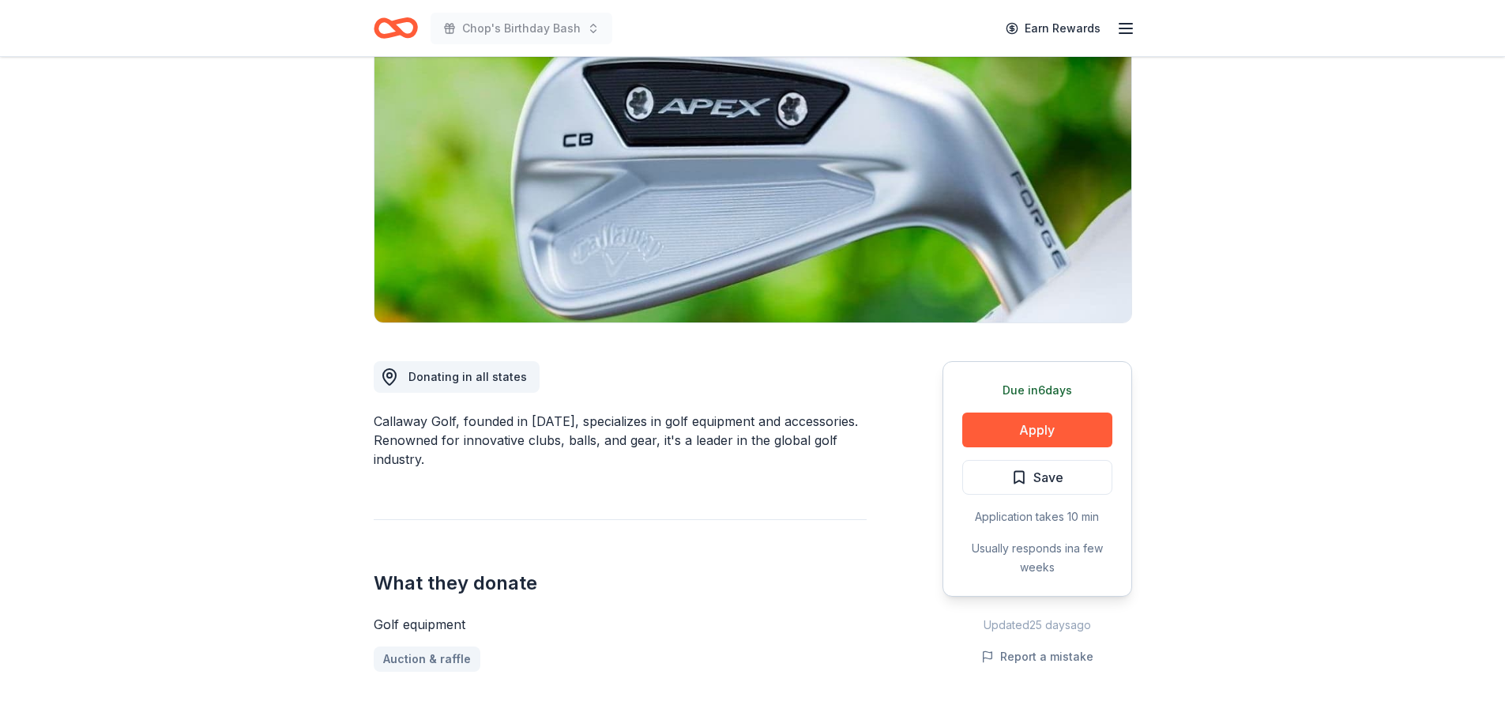
scroll to position [158, 0]
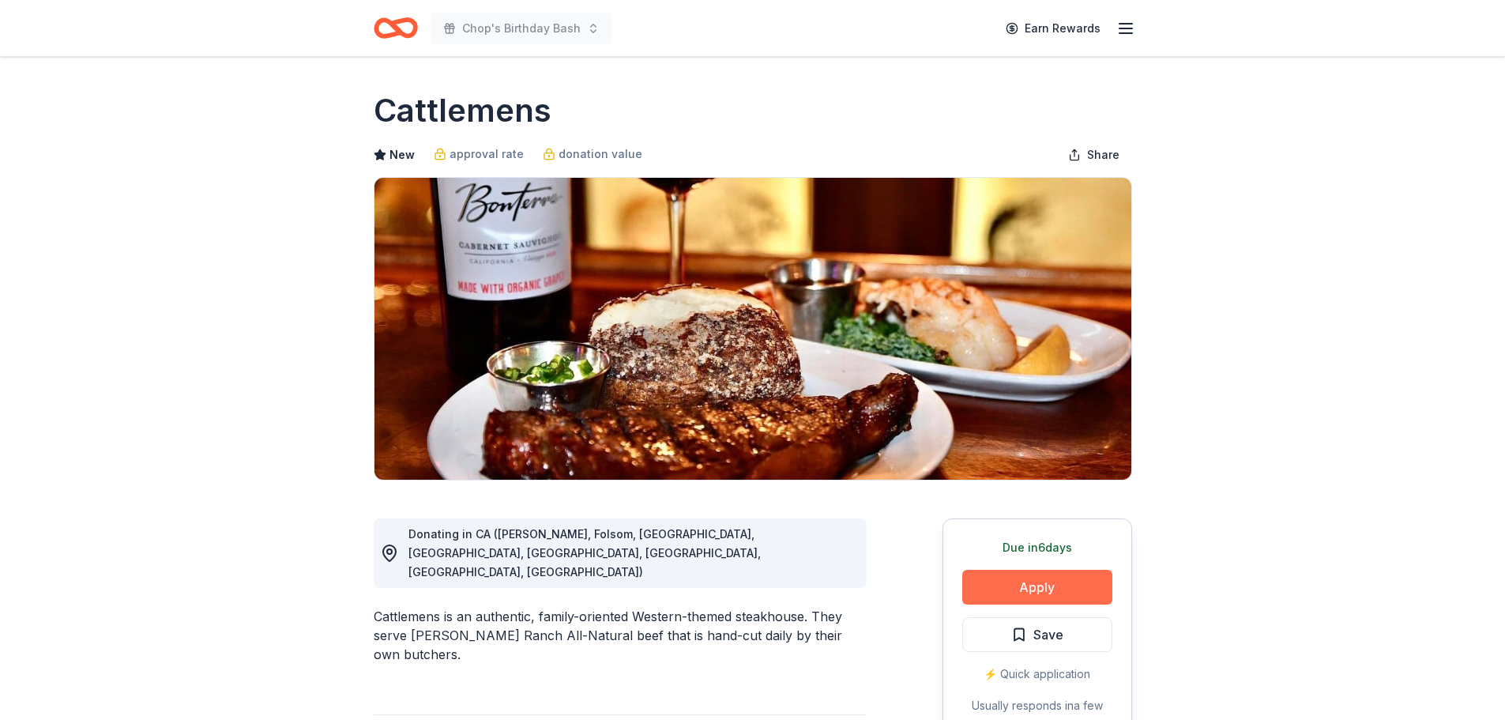
click at [1014, 577] on button "Apply" at bounding box center [1037, 587] width 150 height 35
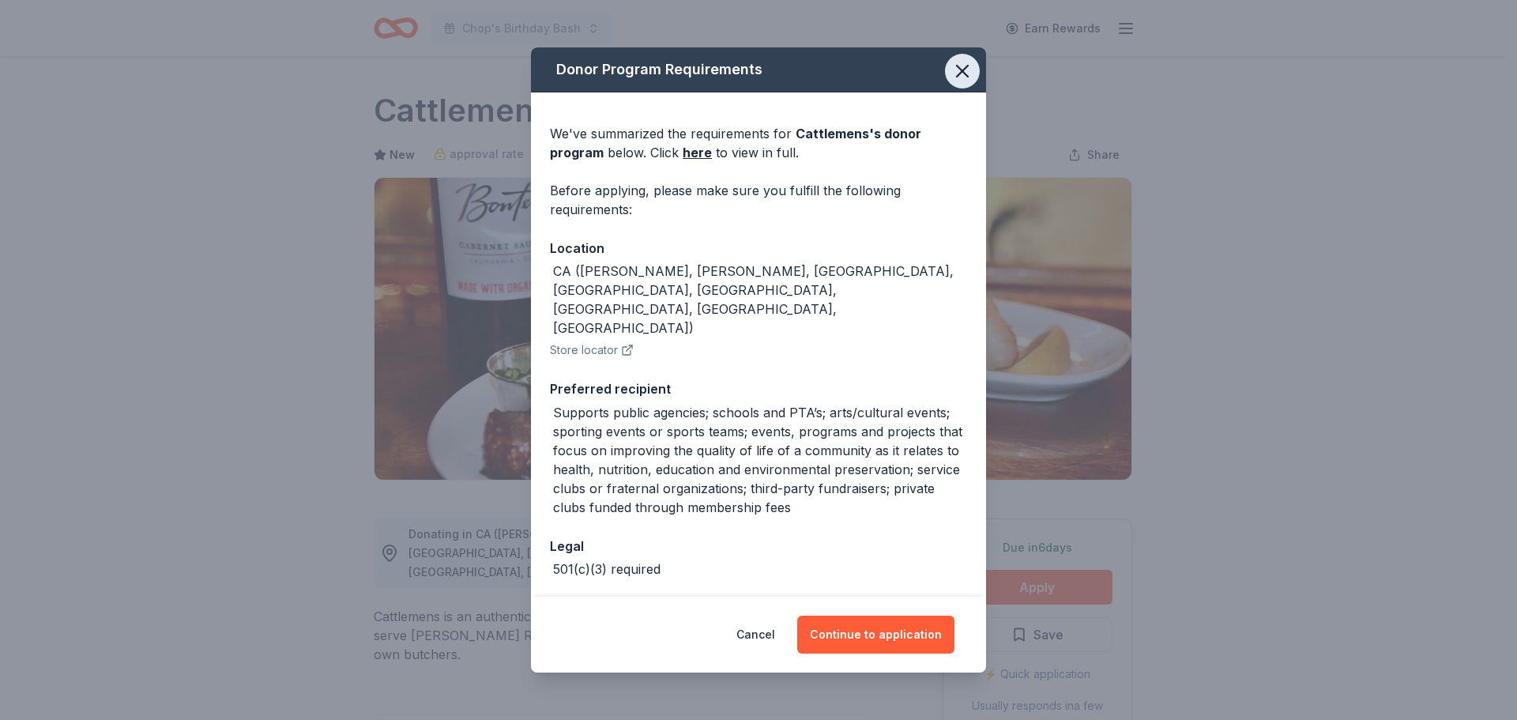
click at [954, 72] on icon "button" at bounding box center [962, 71] width 22 height 22
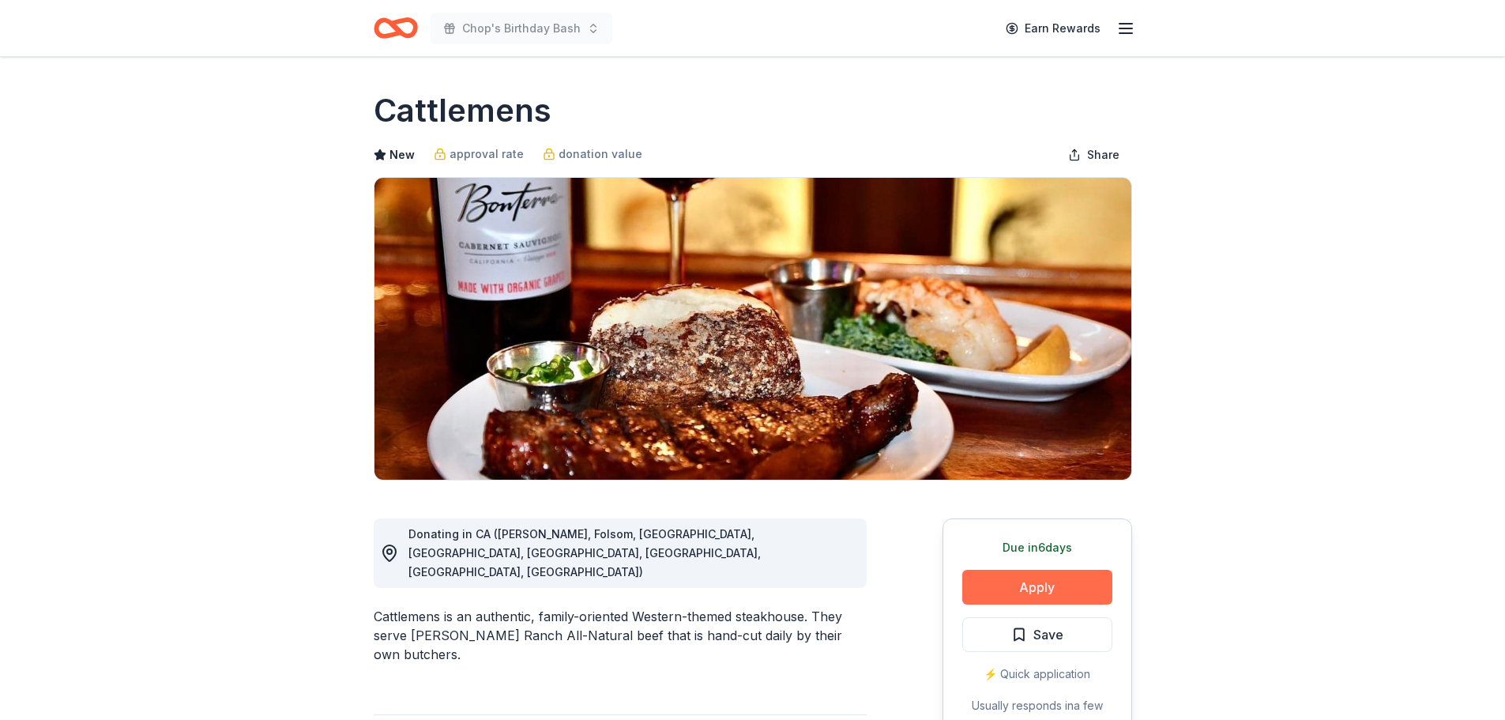
click at [1027, 586] on button "Apply" at bounding box center [1037, 587] width 150 height 35
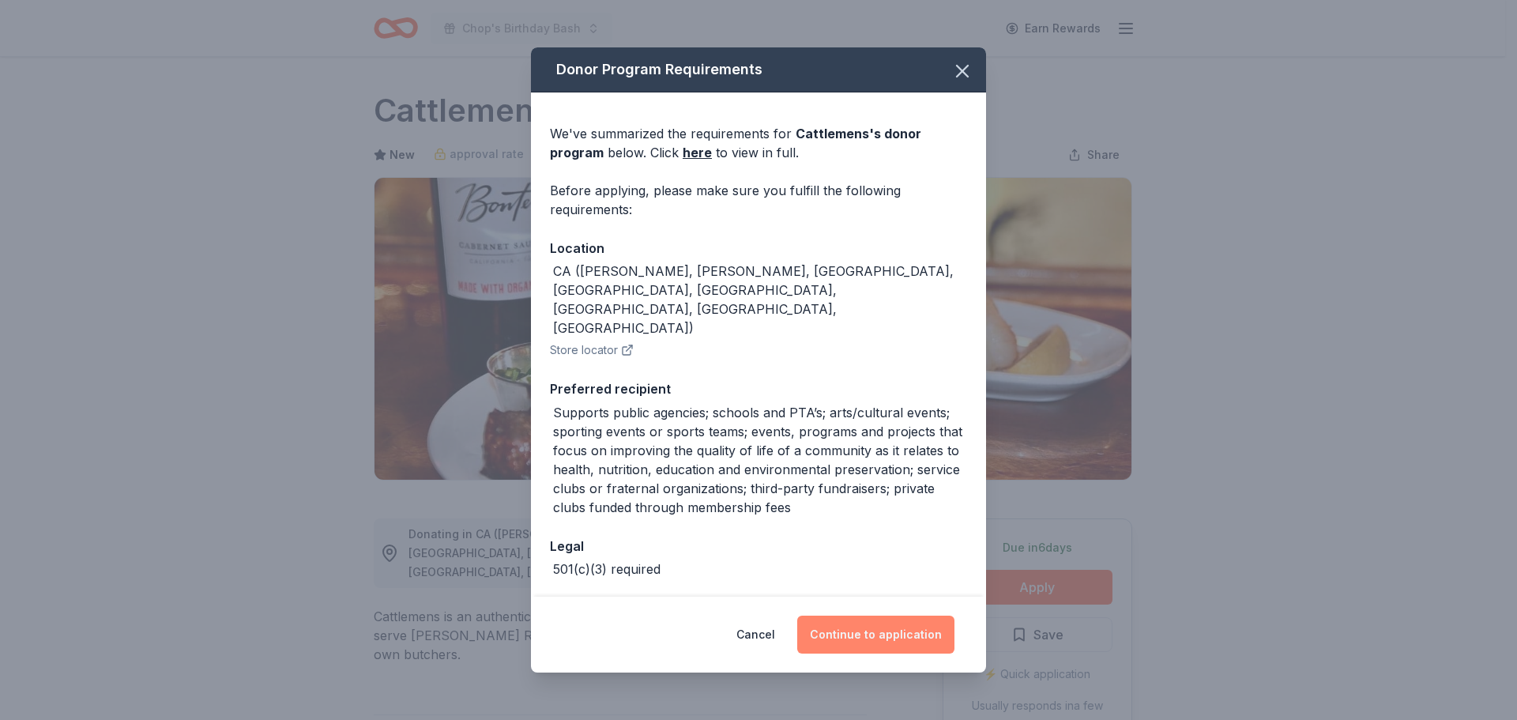
click at [858, 633] on button "Continue to application" at bounding box center [875, 634] width 157 height 38
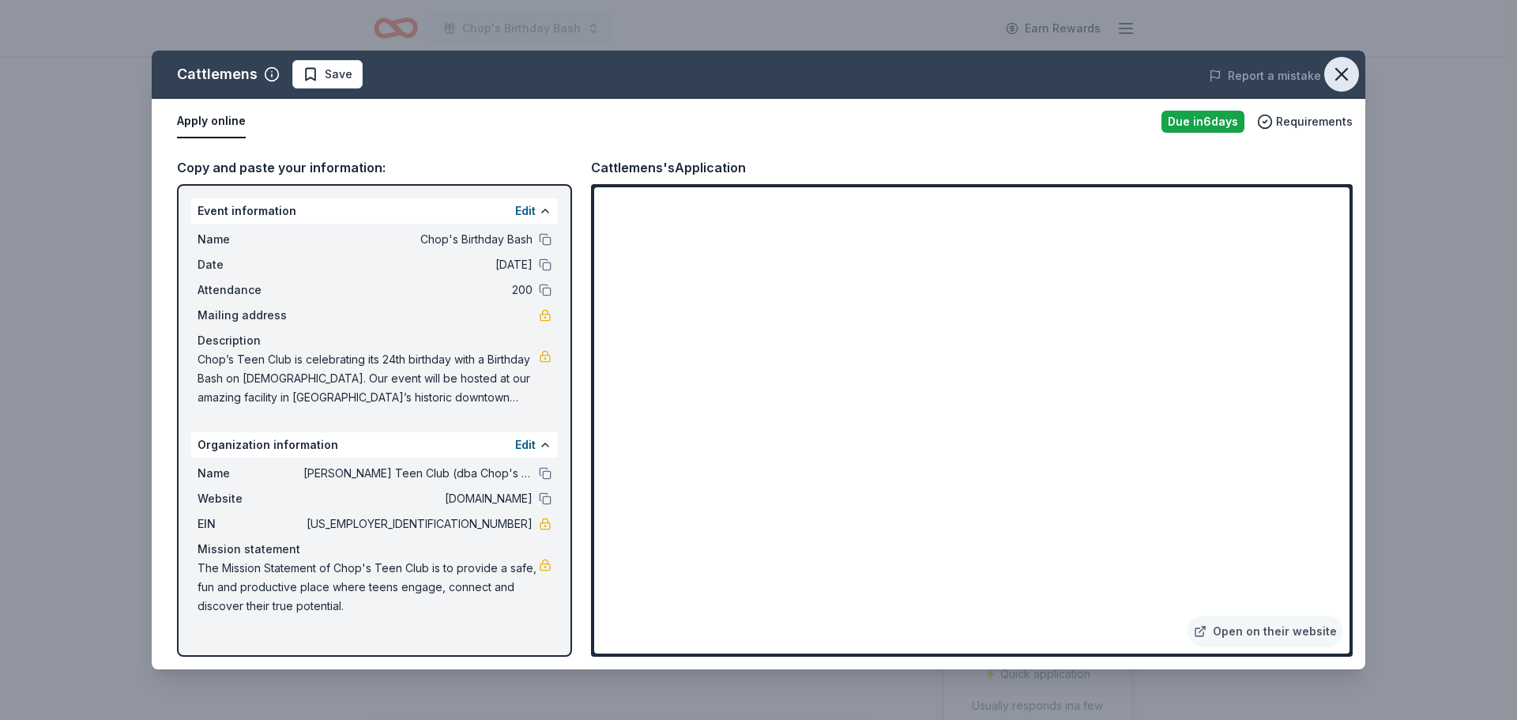
click at [1336, 70] on icon "button" at bounding box center [1341, 74] width 11 height 11
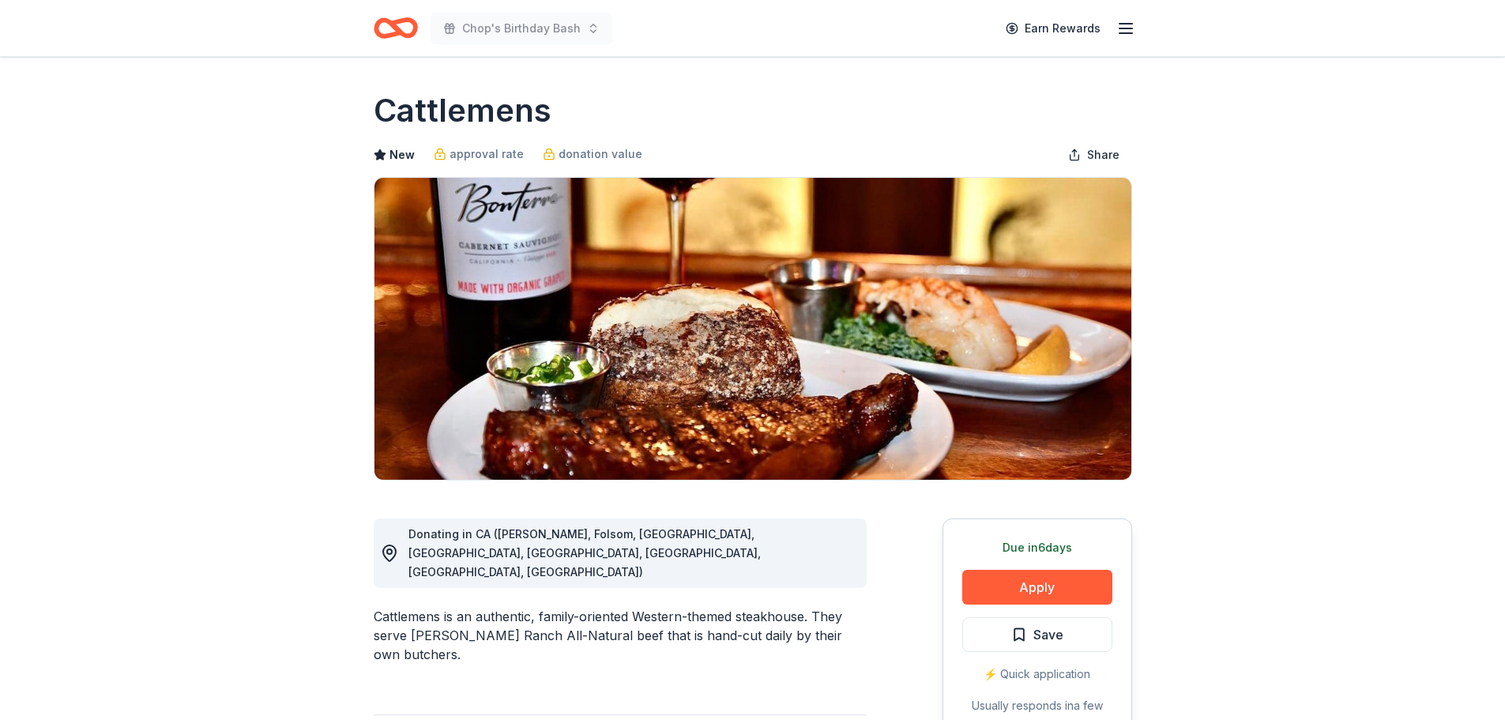
click at [387, 17] on icon "Home" at bounding box center [396, 27] width 44 height 37
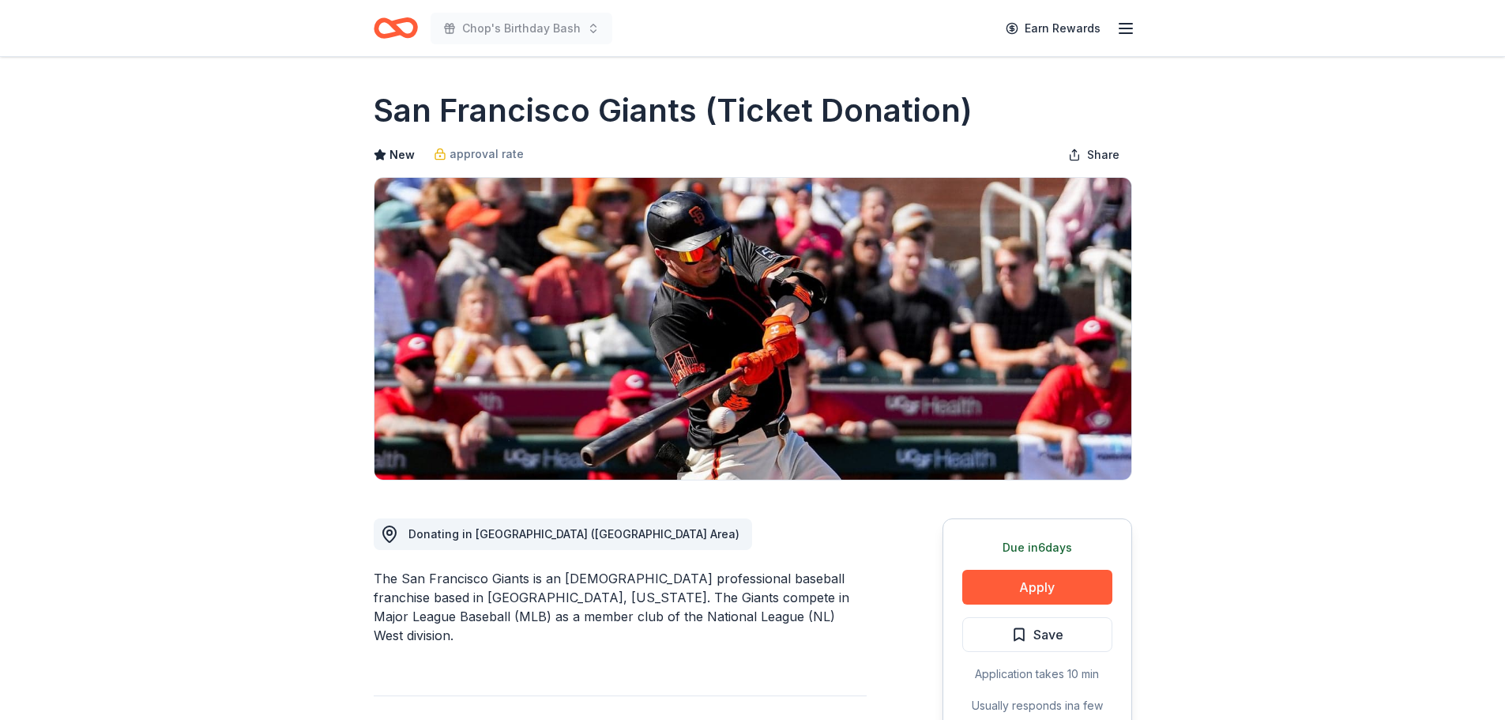
scroll to position [158, 0]
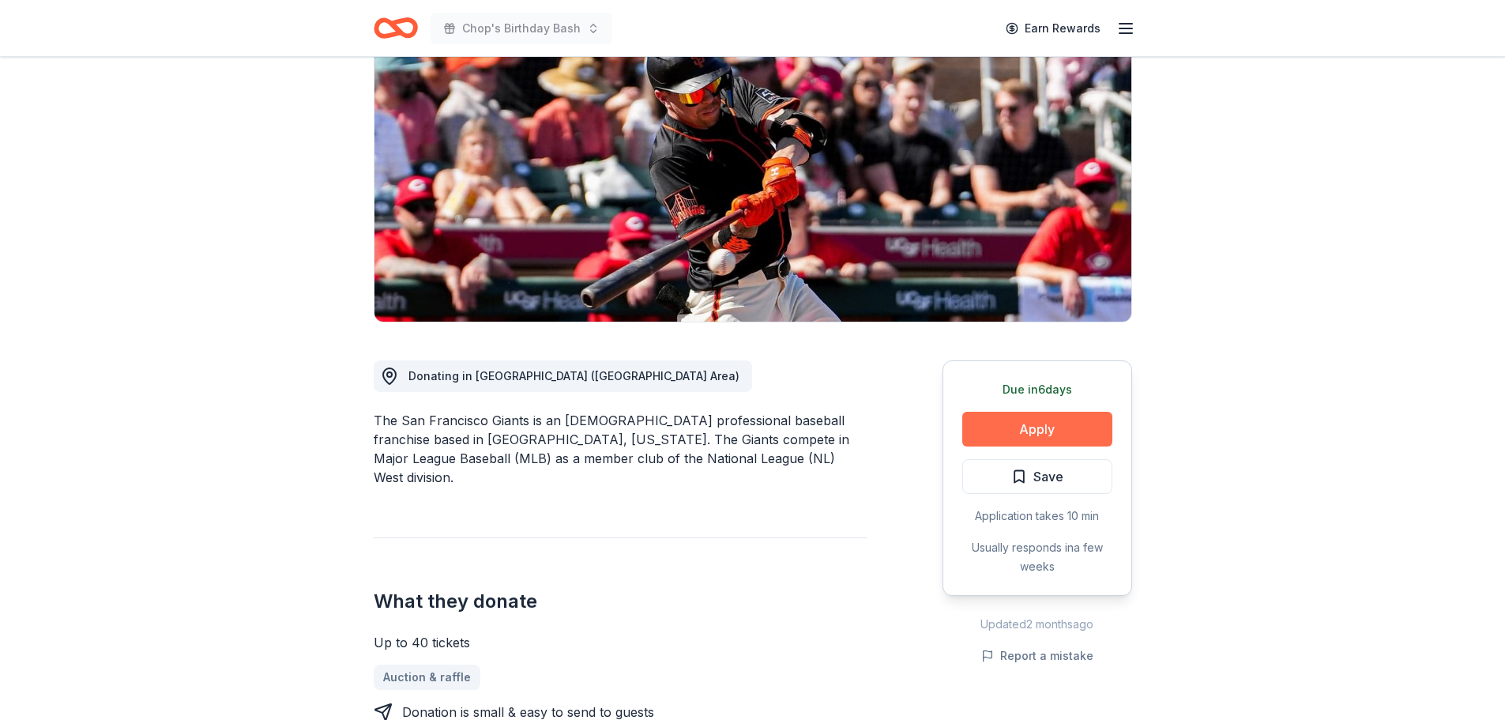
click at [1018, 428] on button "Apply" at bounding box center [1037, 429] width 150 height 35
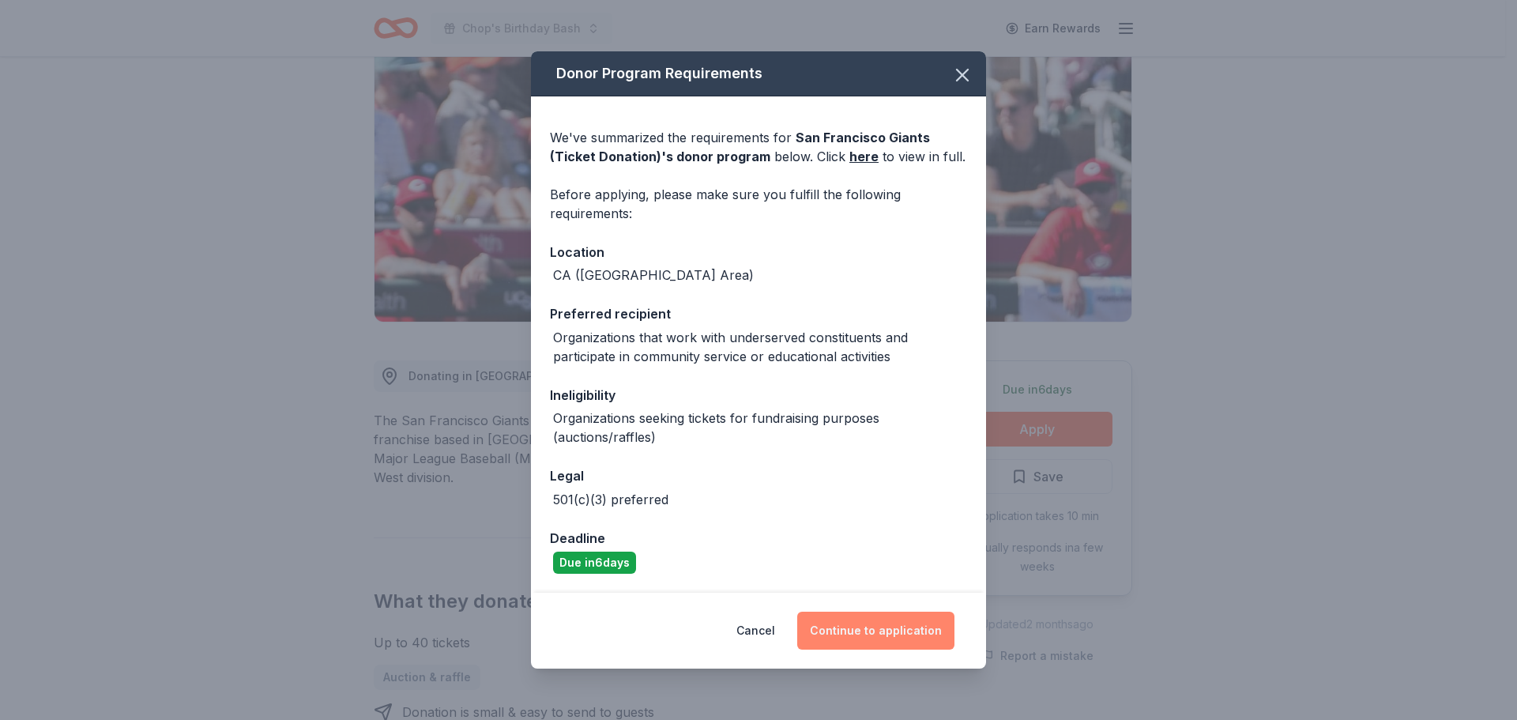
click at [867, 629] on button "Continue to application" at bounding box center [875, 630] width 157 height 38
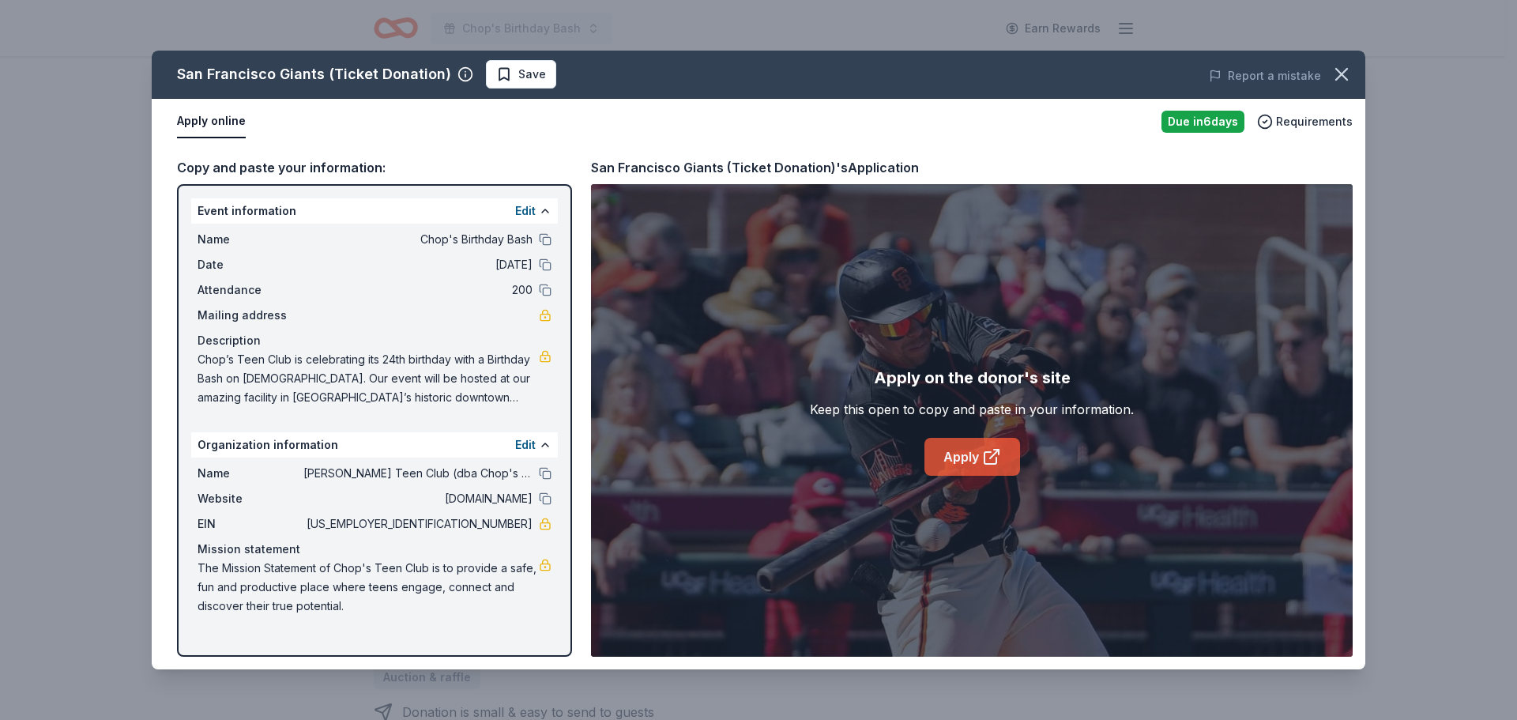
click at [965, 452] on link "Apply" at bounding box center [972, 457] width 96 height 38
click at [1340, 74] on icon "button" at bounding box center [1341, 74] width 22 height 22
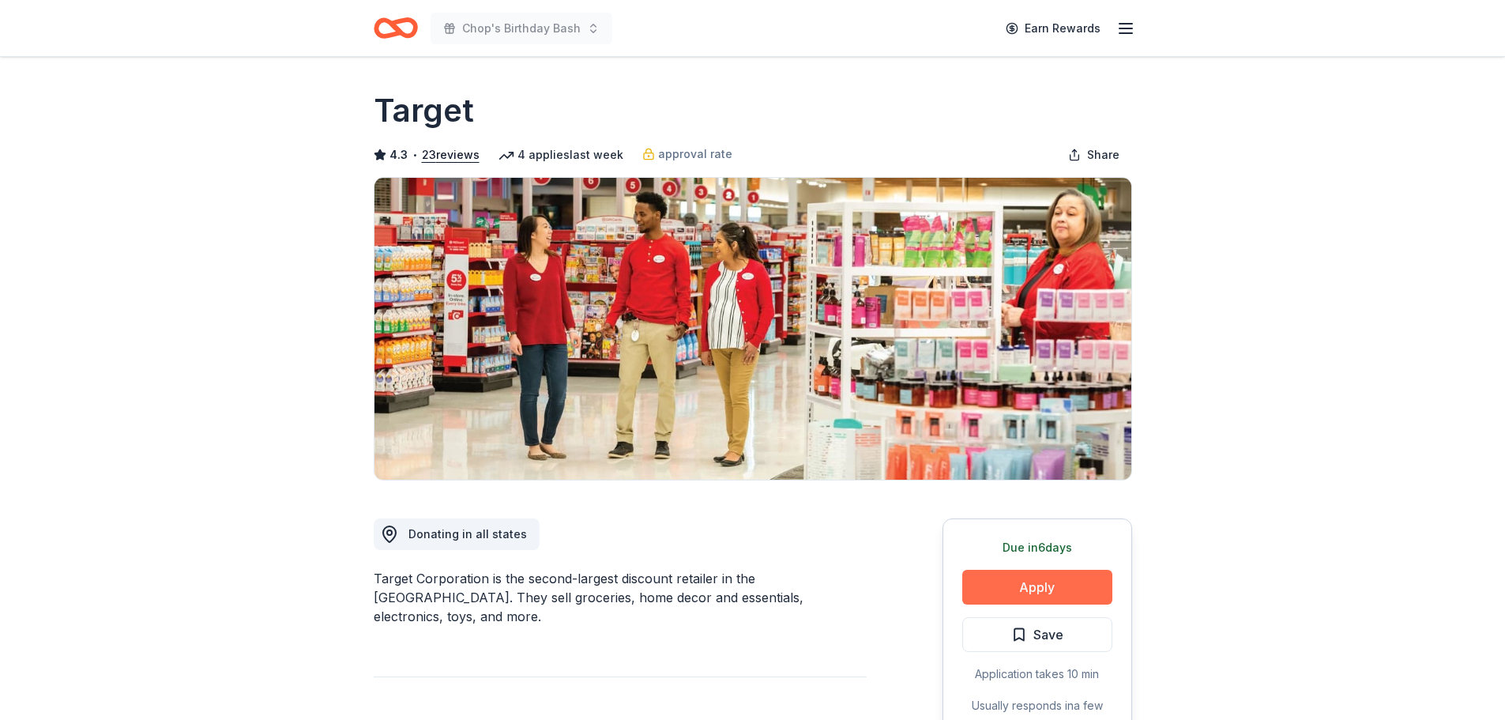
click at [1013, 589] on button "Apply" at bounding box center [1037, 587] width 150 height 35
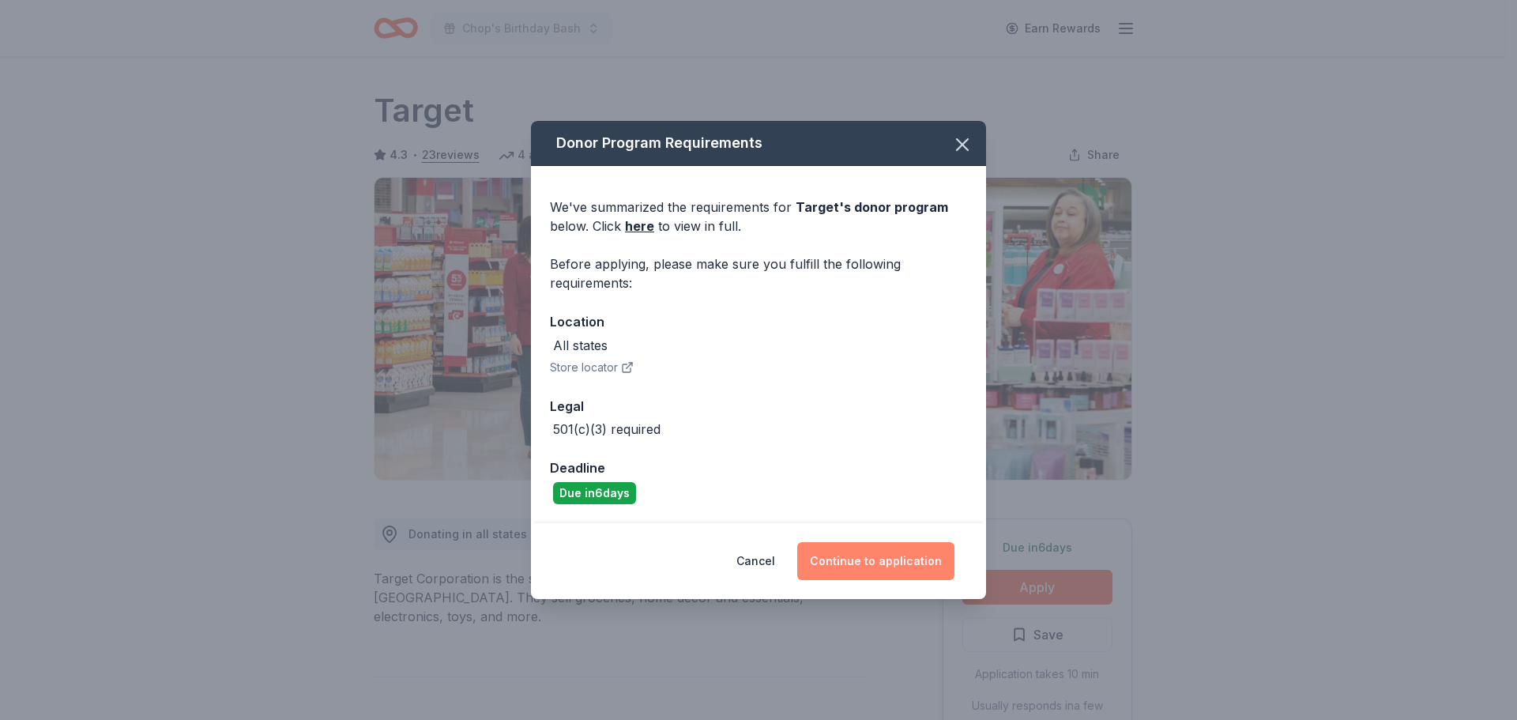
click at [859, 566] on button "Continue to application" at bounding box center [875, 561] width 157 height 38
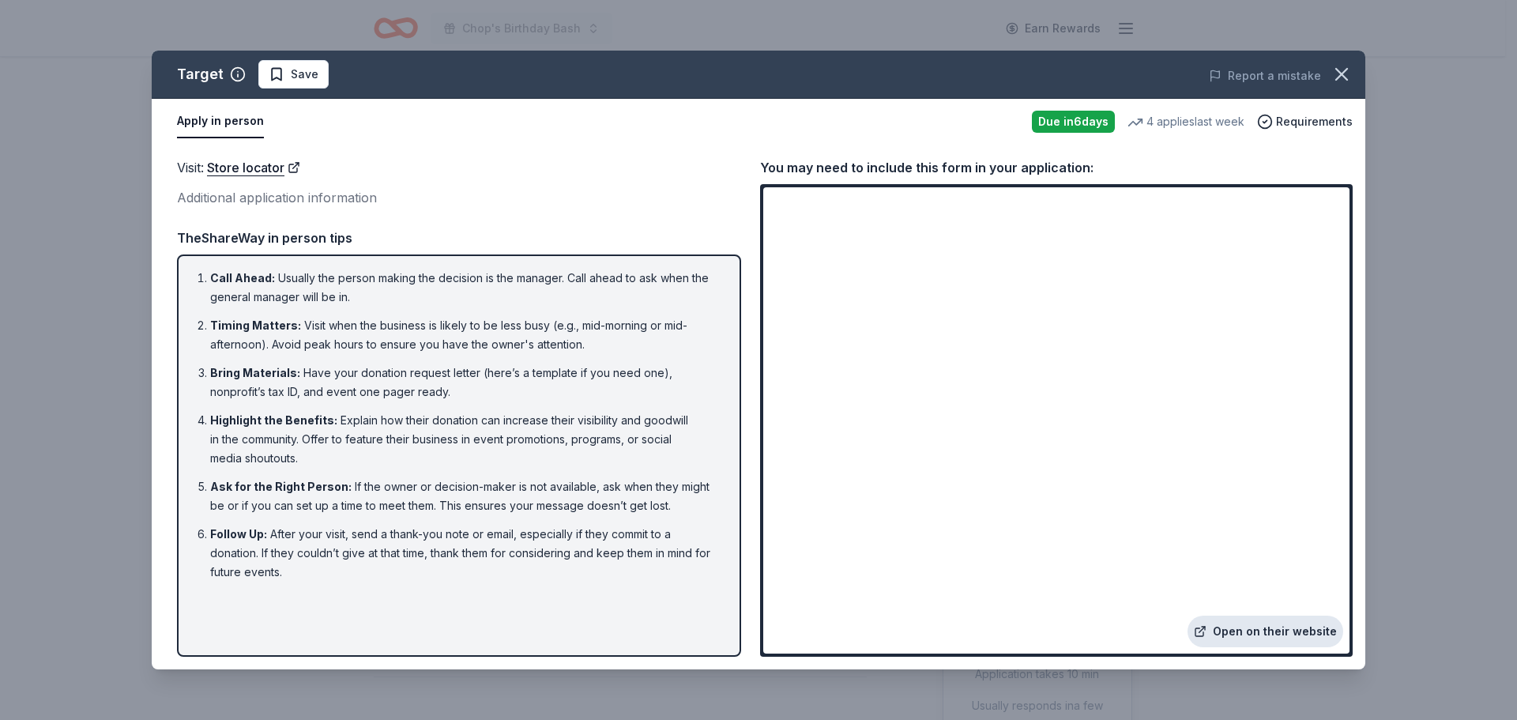
click at [1261, 628] on link "Open on their website" at bounding box center [1265, 631] width 156 height 32
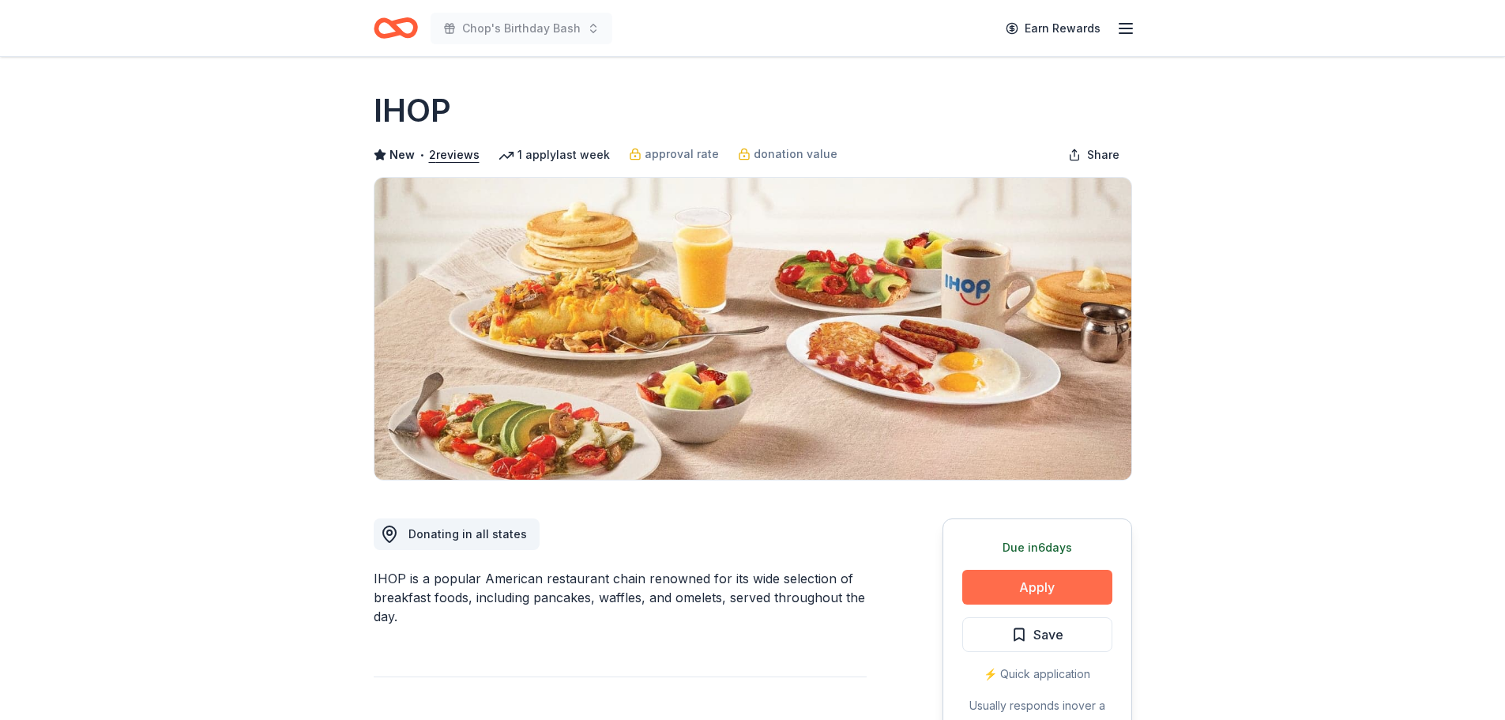
click at [1039, 585] on button "Apply" at bounding box center [1037, 587] width 150 height 35
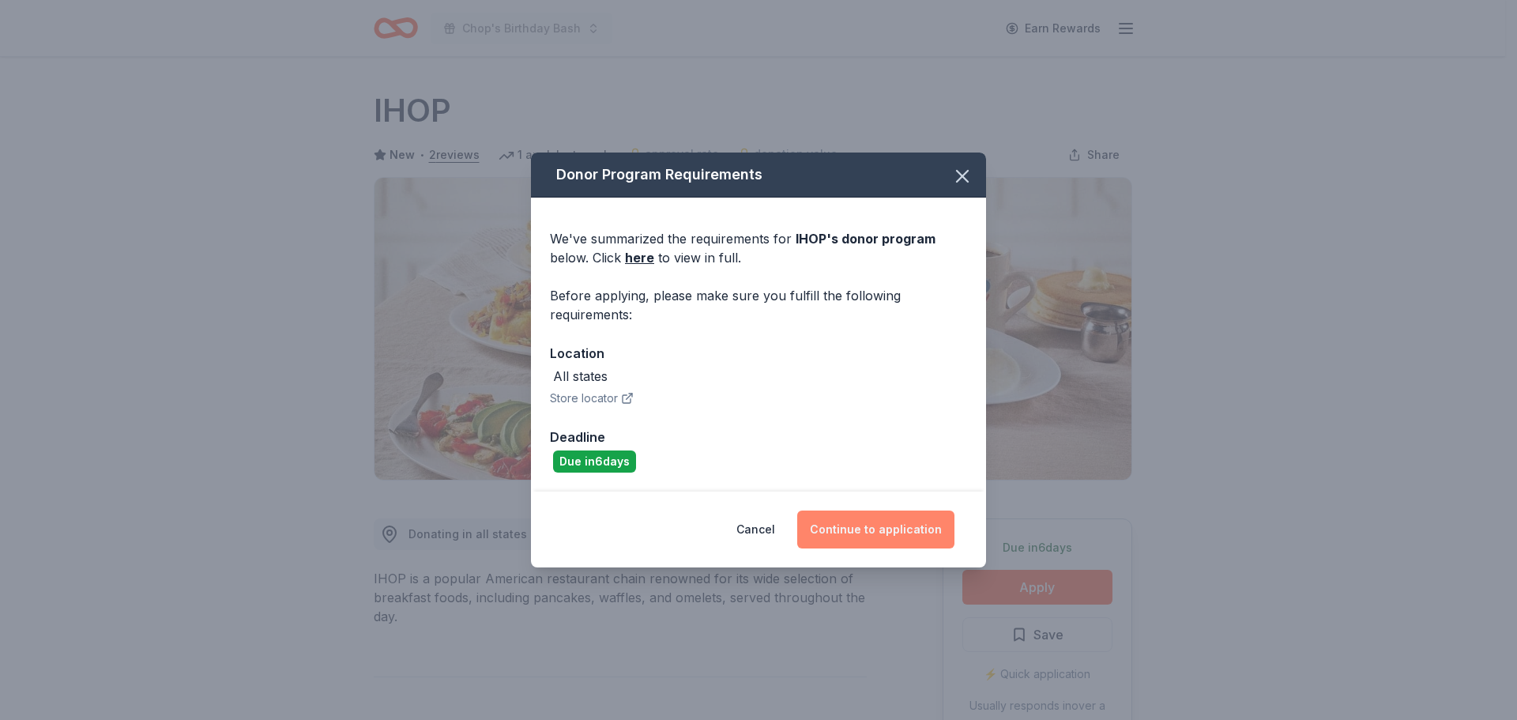
click at [876, 523] on button "Continue to application" at bounding box center [875, 529] width 157 height 38
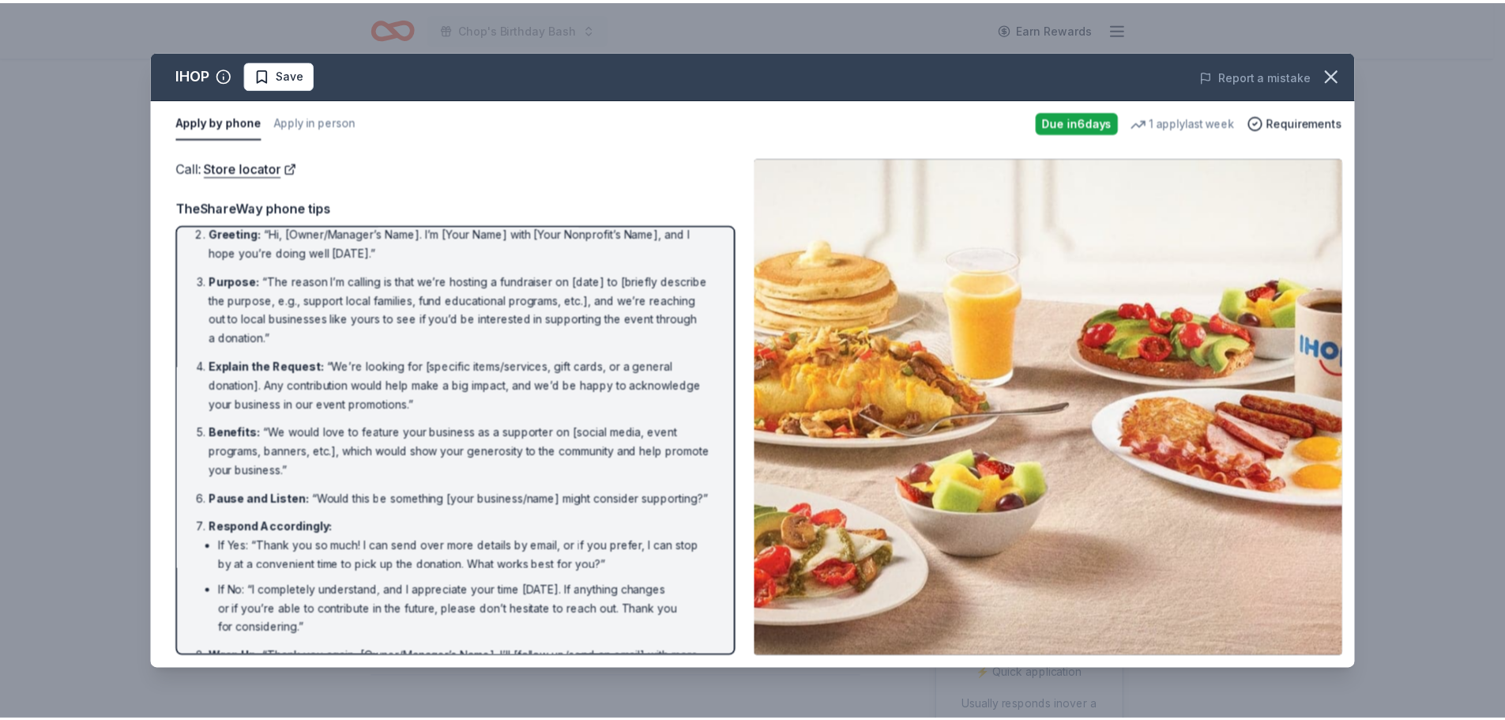
scroll to position [124, 0]
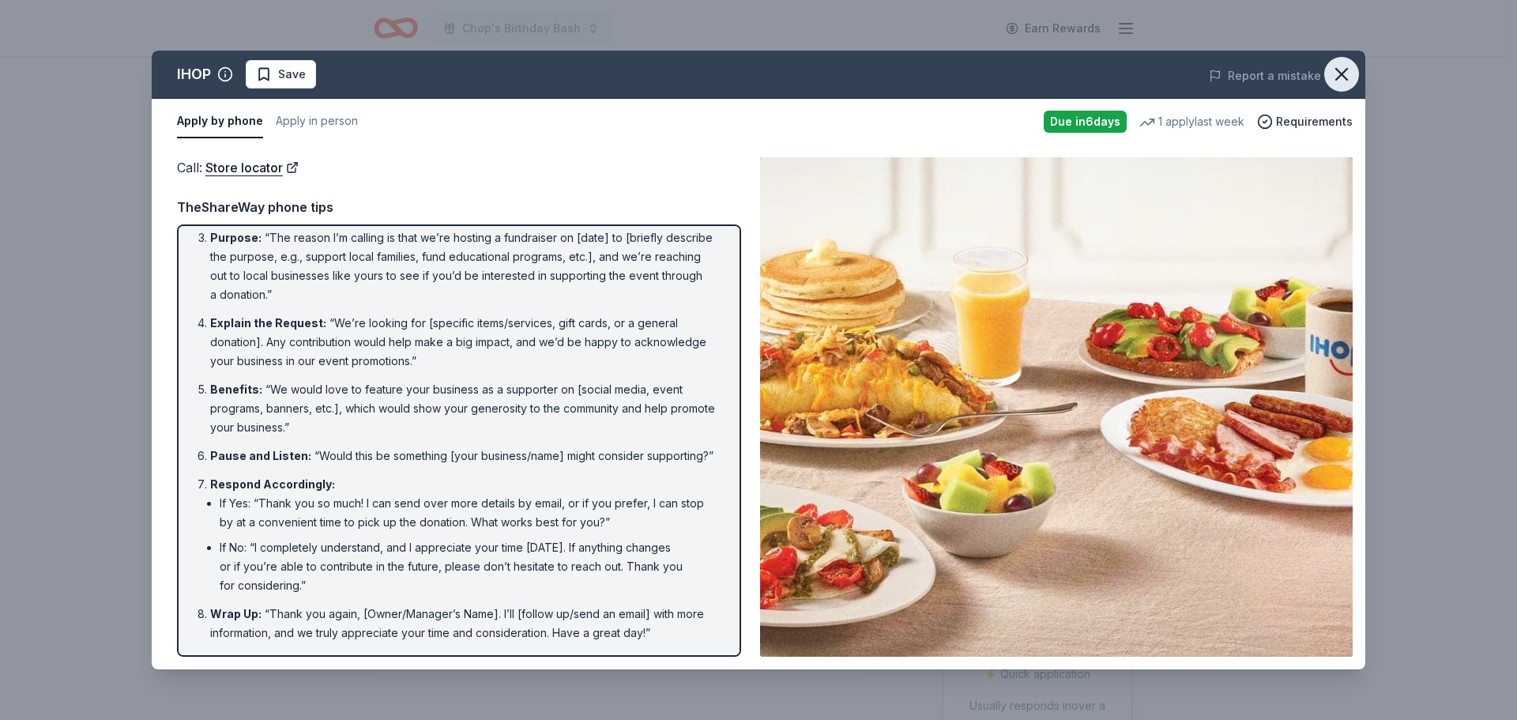
click at [1335, 73] on icon "button" at bounding box center [1341, 74] width 22 height 22
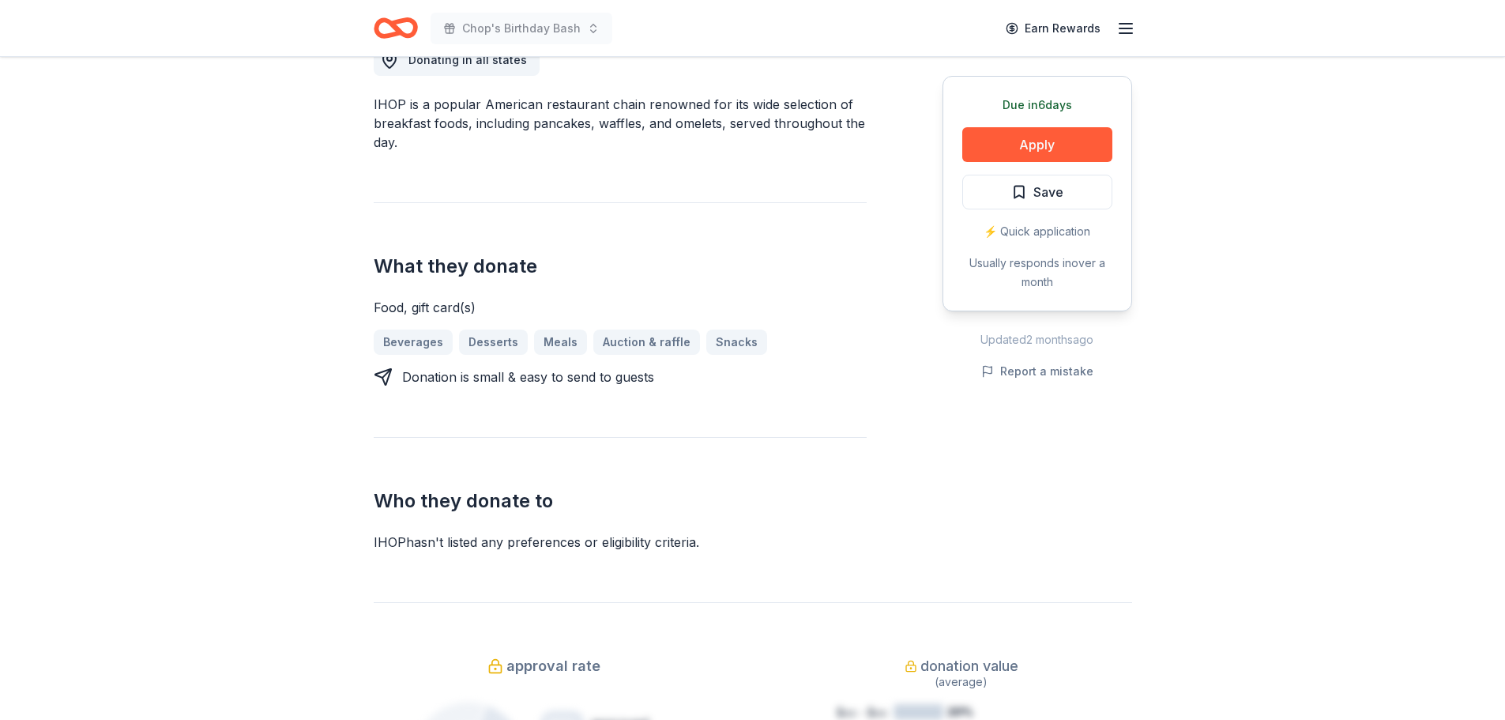
scroll to position [0, 0]
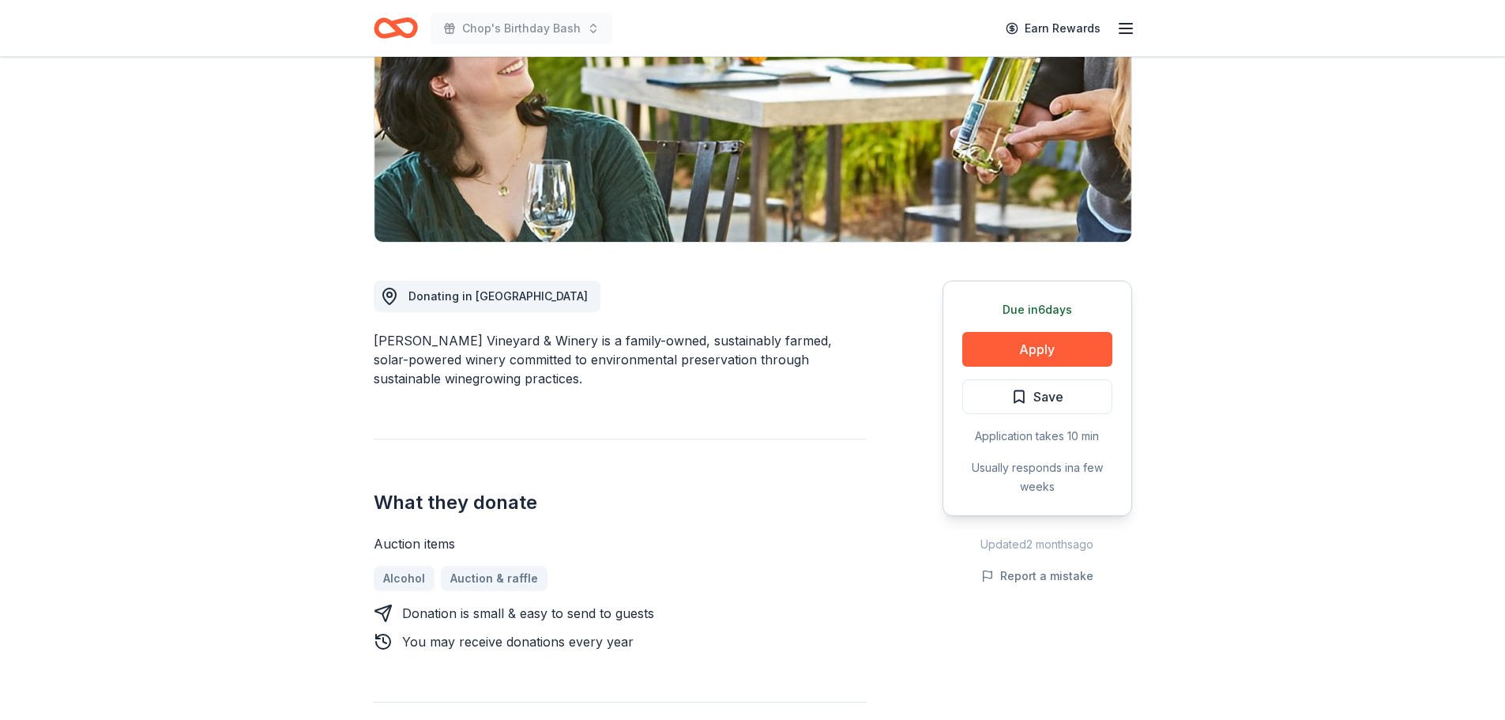
scroll to position [237, 0]
click at [1024, 345] on button "Apply" at bounding box center [1037, 350] width 150 height 35
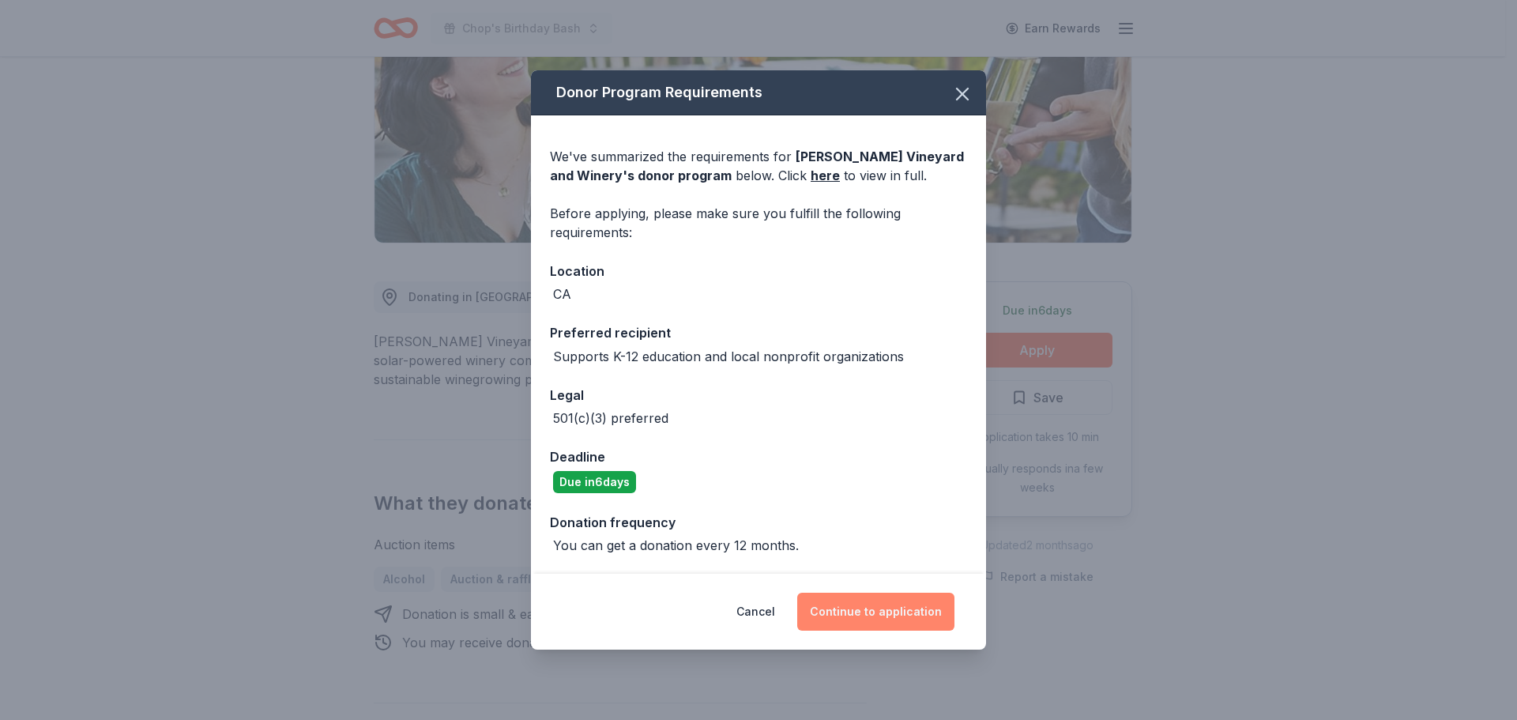
click at [859, 611] on button "Continue to application" at bounding box center [875, 611] width 157 height 38
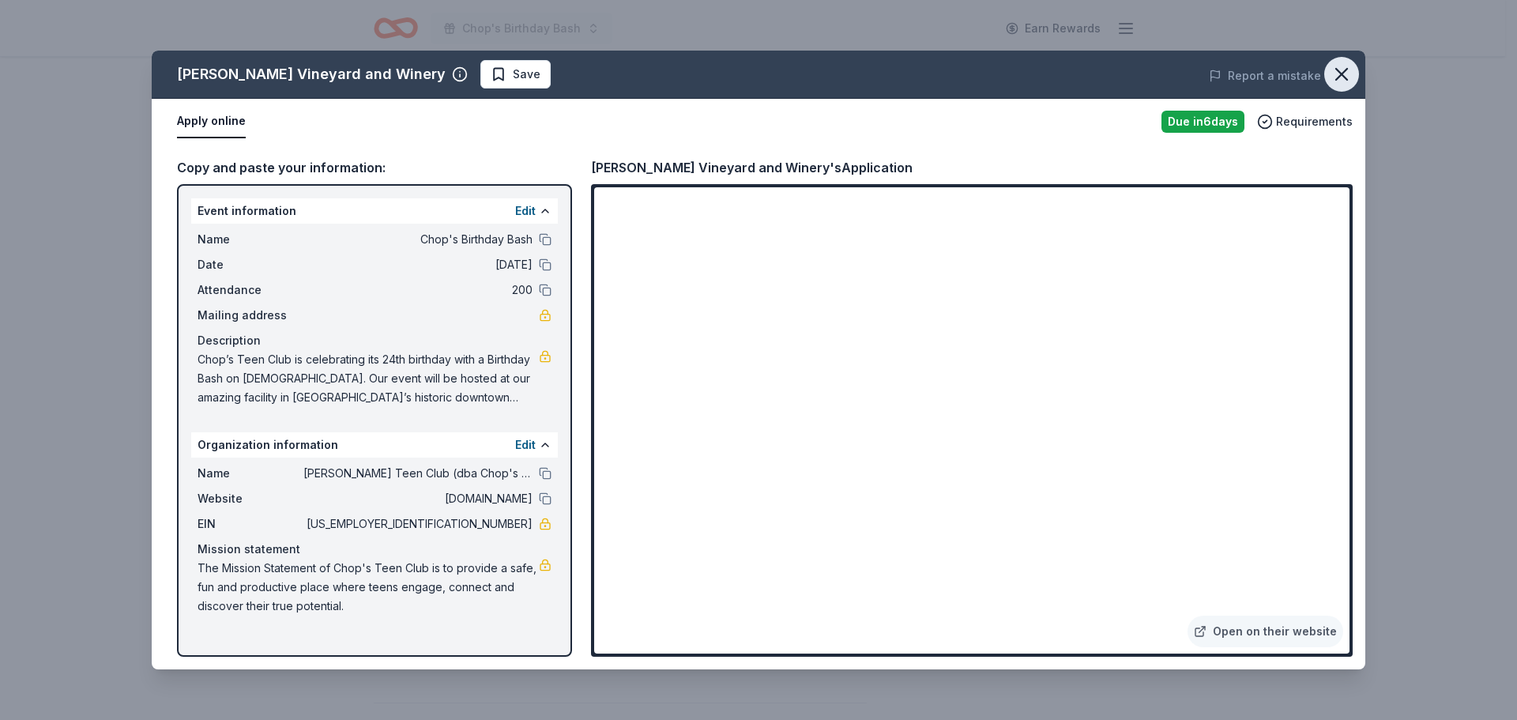
click at [1340, 75] on icon "button" at bounding box center [1341, 74] width 11 height 11
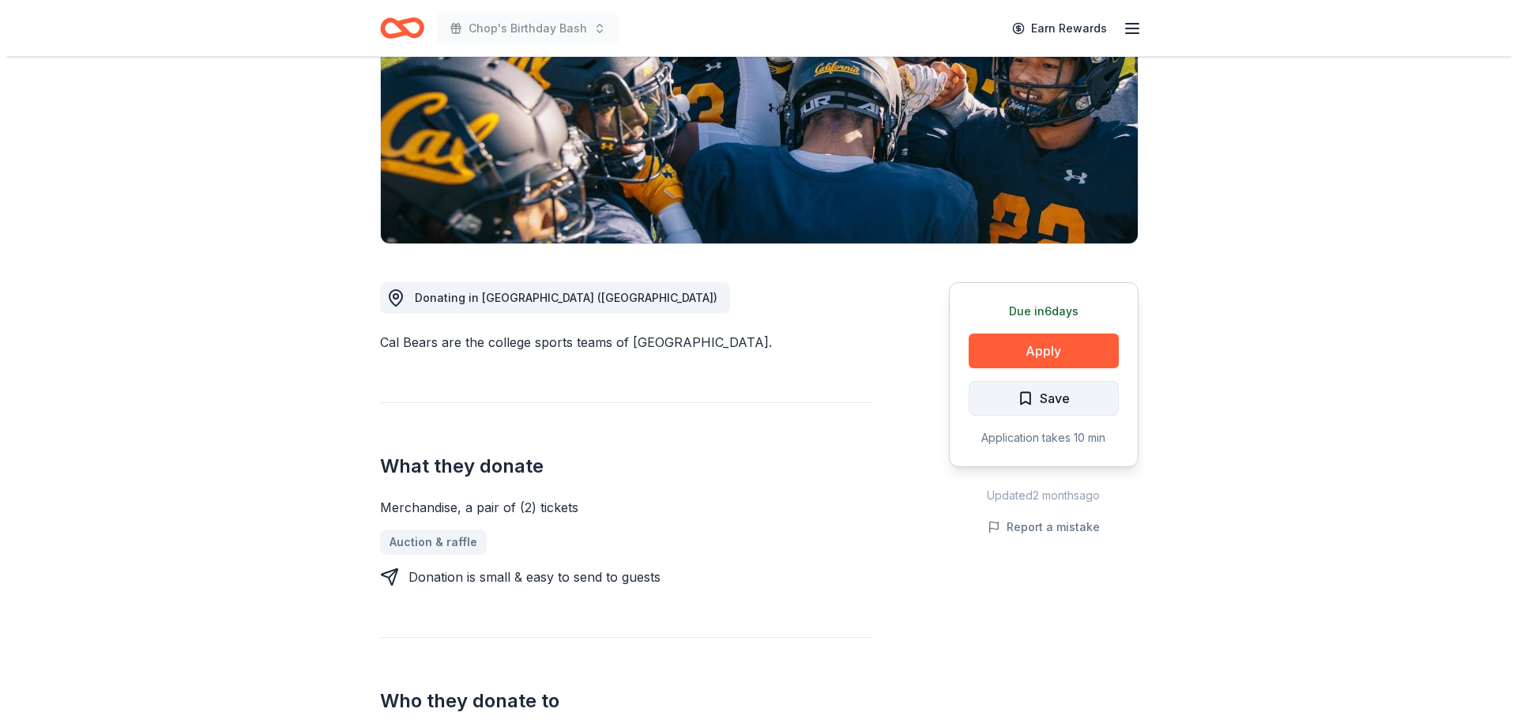
scroll to position [237, 0]
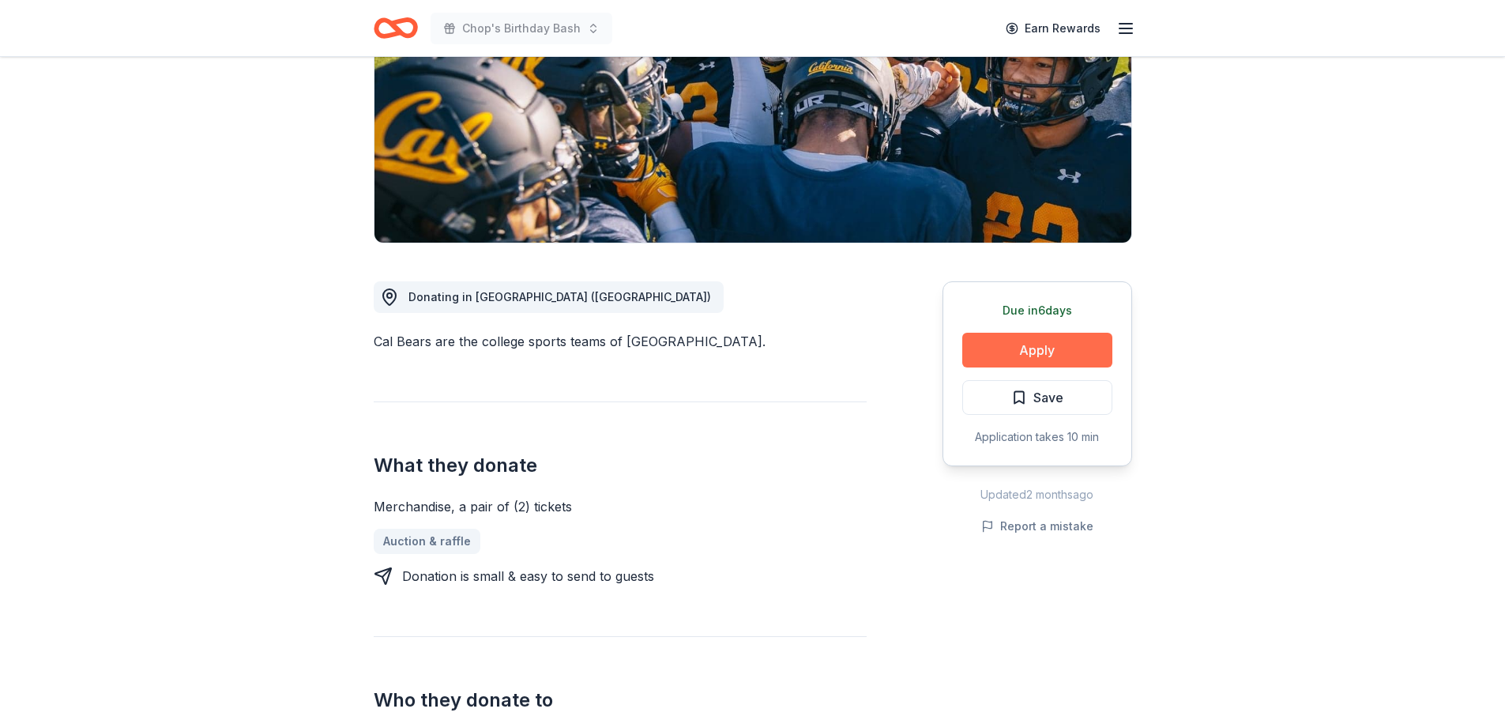
click at [1021, 349] on button "Apply" at bounding box center [1037, 350] width 150 height 35
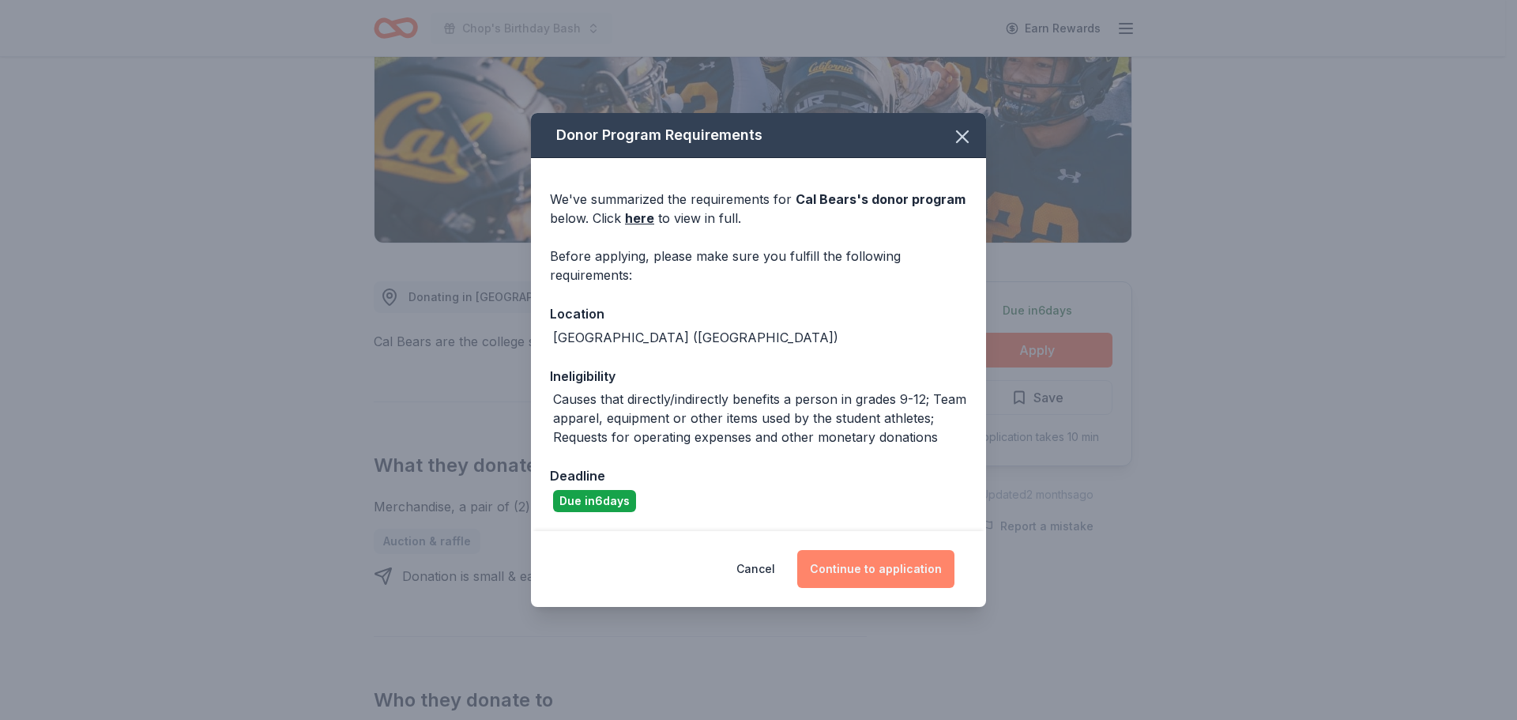
click at [895, 570] on button "Continue to application" at bounding box center [875, 569] width 157 height 38
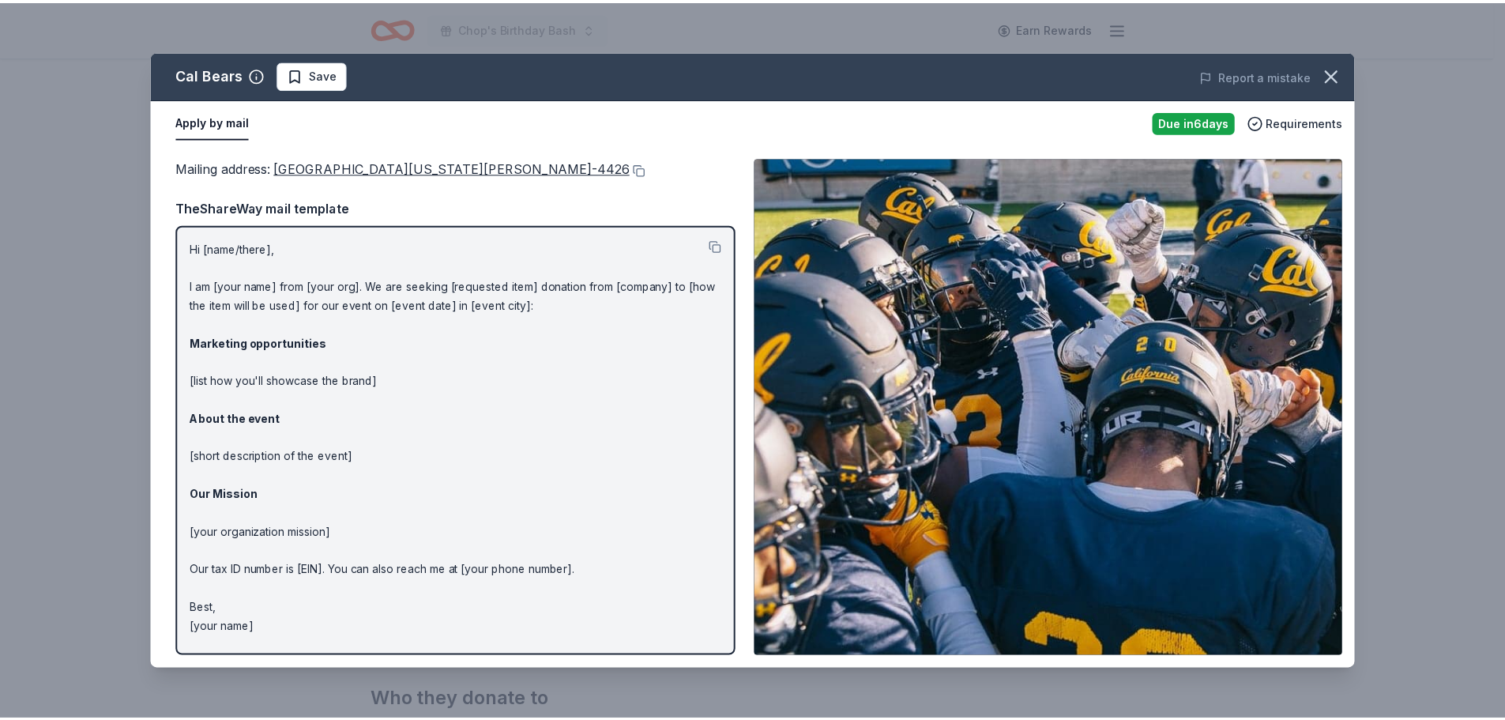
scroll to position [15, 0]
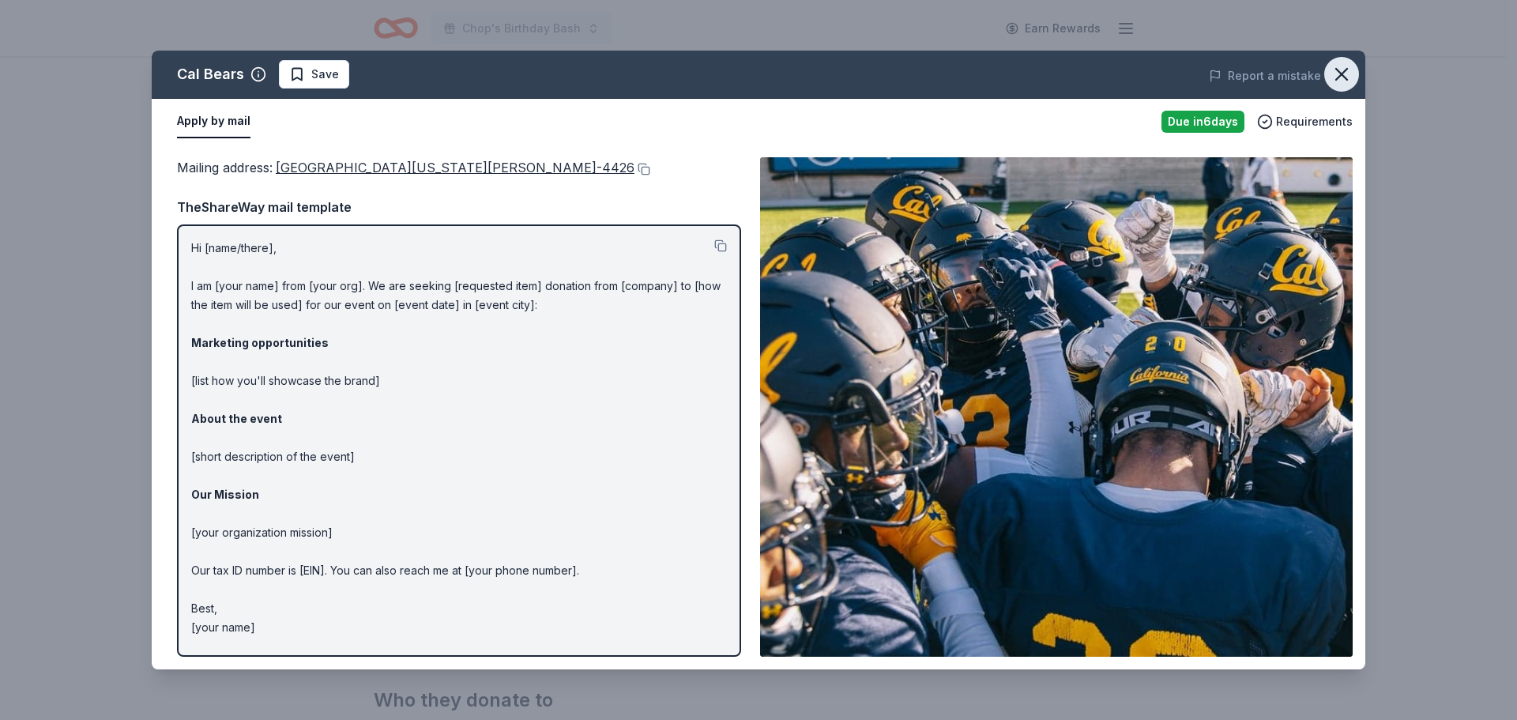
click at [1333, 68] on icon "button" at bounding box center [1341, 74] width 22 height 22
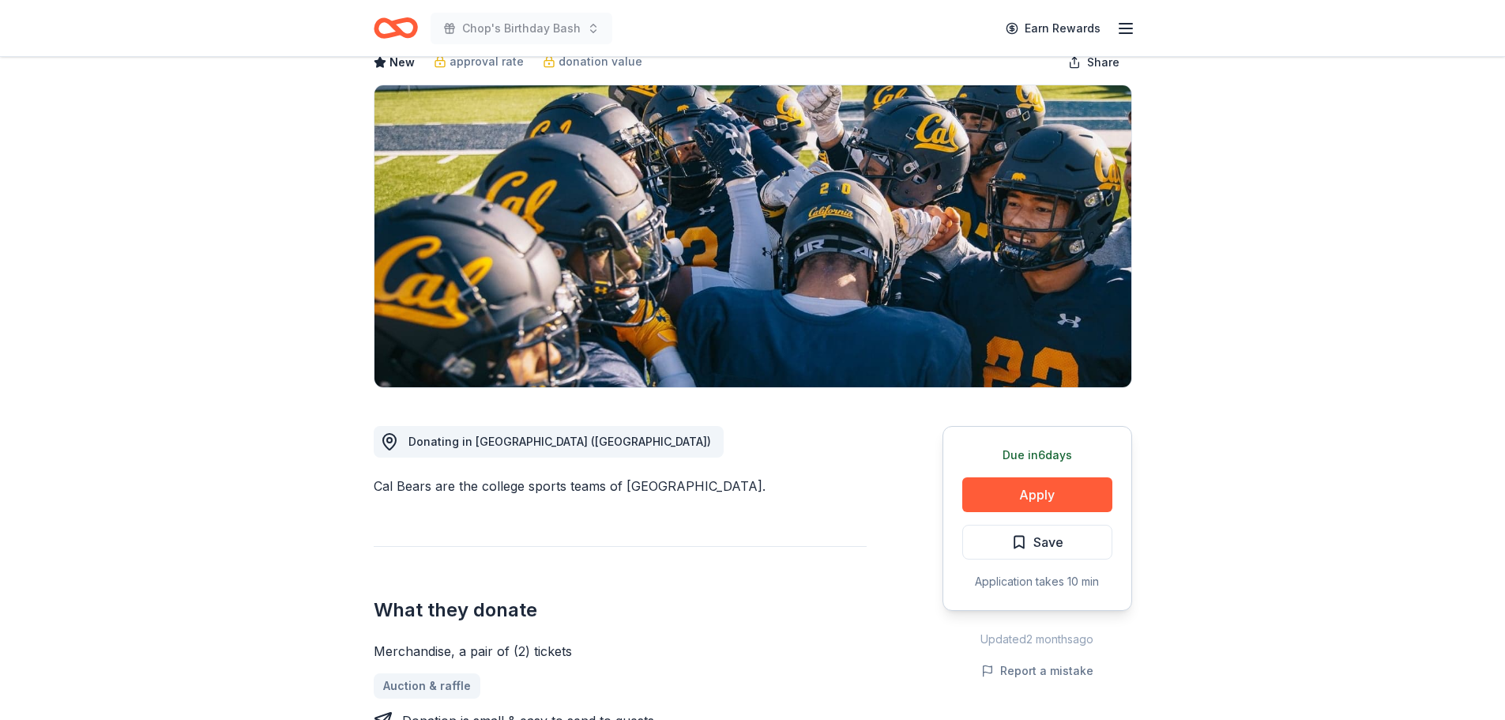
scroll to position [0, 0]
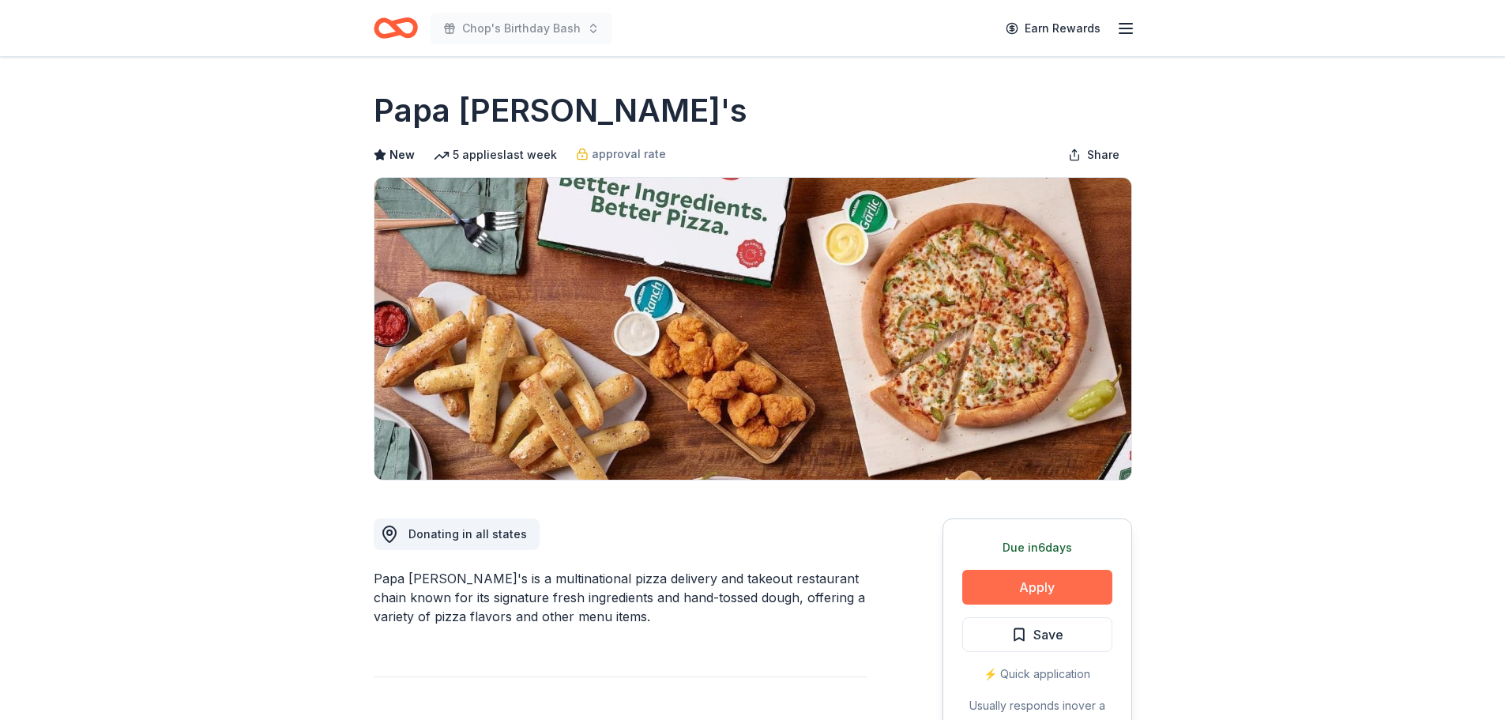
click at [1035, 589] on button "Apply" at bounding box center [1037, 587] width 150 height 35
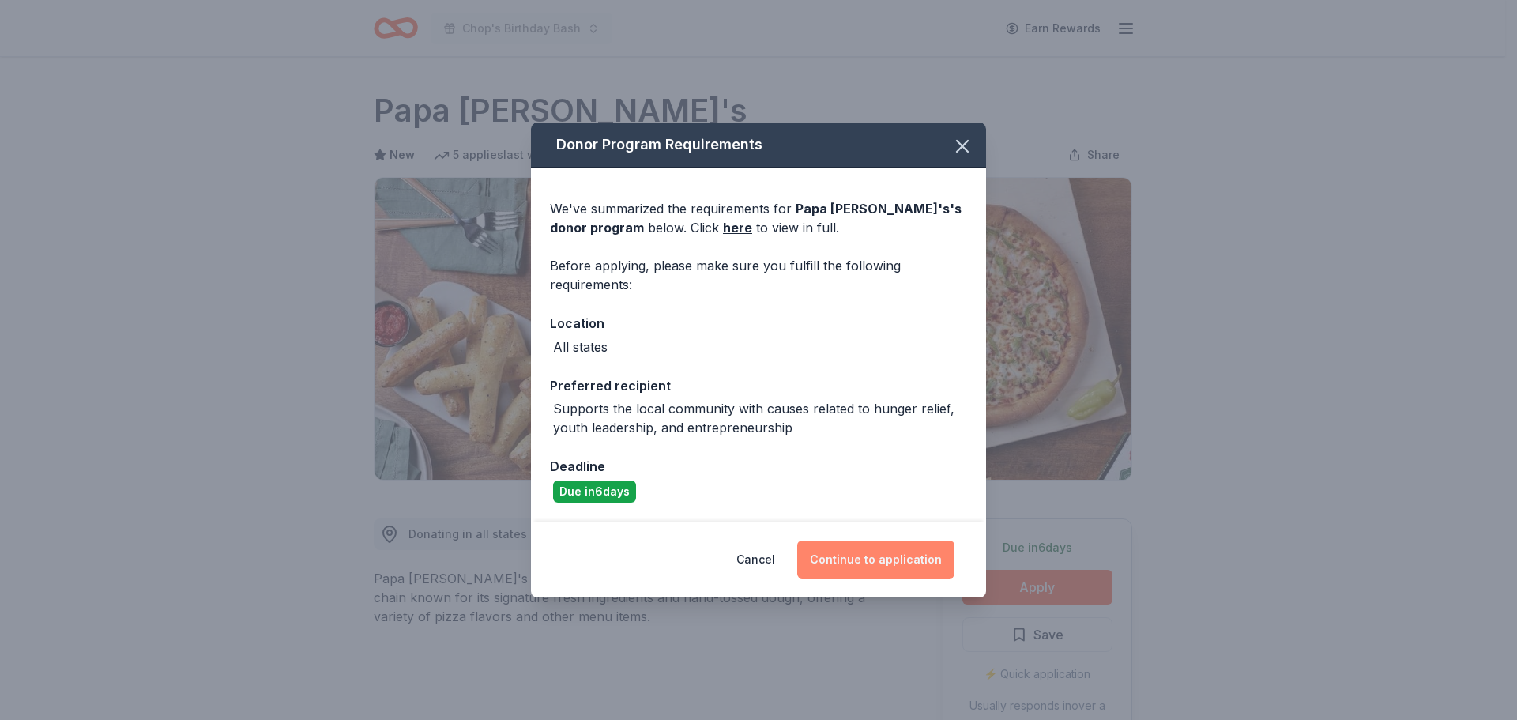
click at [852, 555] on button "Continue to application" at bounding box center [875, 559] width 157 height 38
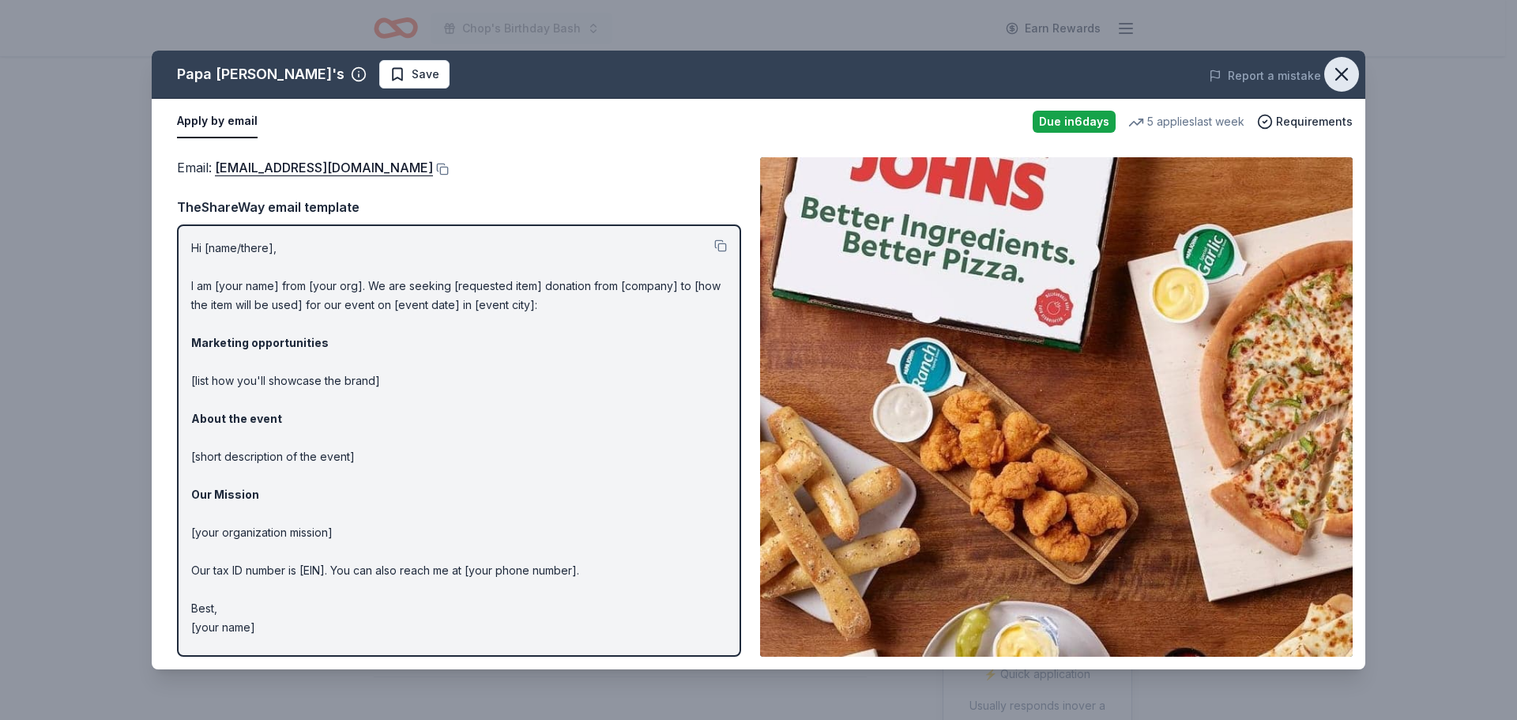
click at [1347, 72] on icon "button" at bounding box center [1341, 74] width 22 height 22
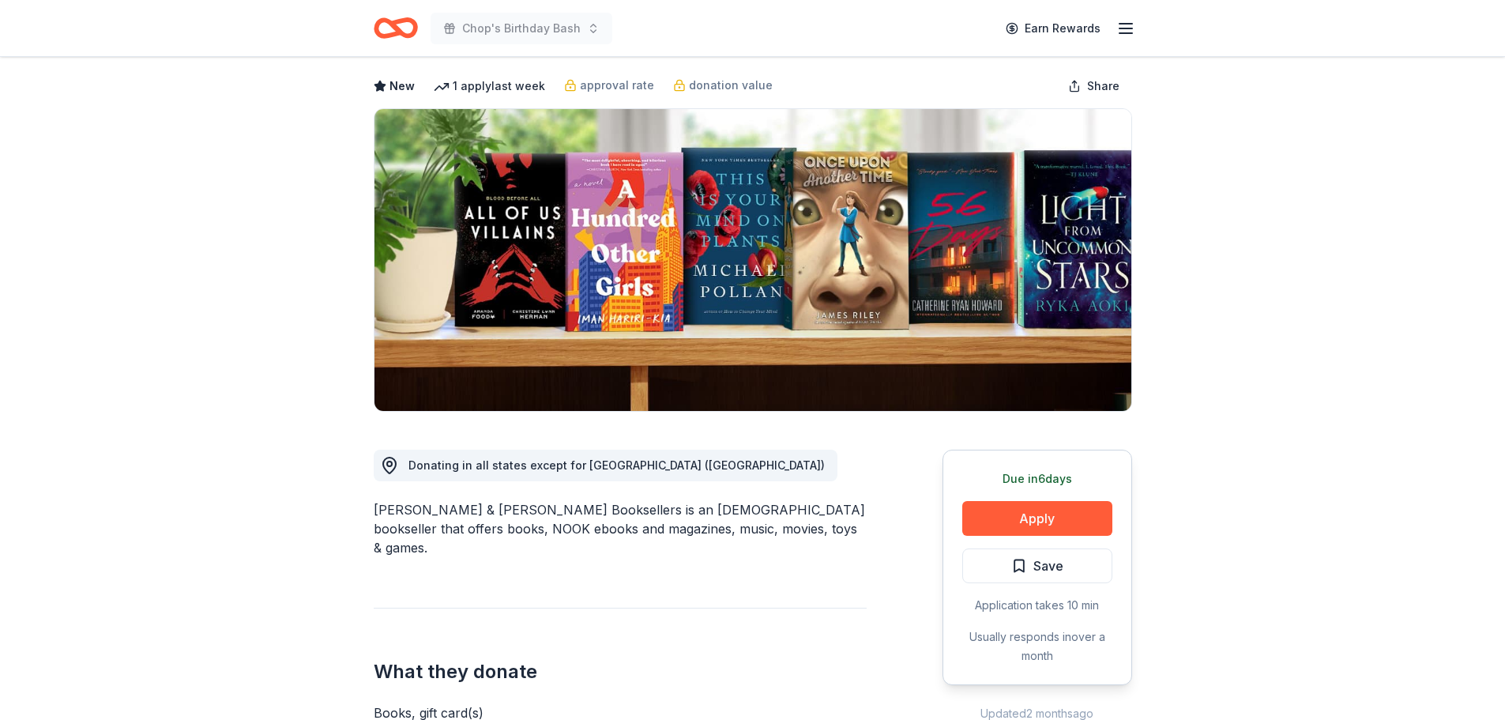
scroll to position [158, 0]
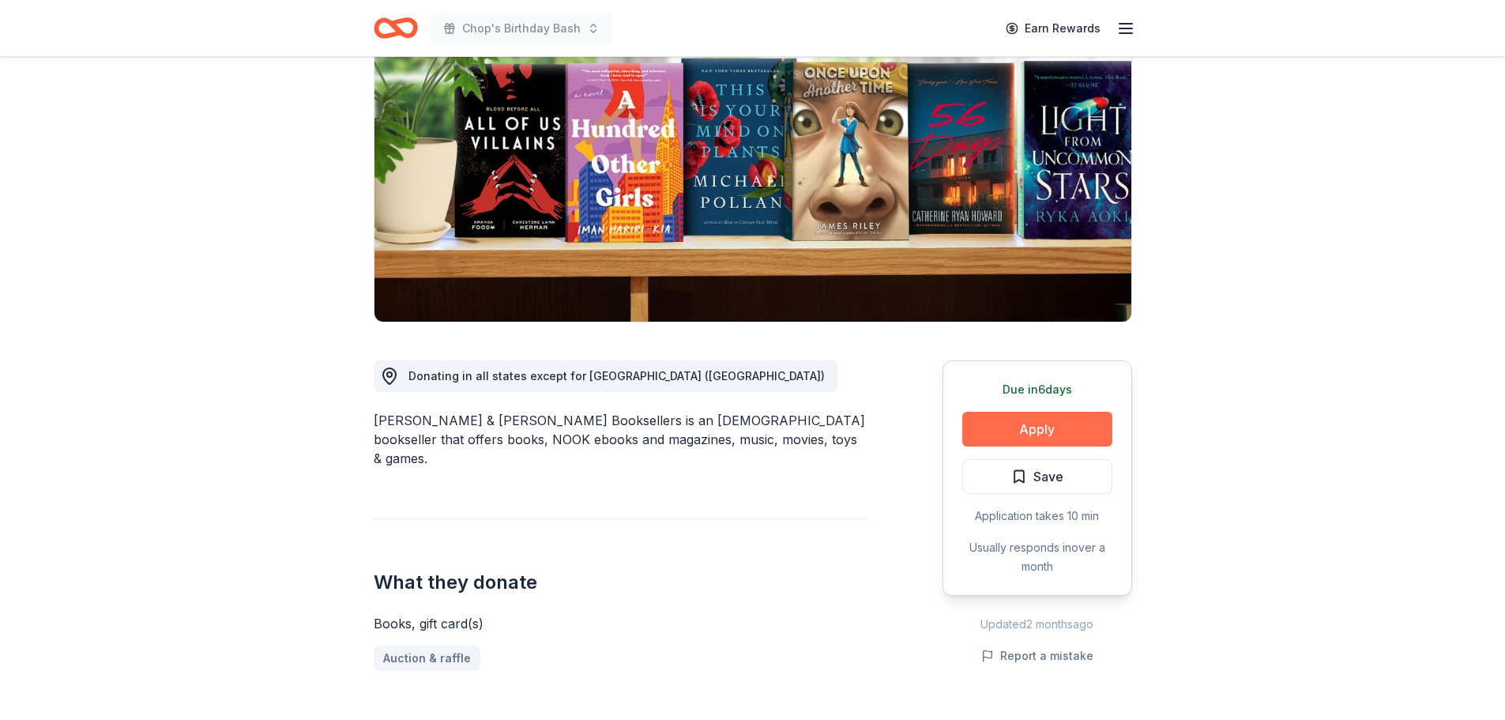
click at [1036, 427] on button "Apply" at bounding box center [1037, 429] width 150 height 35
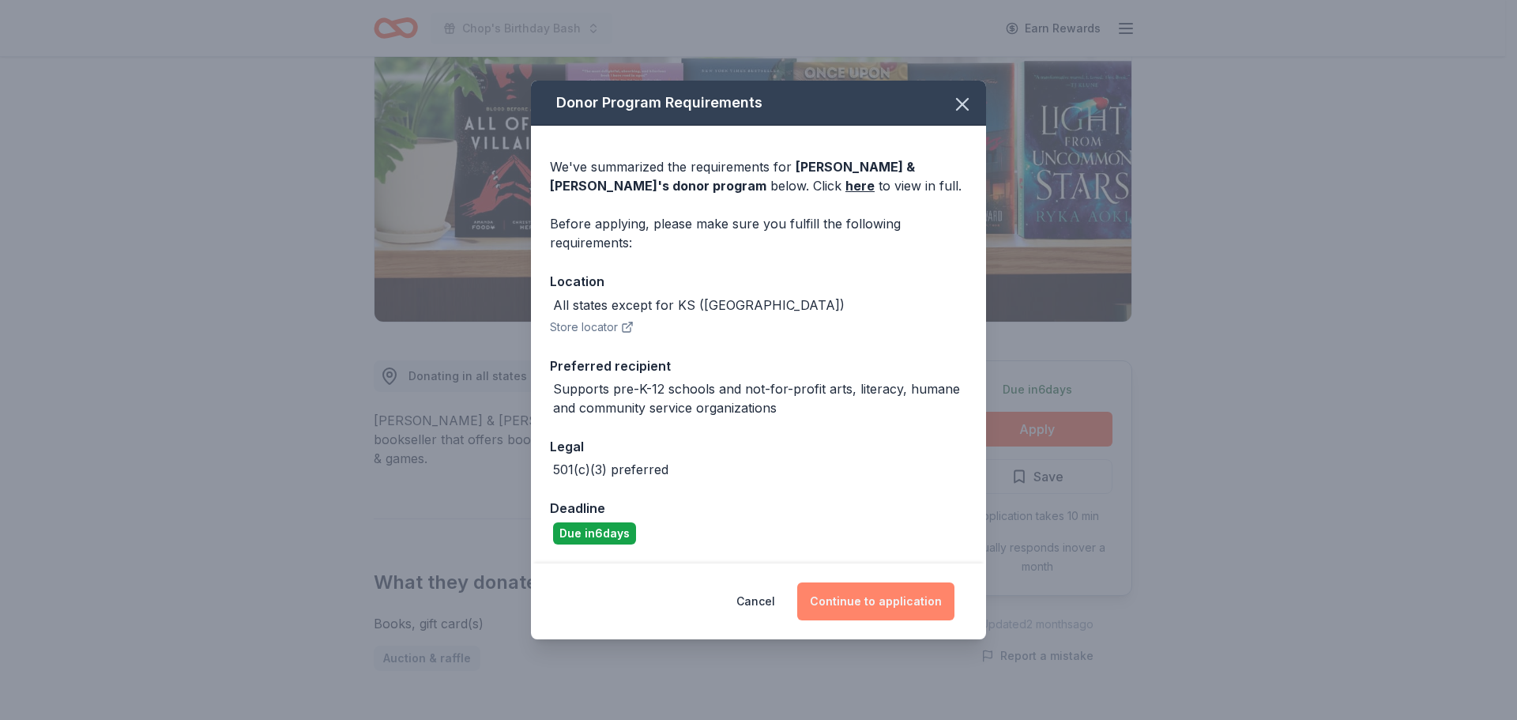
click at [863, 598] on button "Continue to application" at bounding box center [875, 601] width 157 height 38
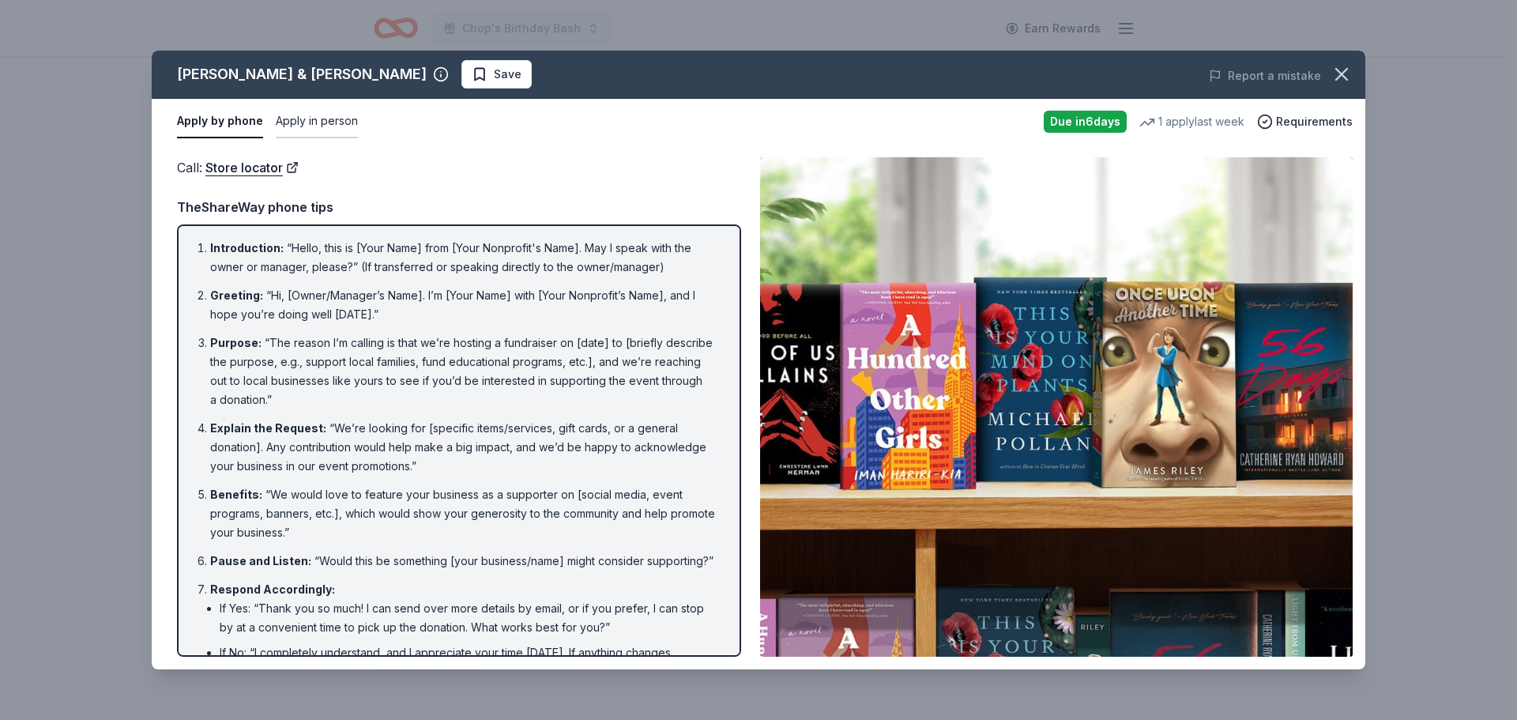
click at [321, 120] on button "Apply in person" at bounding box center [317, 121] width 82 height 33
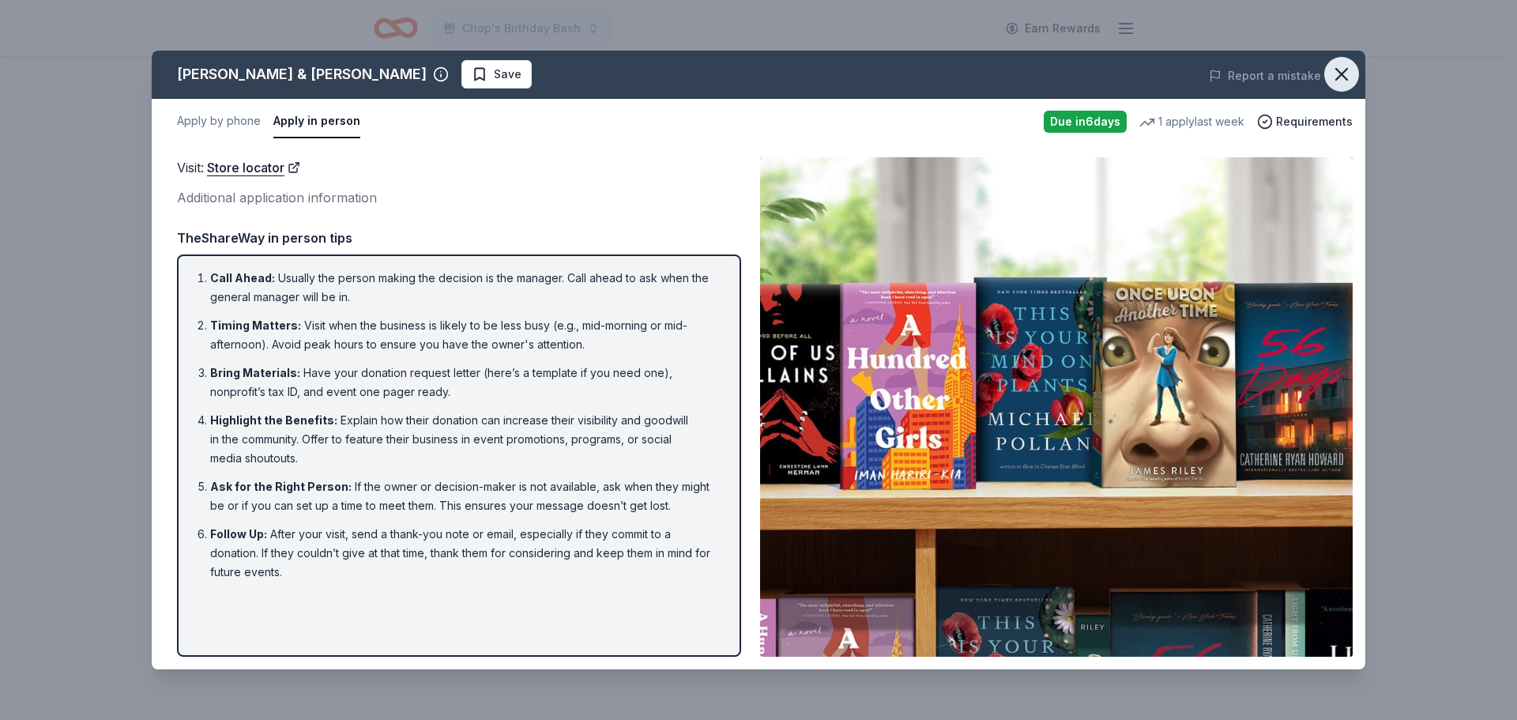
click at [1336, 70] on icon "button" at bounding box center [1341, 74] width 22 height 22
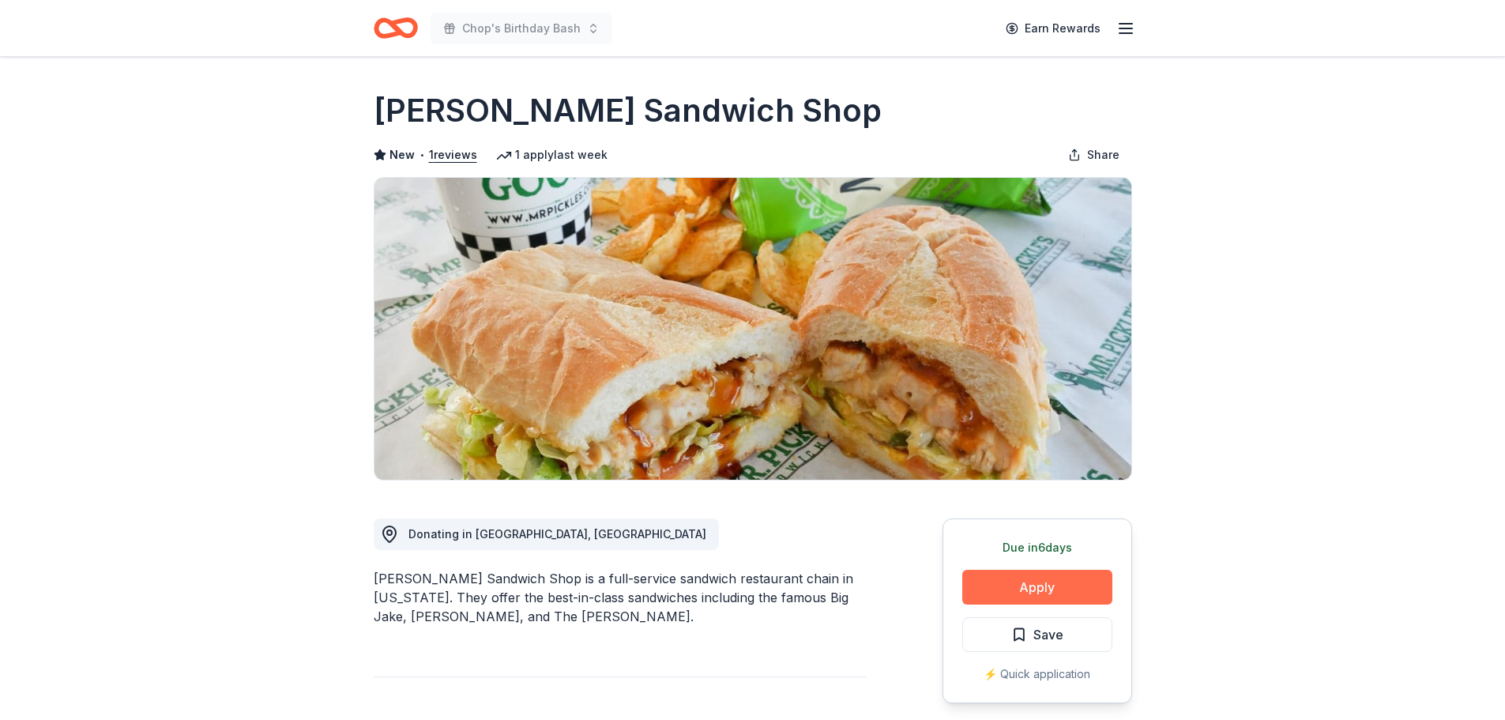
click at [1024, 580] on button "Apply" at bounding box center [1037, 587] width 150 height 35
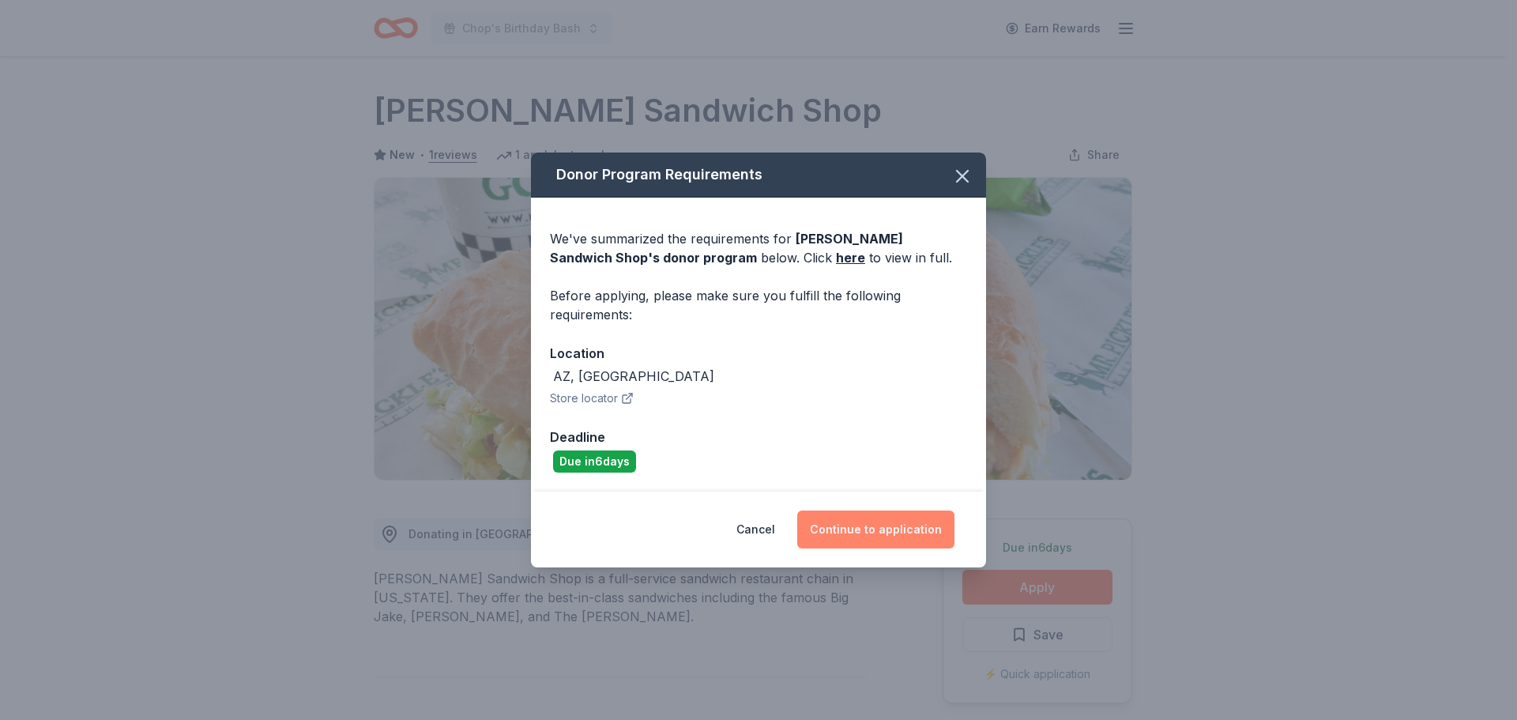
click at [873, 533] on button "Continue to application" at bounding box center [875, 529] width 157 height 38
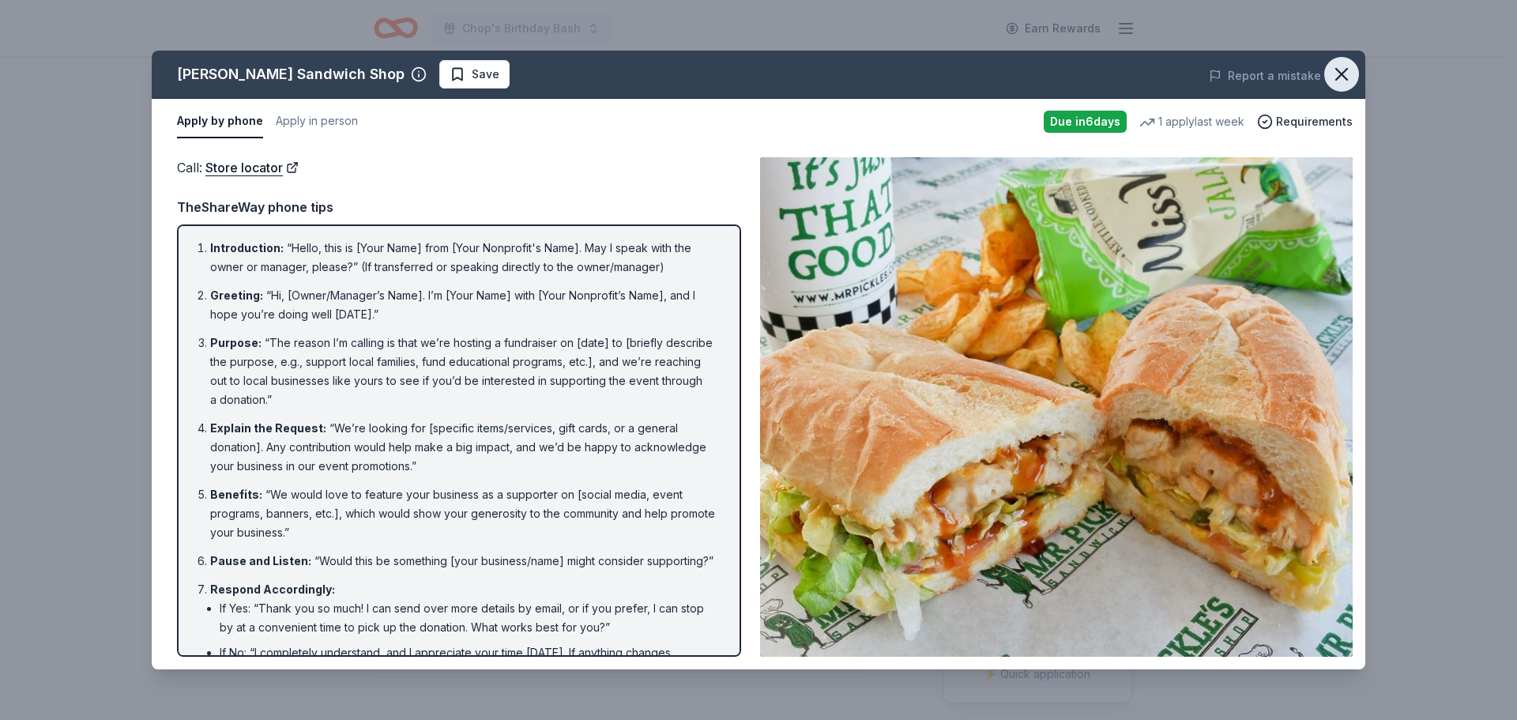
click at [1338, 70] on icon "button" at bounding box center [1341, 74] width 11 height 11
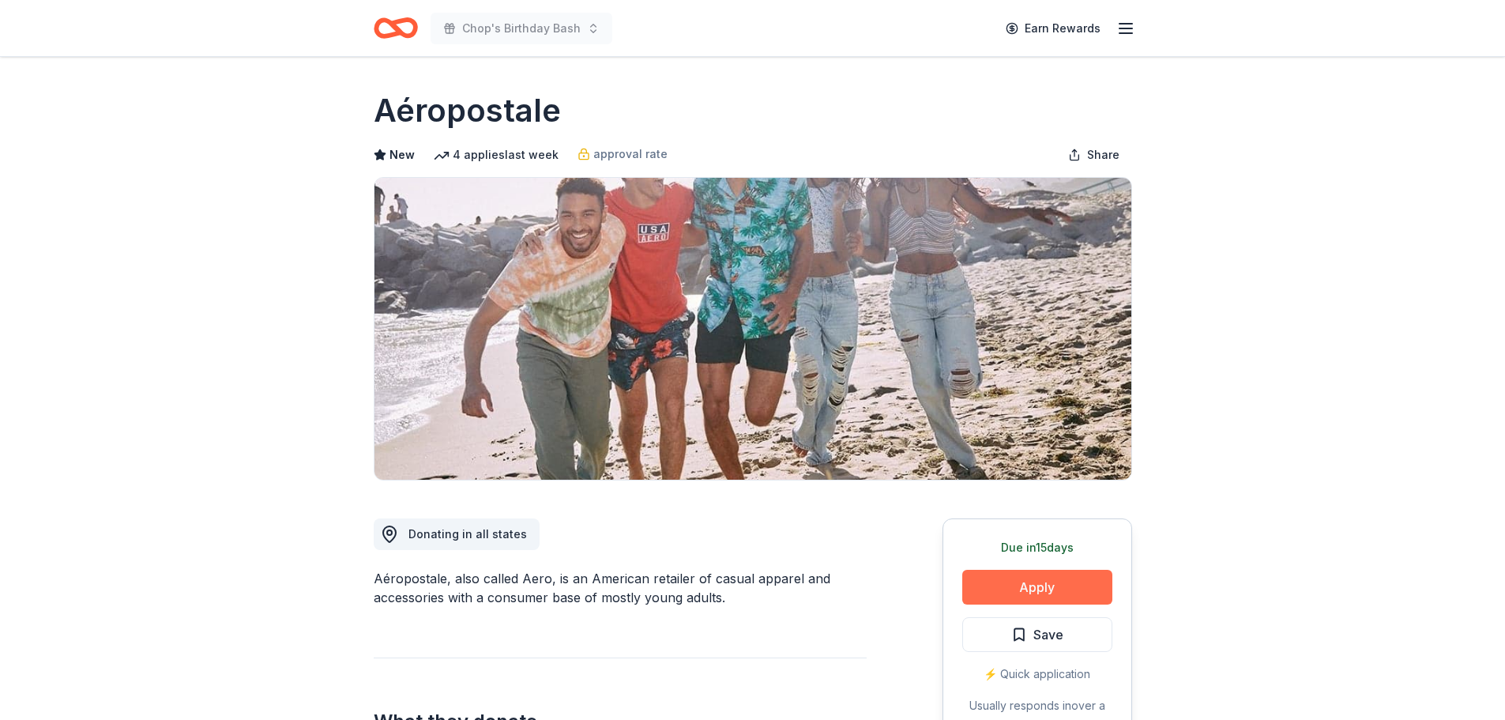
click at [1026, 578] on button "Apply" at bounding box center [1037, 587] width 150 height 35
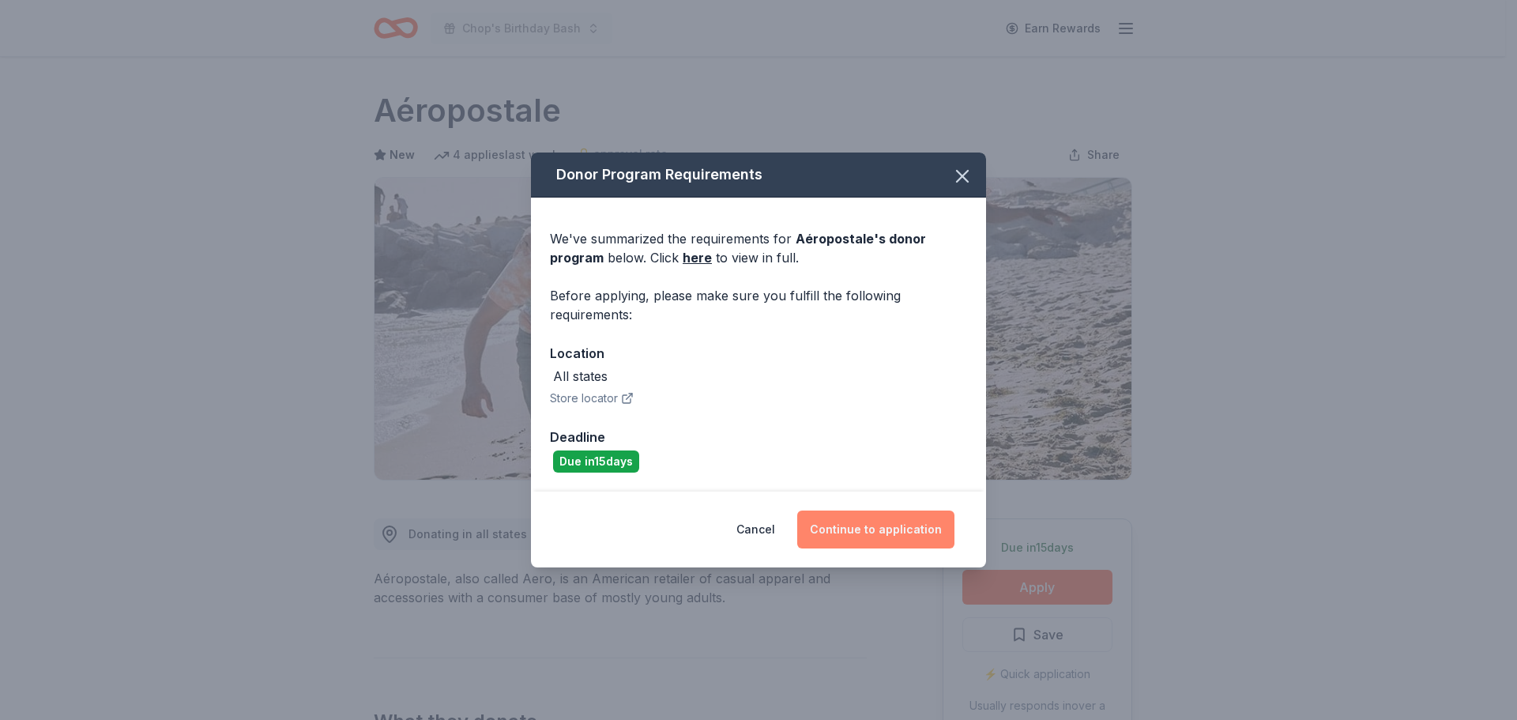
click at [842, 523] on button "Continue to application" at bounding box center [875, 529] width 157 height 38
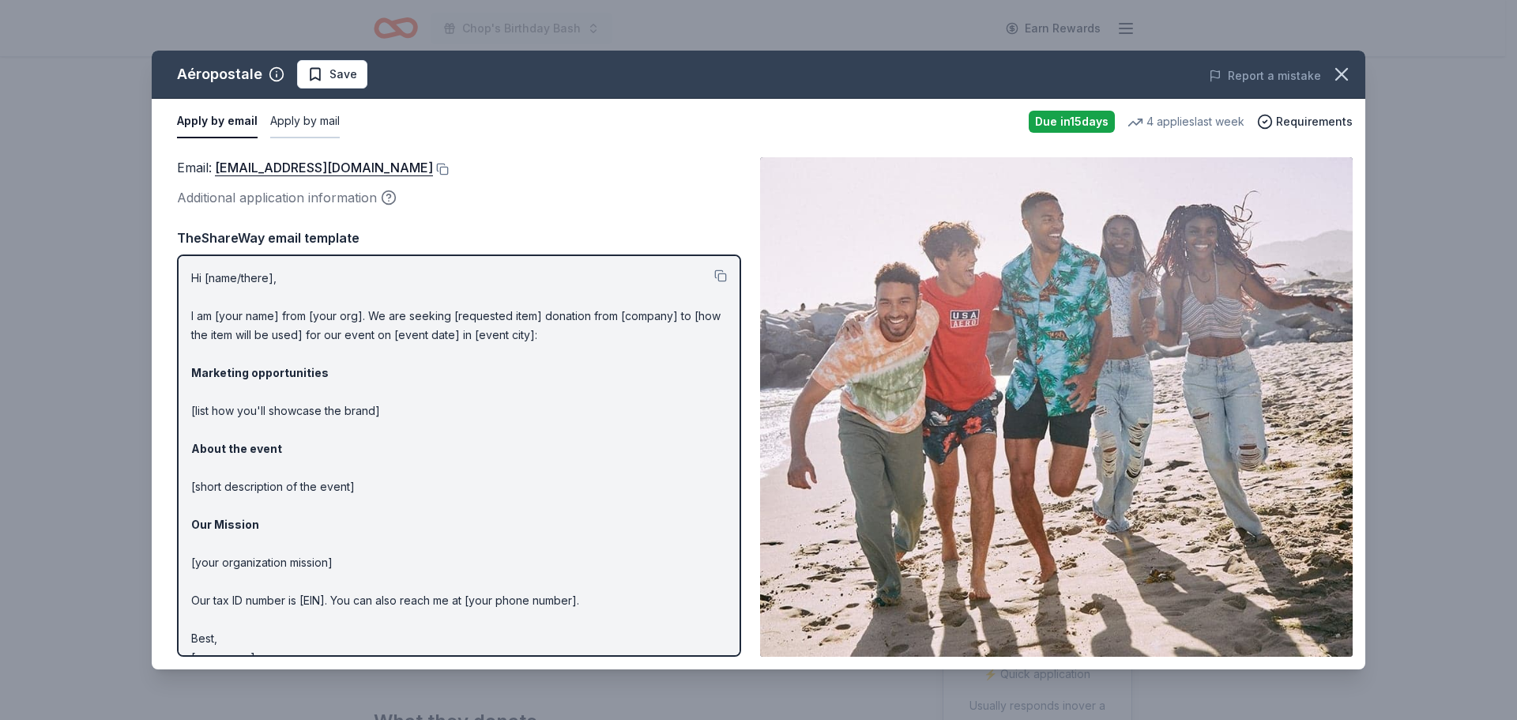
click at [312, 119] on button "Apply by mail" at bounding box center [305, 121] width 70 height 33
click at [233, 115] on button "Apply by email" at bounding box center [215, 121] width 77 height 33
click at [1333, 66] on icon "button" at bounding box center [1341, 74] width 22 height 22
